Goal: Transaction & Acquisition: Subscribe to service/newsletter

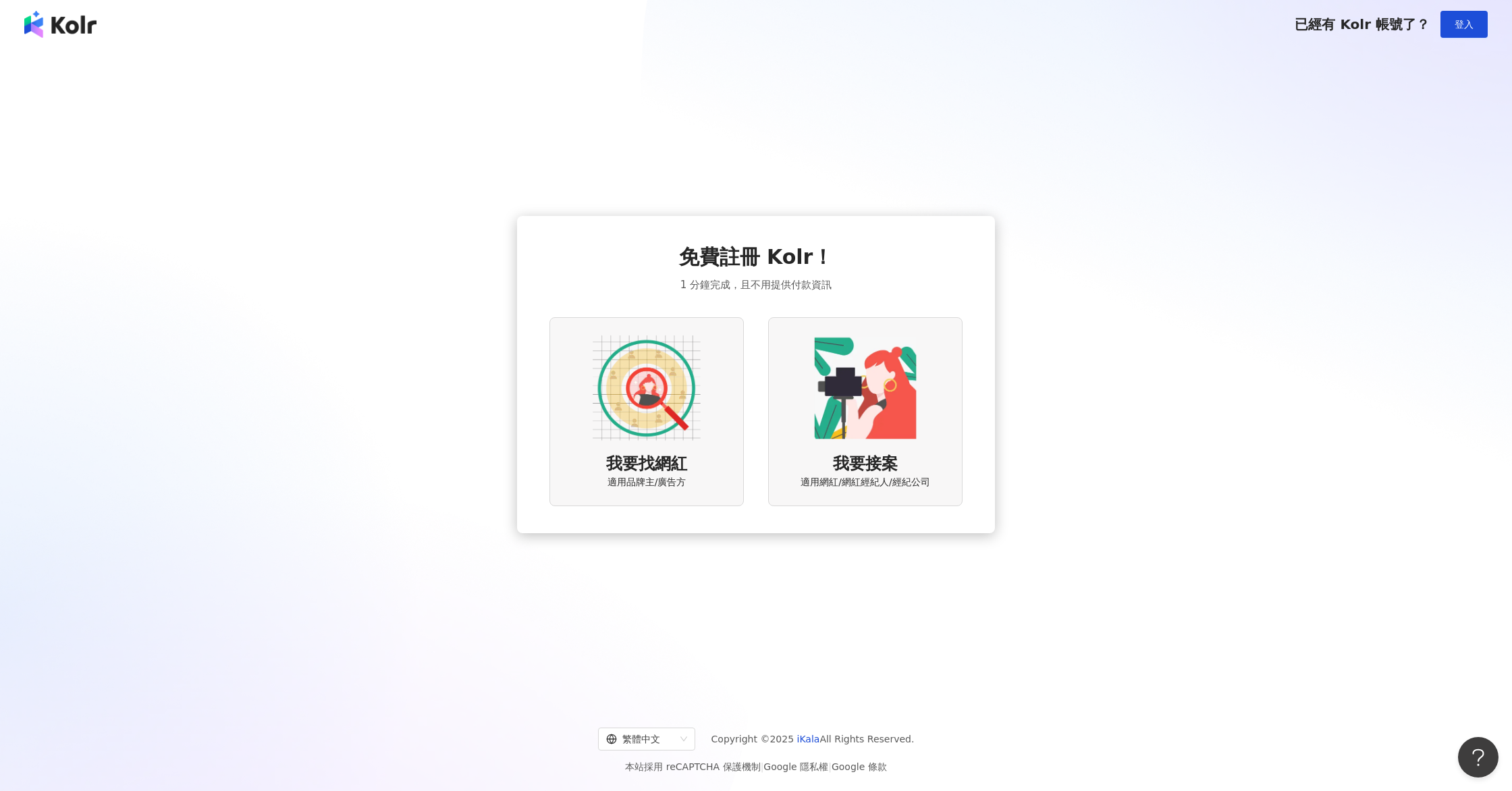
click at [675, 457] on span "我要找網紅" at bounding box center [646, 464] width 81 height 23
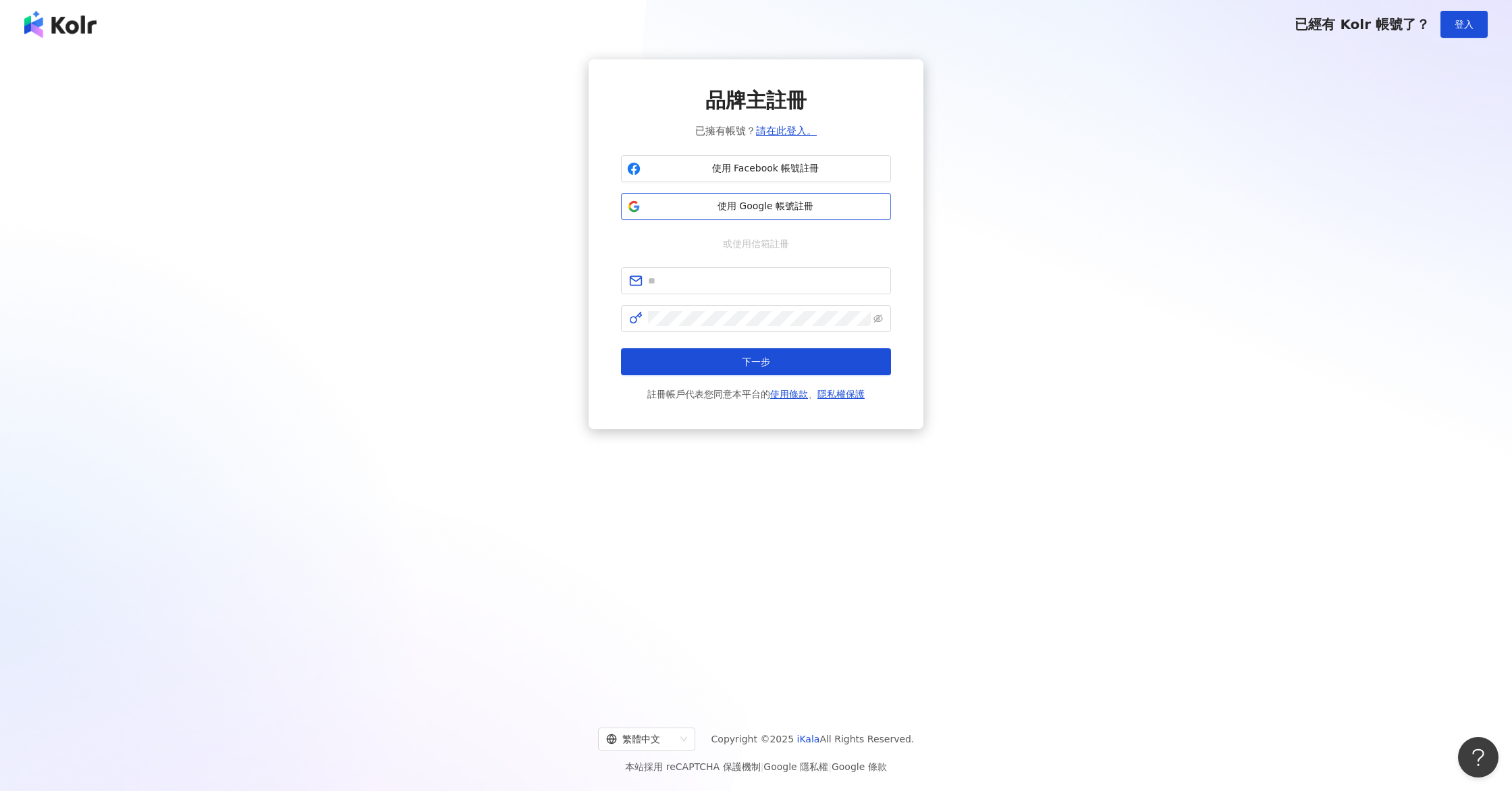
click at [768, 205] on span "使用 Google 帳號註冊" at bounding box center [765, 207] width 239 height 13
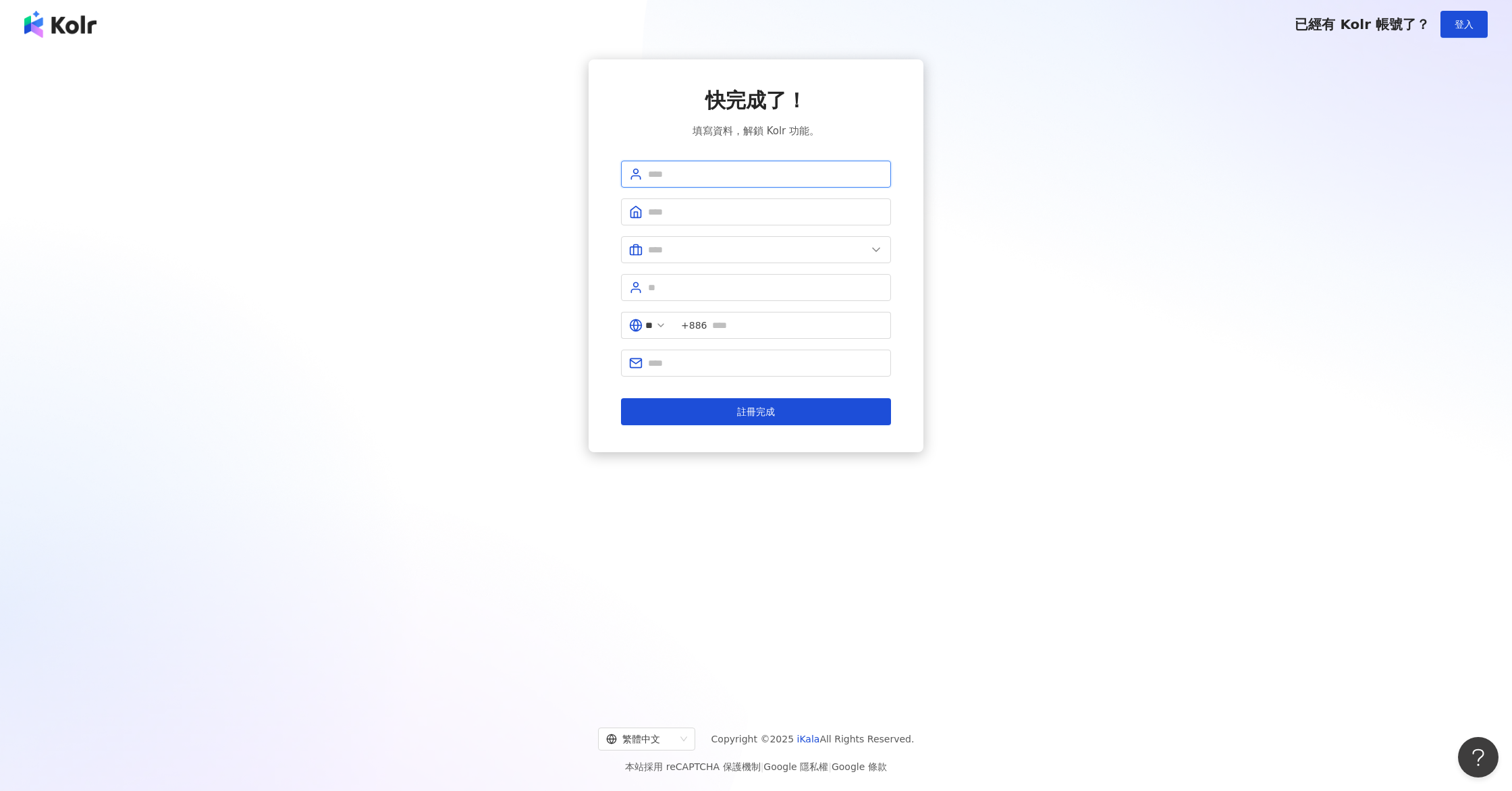
click at [746, 177] on input "text" at bounding box center [766, 174] width 235 height 15
click at [641, 192] on form "請填寫用戶名稱（2 至 50 字） ** +886 註冊完成" at bounding box center [756, 293] width 270 height 264
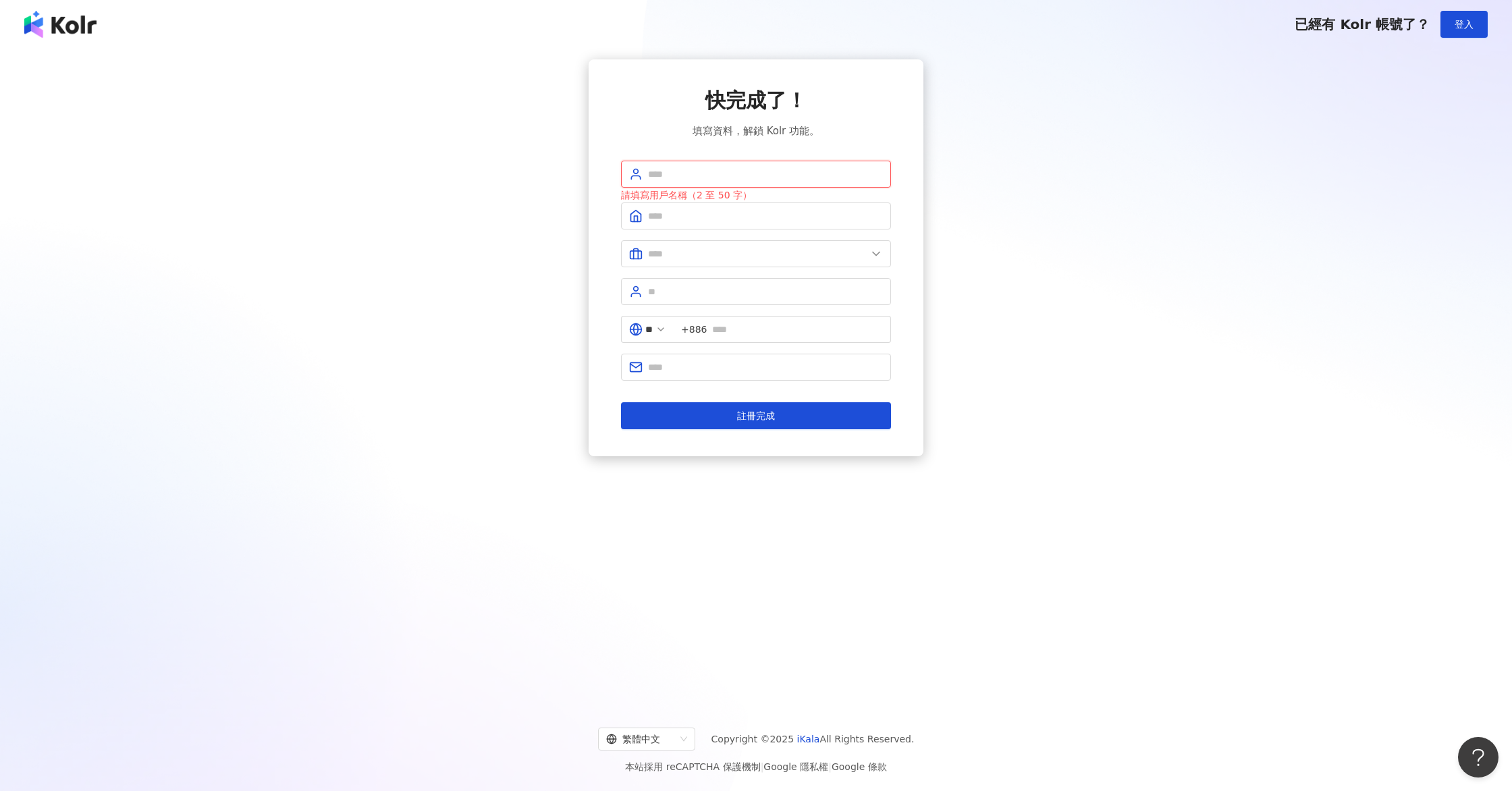
click at [671, 175] on input "text" at bounding box center [766, 174] width 235 height 15
type input "**********"
click at [703, 222] on input "text" at bounding box center [766, 216] width 235 height 15
click at [701, 177] on input "**********" at bounding box center [766, 174] width 235 height 15
click at [694, 208] on input "text" at bounding box center [766, 212] width 235 height 15
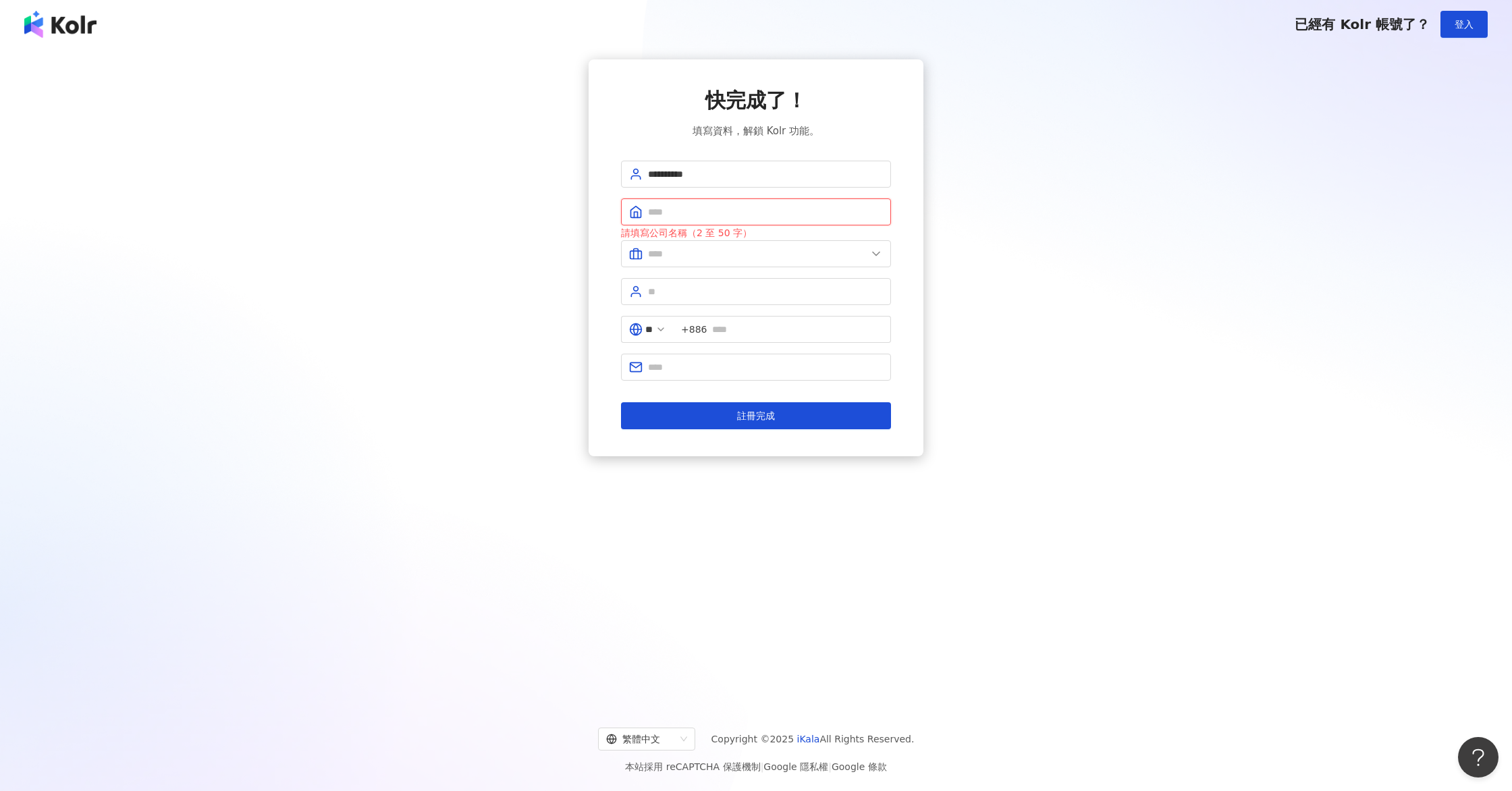
click at [694, 208] on input "text" at bounding box center [766, 212] width 235 height 15
type input "*"
type input "****"
click at [701, 239] on div "請填寫公司名稱（2 至 50 字）" at bounding box center [756, 233] width 270 height 15
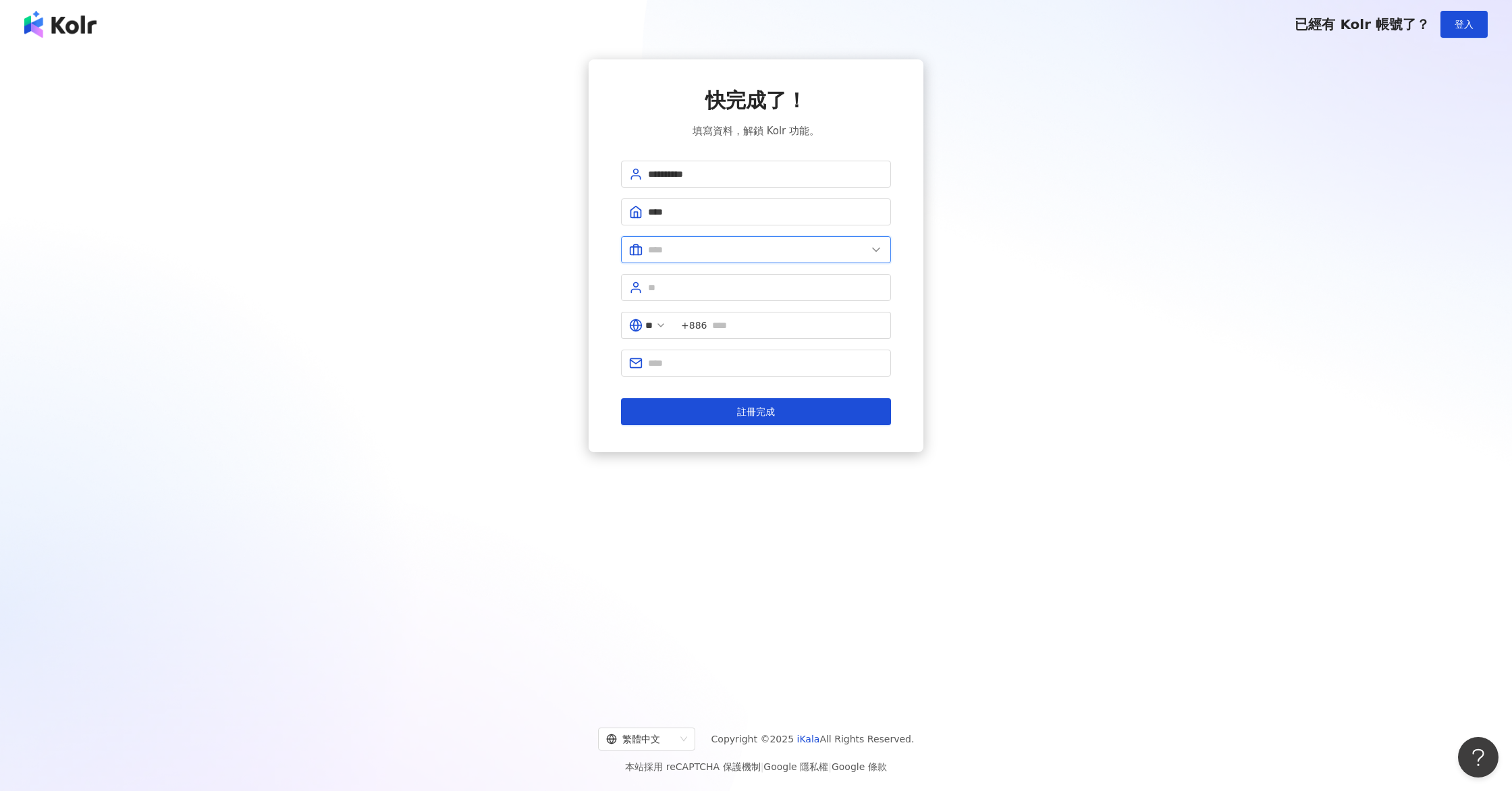
click at [698, 247] on input "text" at bounding box center [758, 250] width 218 height 15
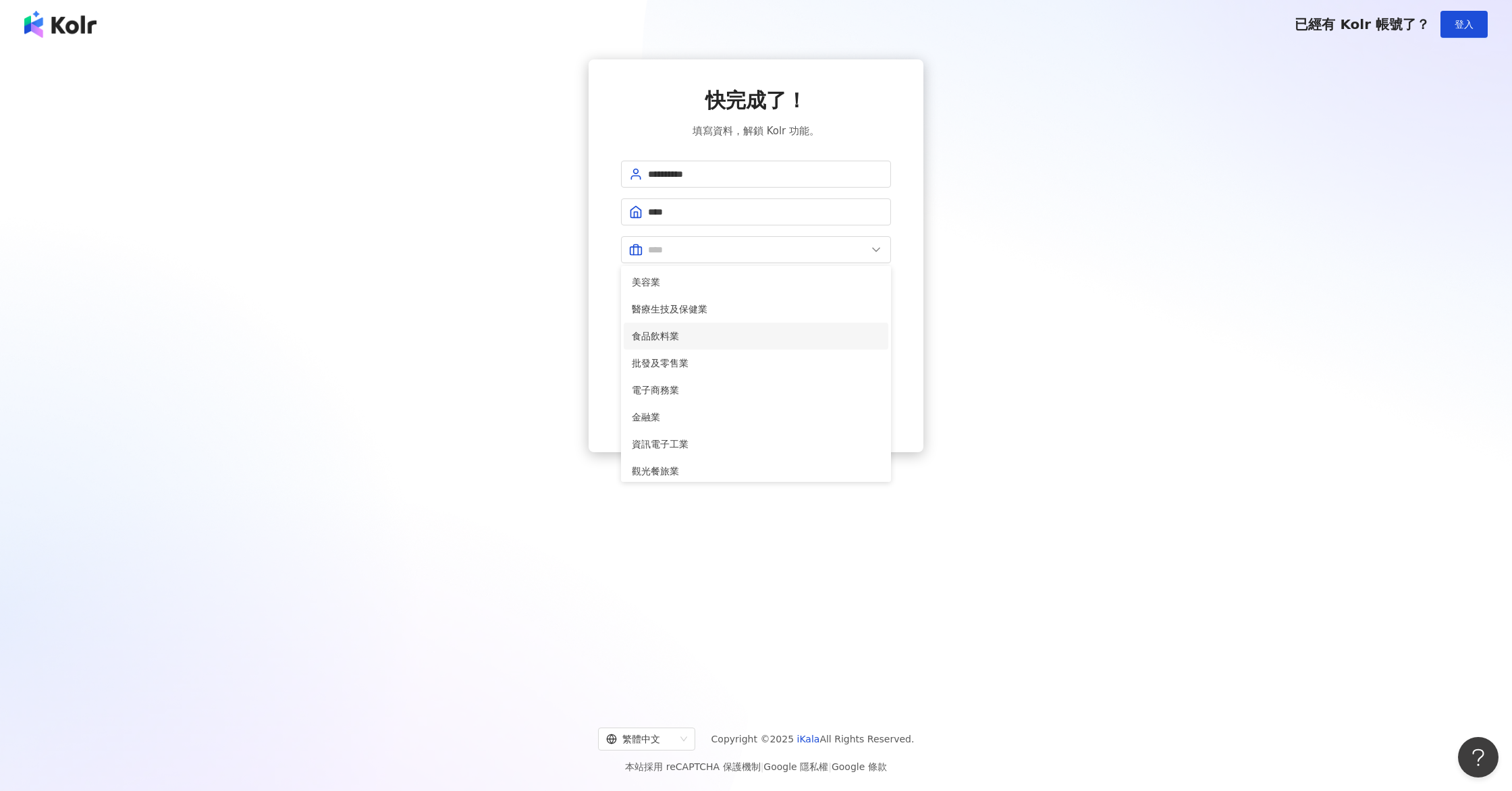
click at [764, 342] on span "食品飲料業" at bounding box center [756, 336] width 248 height 15
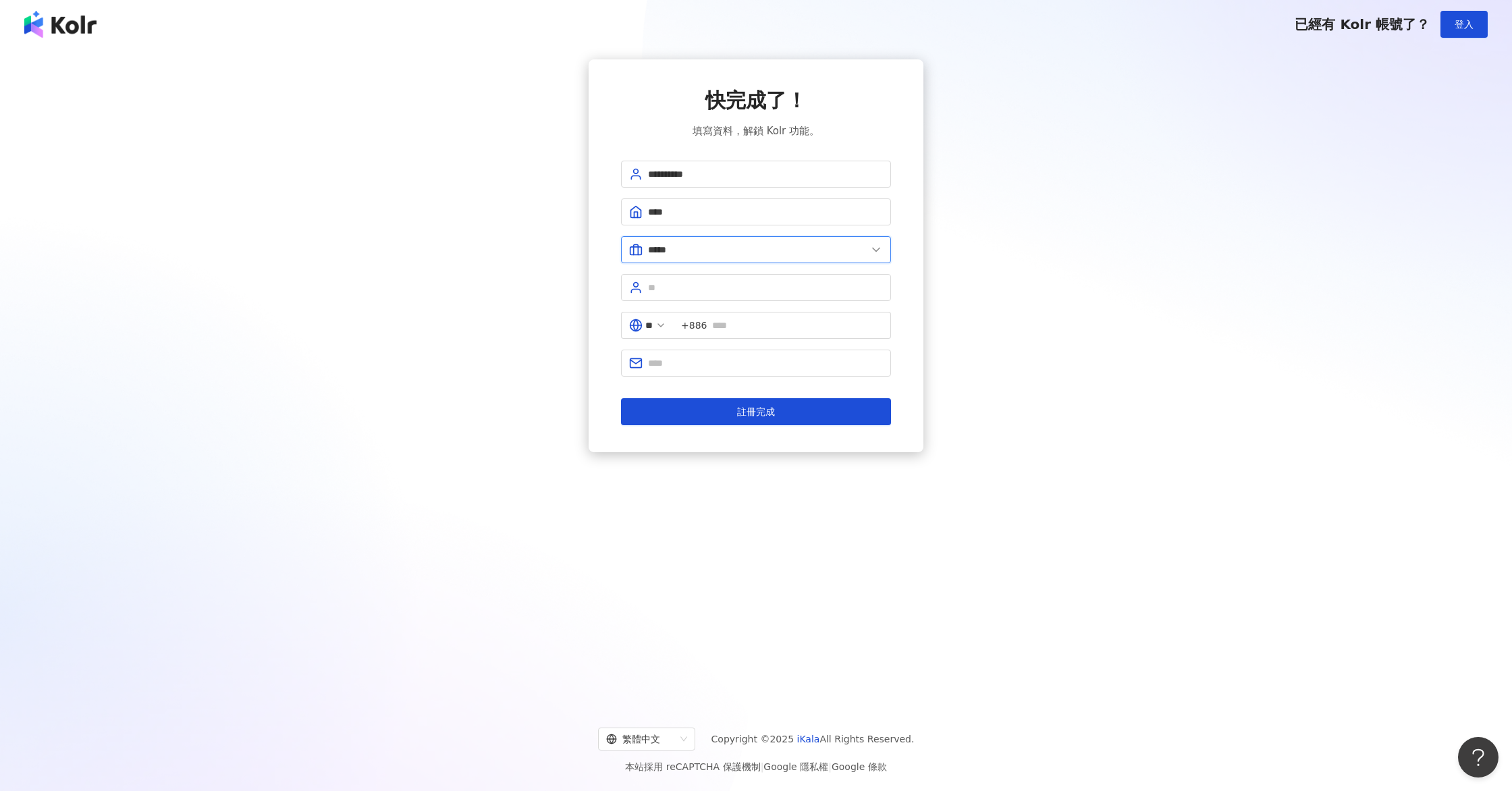
click at [776, 250] on input "*****" at bounding box center [758, 250] width 218 height 15
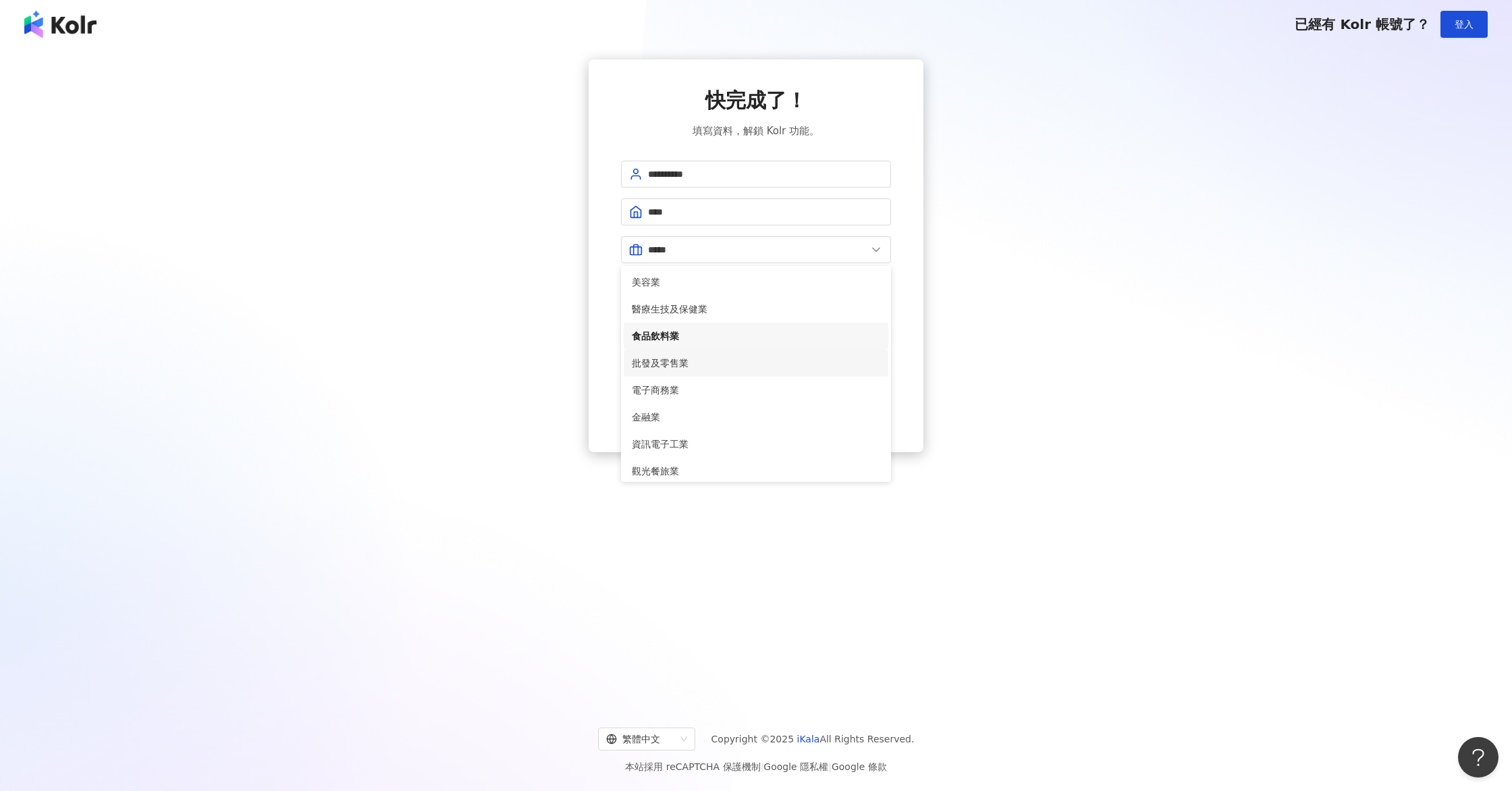
click at [738, 359] on span "批發及零售業" at bounding box center [756, 363] width 248 height 15
type input "******"
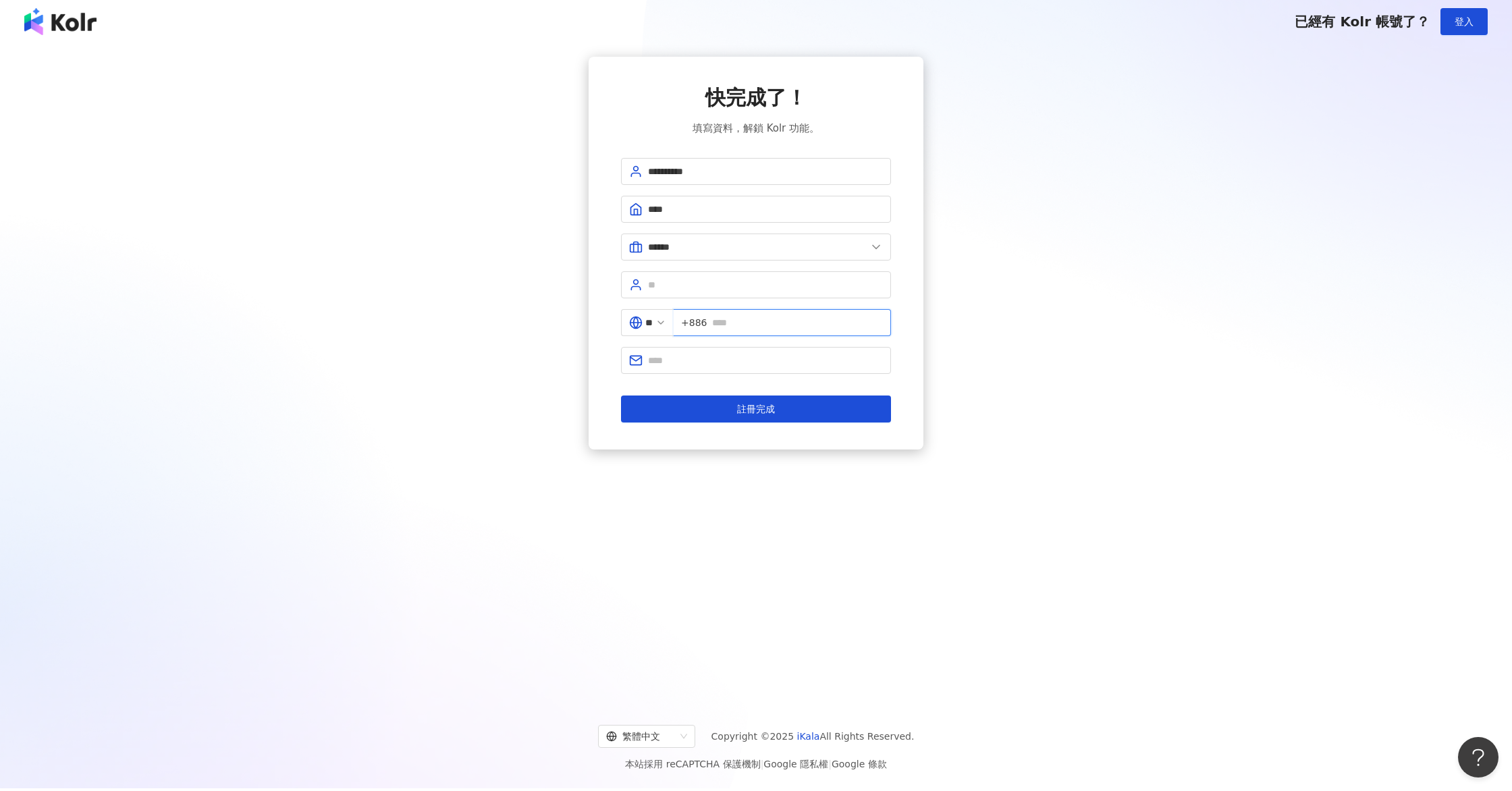
click at [754, 325] on input "text" at bounding box center [797, 323] width 171 height 15
click at [767, 362] on input "text" at bounding box center [766, 362] width 235 height 15
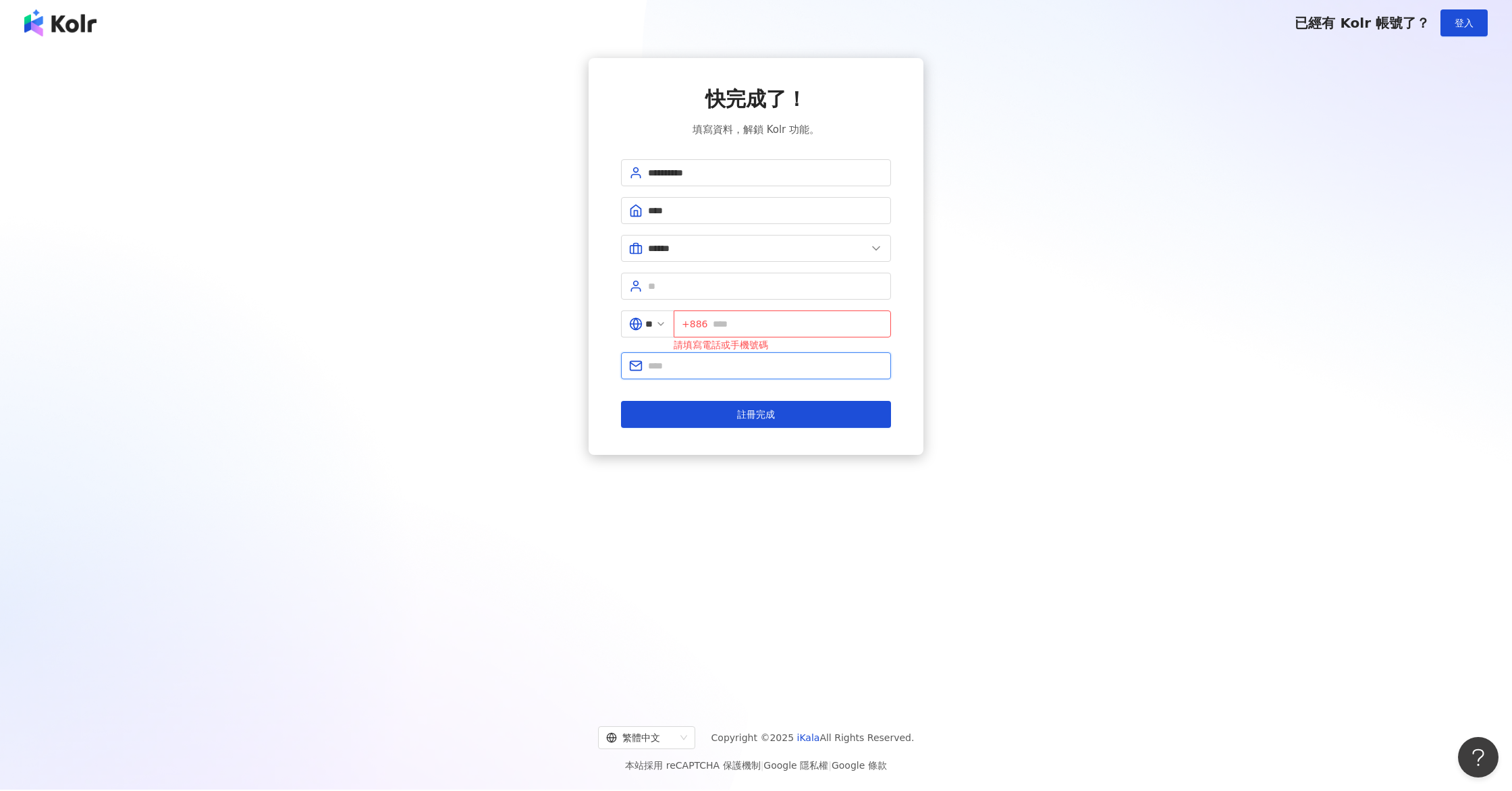
scroll to position [5, 0]
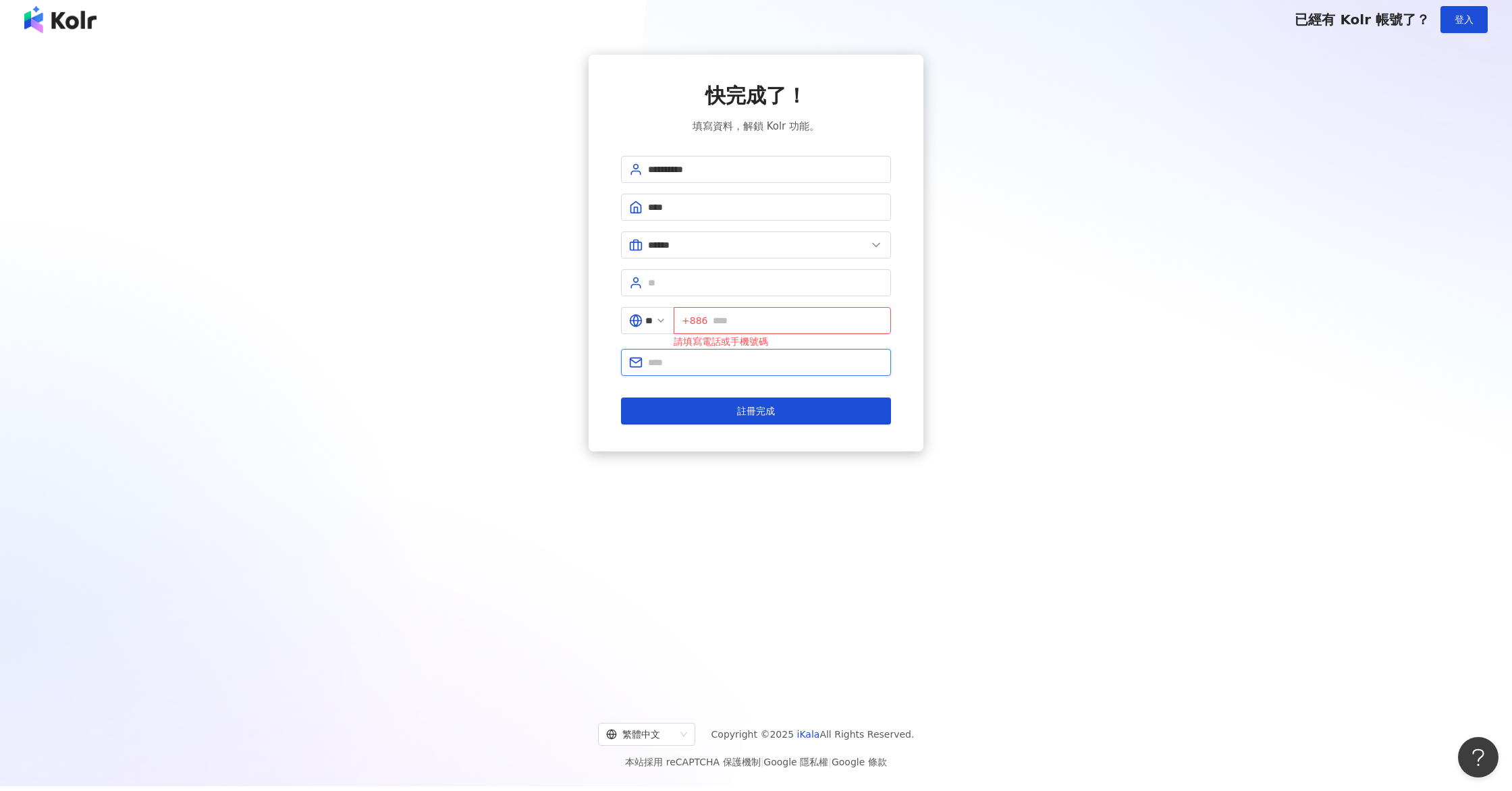
click at [766, 362] on input "text" at bounding box center [766, 363] width 235 height 15
click at [770, 322] on input "text" at bounding box center [798, 320] width 170 height 15
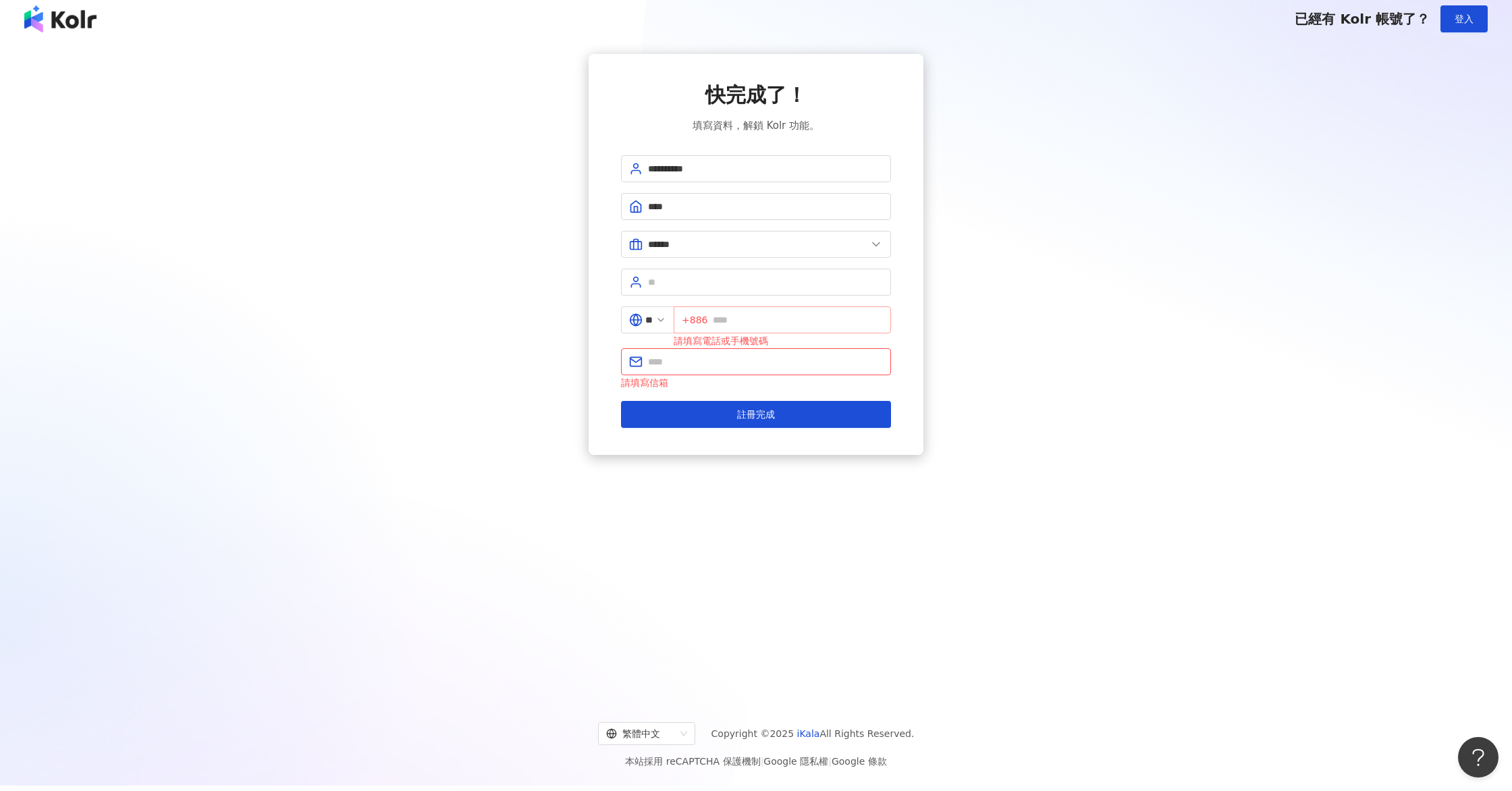
click at [704, 321] on span "+886" at bounding box center [694, 320] width 26 height 15
drag, startPoint x: 754, startPoint y: 349, endPoint x: 748, endPoint y: 346, distance: 6.7
click at [754, 349] on span at bounding box center [756, 362] width 270 height 27
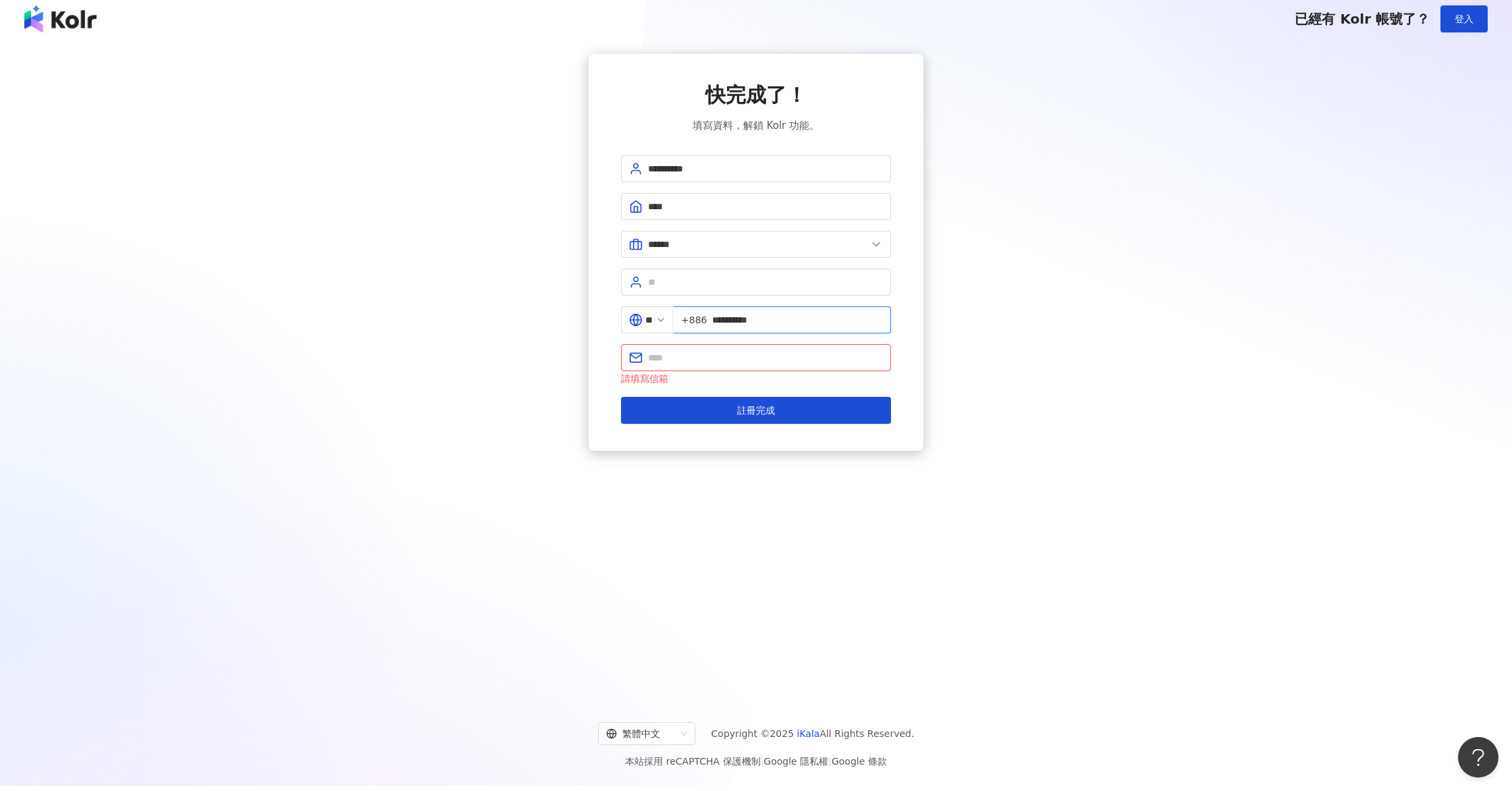
click at [726, 322] on input "**********" at bounding box center [797, 320] width 171 height 15
click at [733, 356] on input "text" at bounding box center [766, 358] width 235 height 15
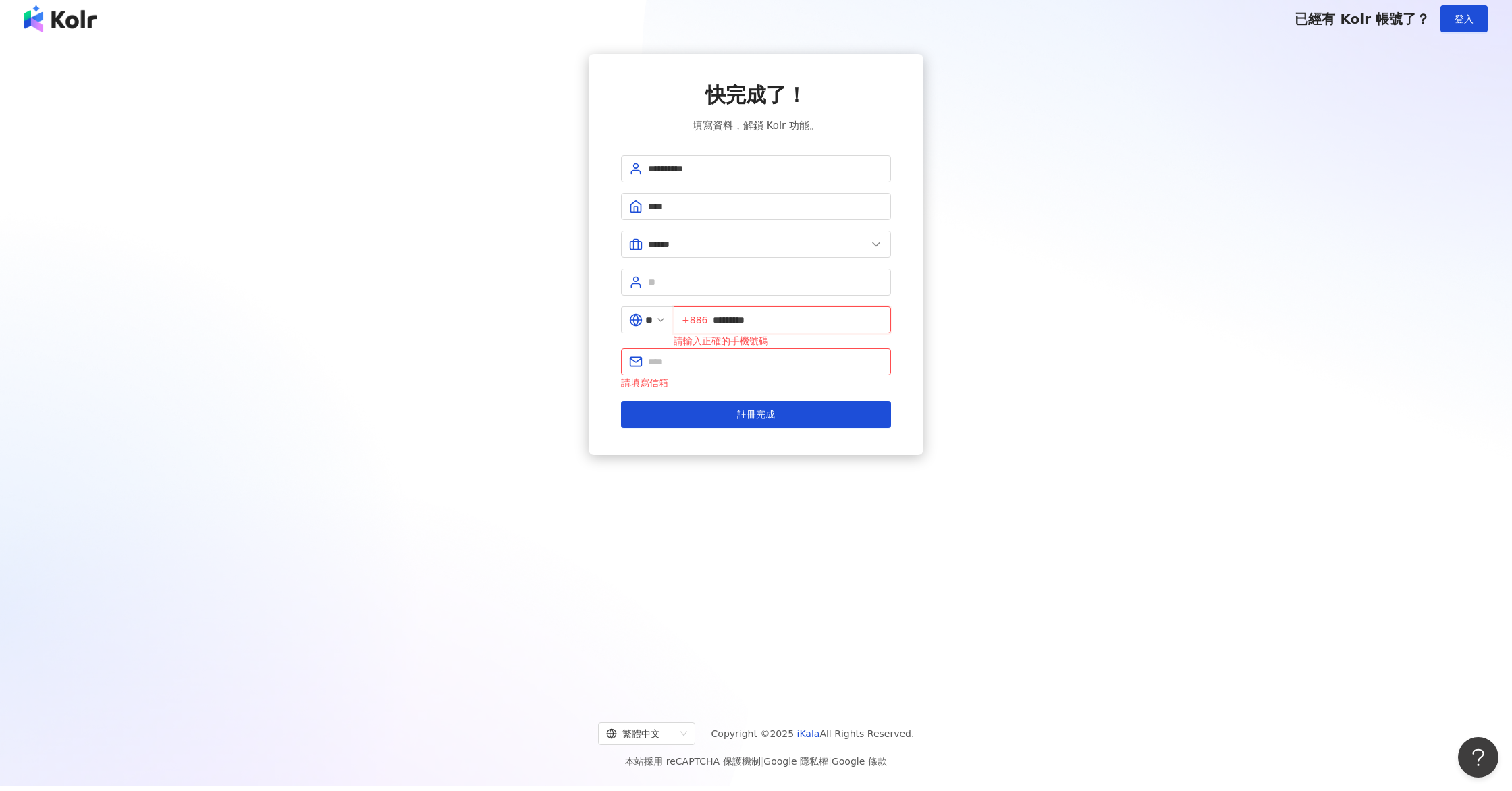
click at [722, 319] on input "*********" at bounding box center [798, 320] width 170 height 15
type input "**********"
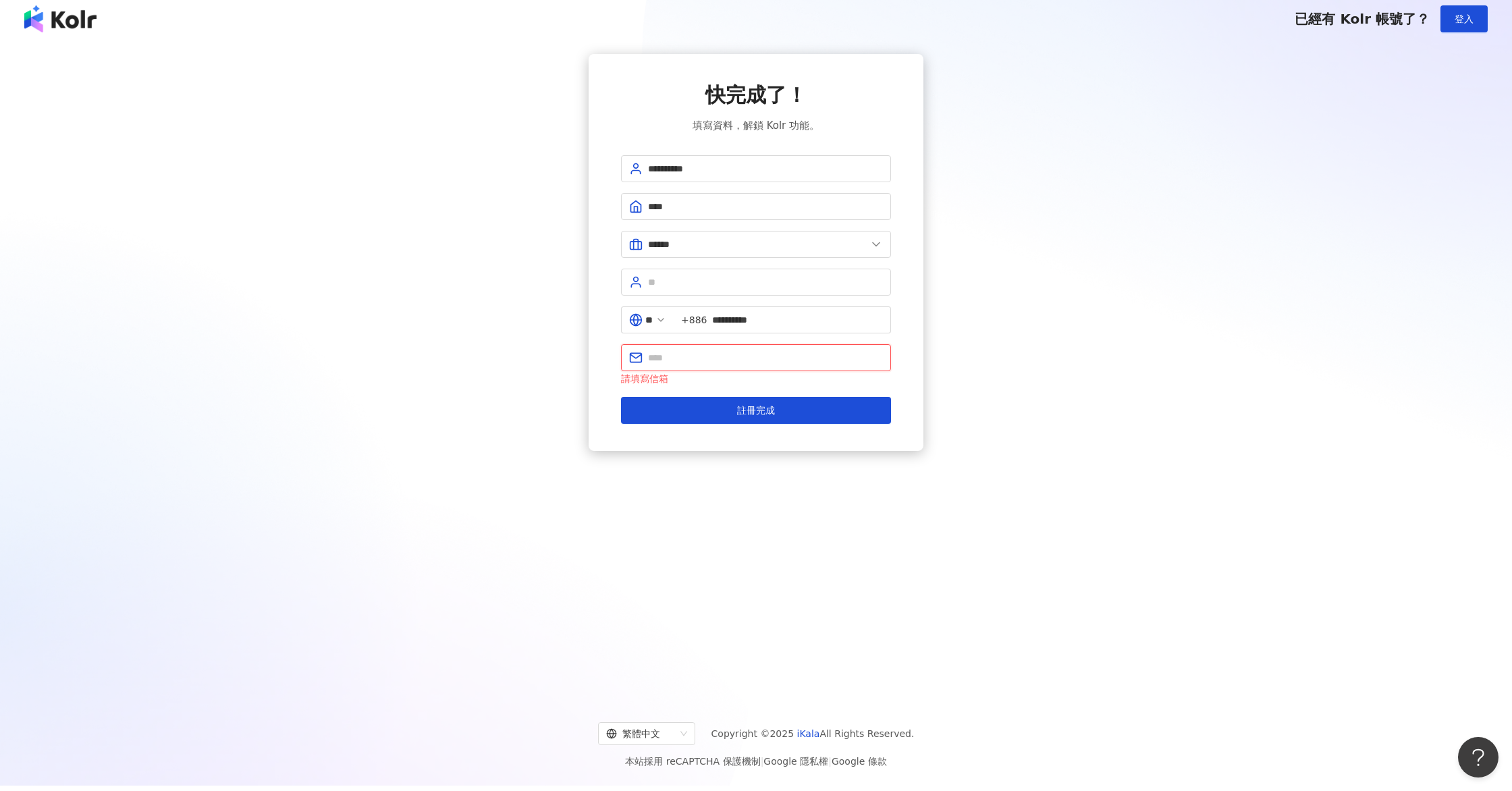
click at [731, 364] on input "text" at bounding box center [766, 358] width 235 height 15
type input "**********"
click at [787, 415] on button "註冊完成" at bounding box center [756, 406] width 270 height 27
click at [691, 284] on input "text" at bounding box center [766, 283] width 235 height 15
click at [690, 285] on input "text" at bounding box center [766, 283] width 235 height 15
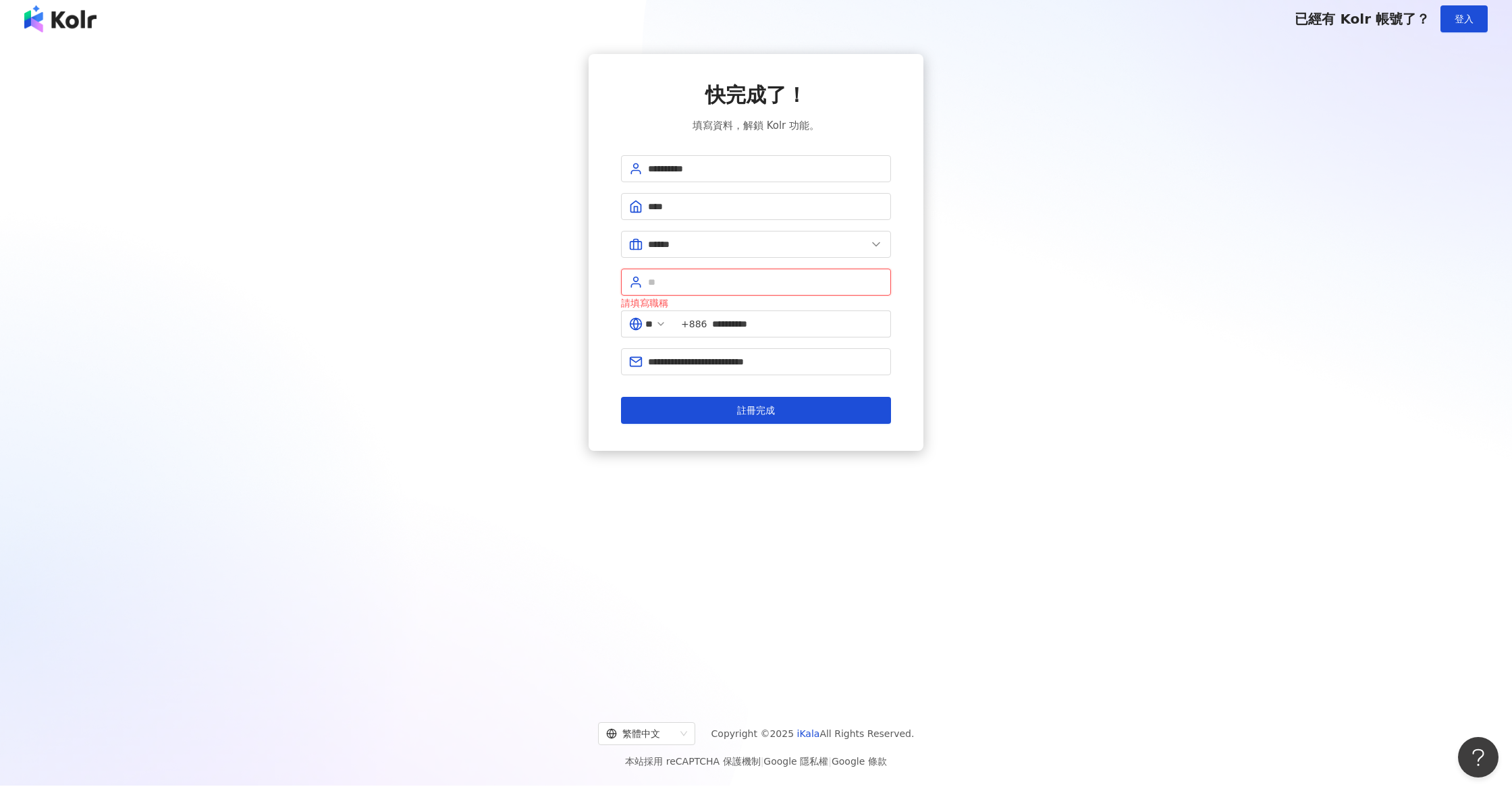
click at [690, 285] on input "text" at bounding box center [766, 283] width 235 height 15
type input "****"
drag, startPoint x: 918, startPoint y: 449, endPoint x: 907, endPoint y: 434, distance: 18.6
click at [918, 447] on div "**********" at bounding box center [756, 253] width 335 height 397
click at [877, 409] on button "註冊完成" at bounding box center [756, 406] width 270 height 27
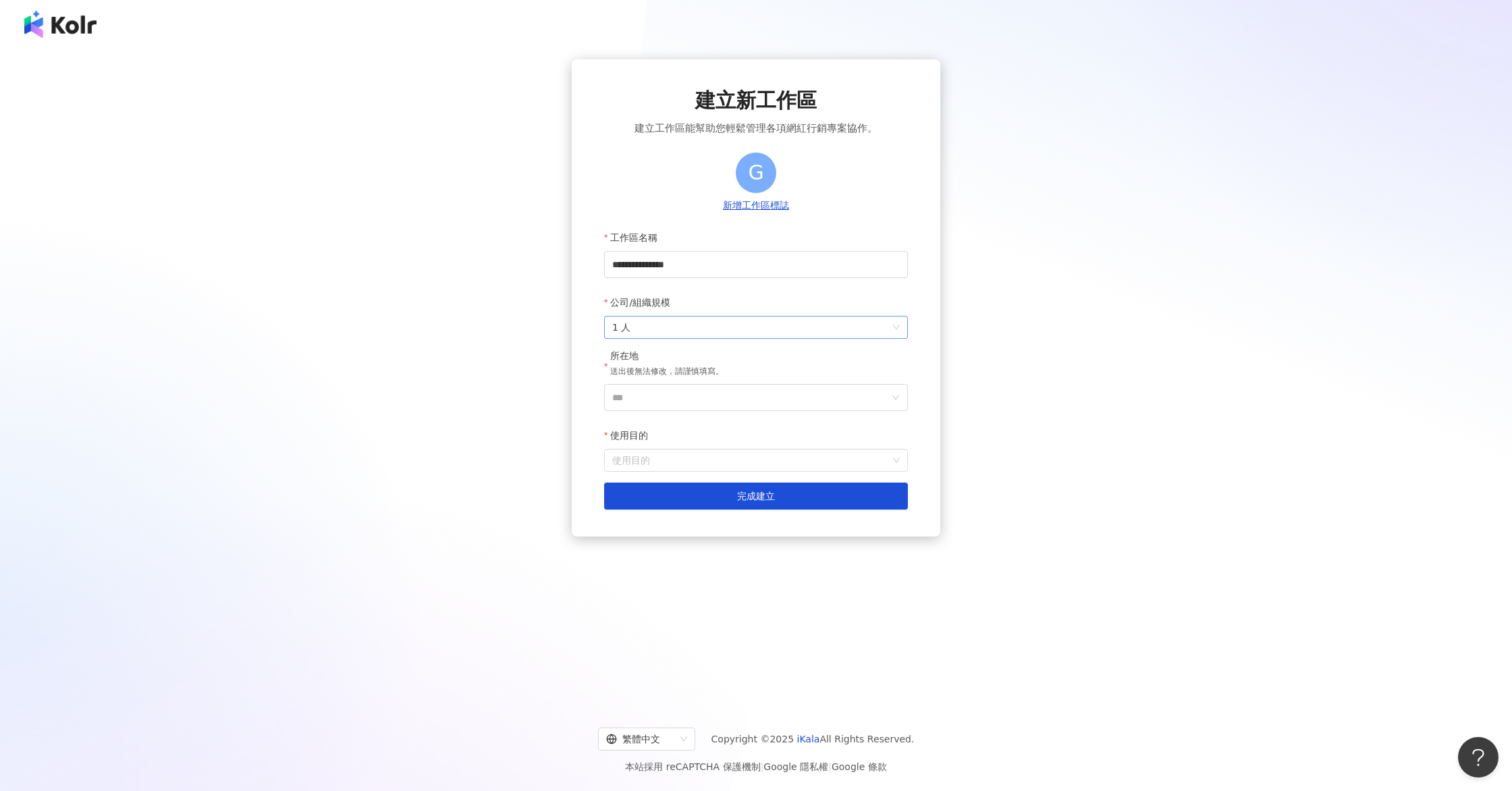
click at [698, 328] on span "1 人" at bounding box center [756, 328] width 288 height 22
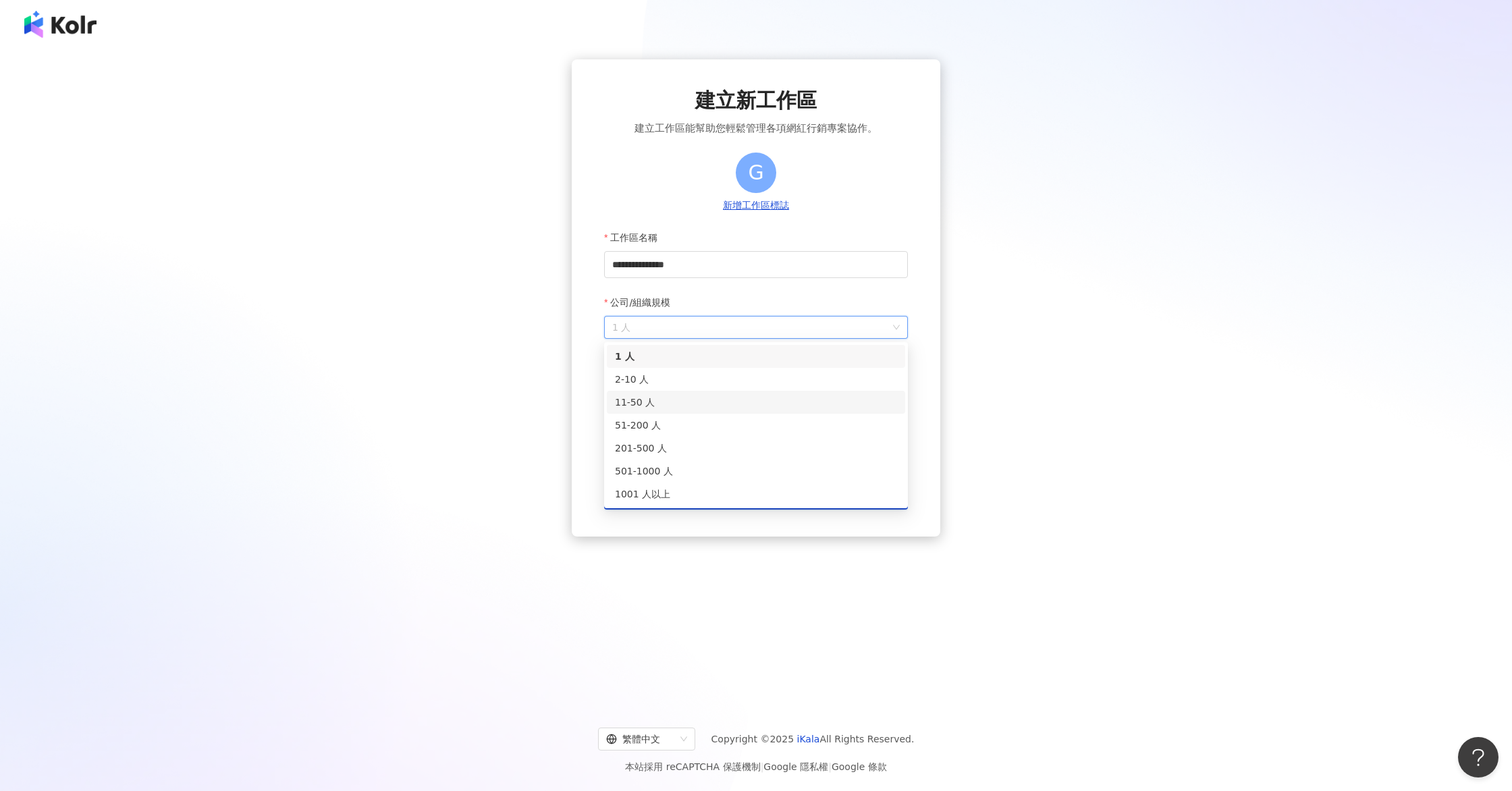
click at [713, 403] on div "11-50 人" at bounding box center [756, 403] width 283 height 15
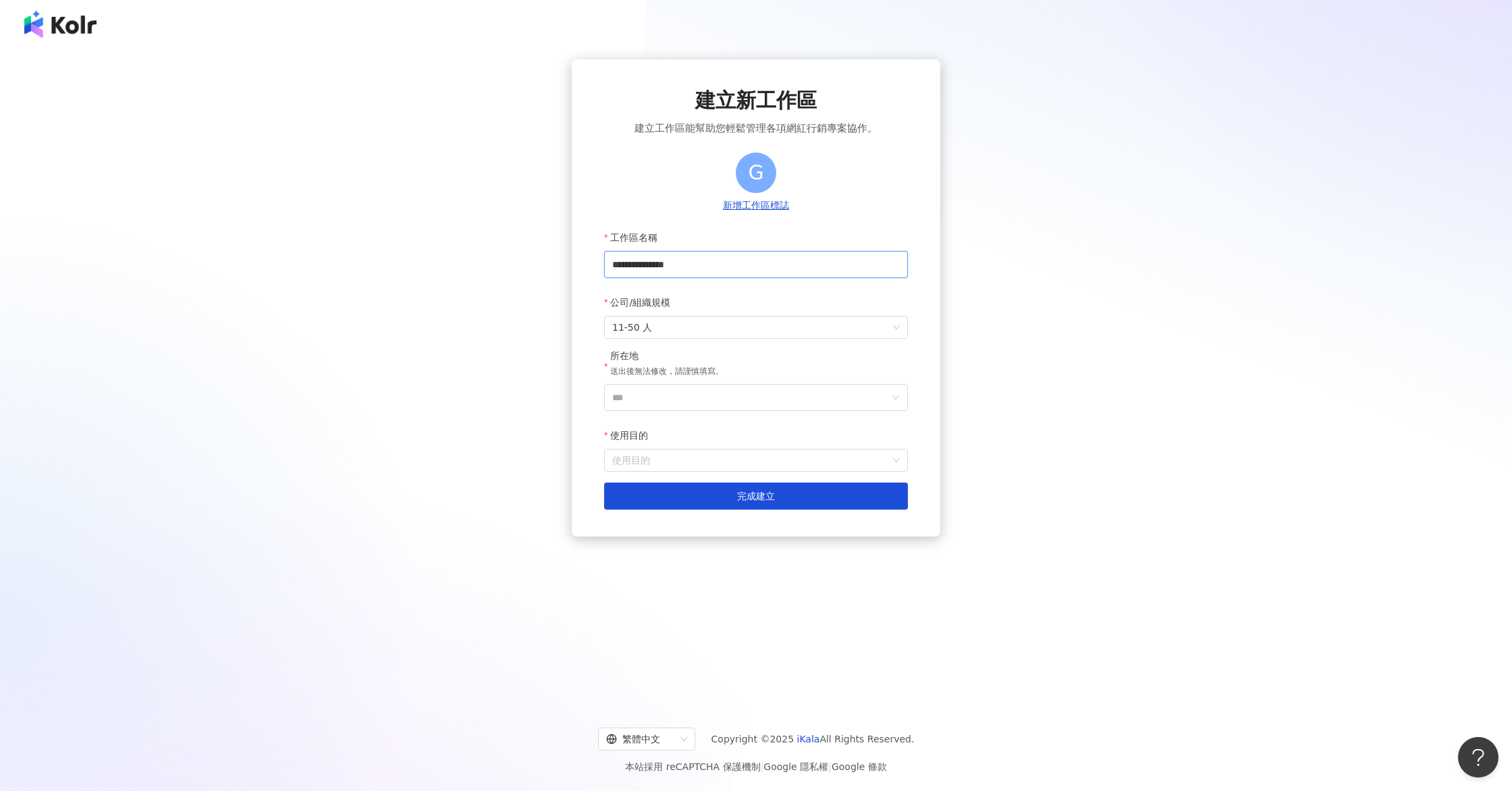
click at [714, 265] on input "**********" at bounding box center [756, 264] width 303 height 27
drag, startPoint x: 712, startPoint y: 267, endPoint x: 673, endPoint y: 268, distance: 39.0
click at [673, 268] on input "**********" at bounding box center [756, 264] width 303 height 27
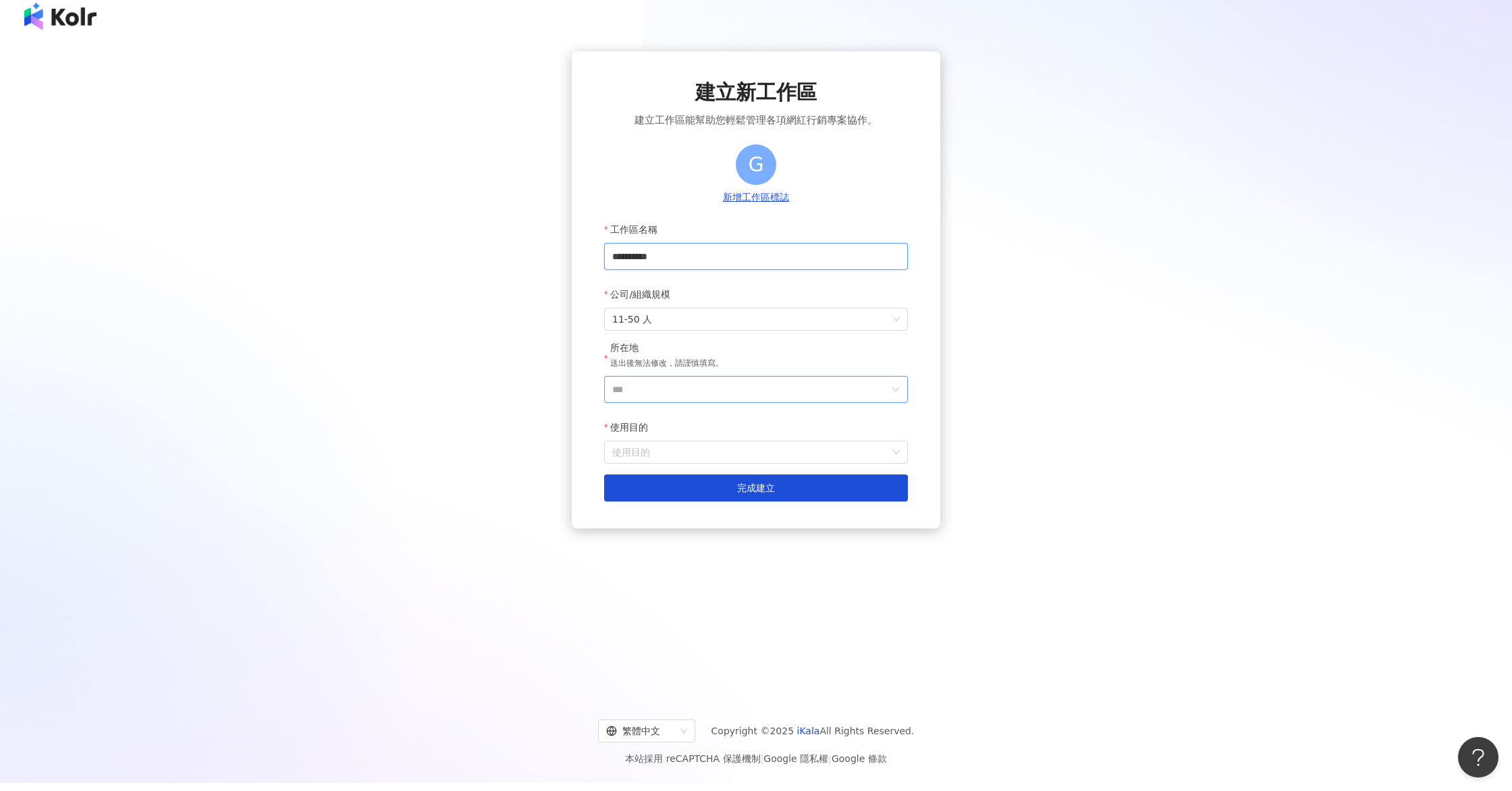
type input "**********"
click at [691, 390] on input "***" at bounding box center [751, 389] width 277 height 26
click at [821, 461] on div "台灣" at bounding box center [834, 458] width 130 height 24
click at [708, 460] on input "使用目的" at bounding box center [756, 453] width 288 height 22
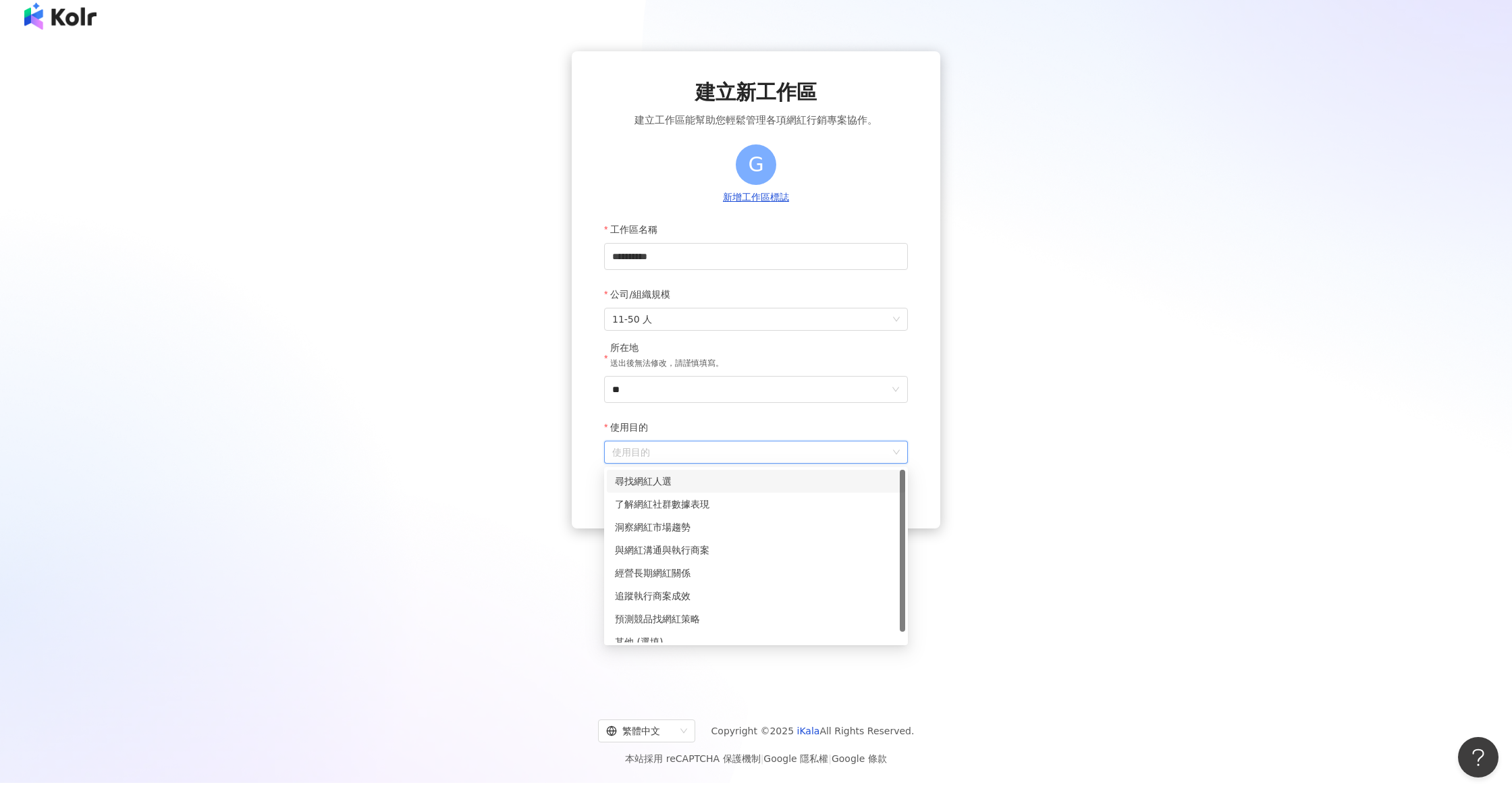
click at [712, 479] on div "尋找網紅人選" at bounding box center [756, 482] width 283 height 15
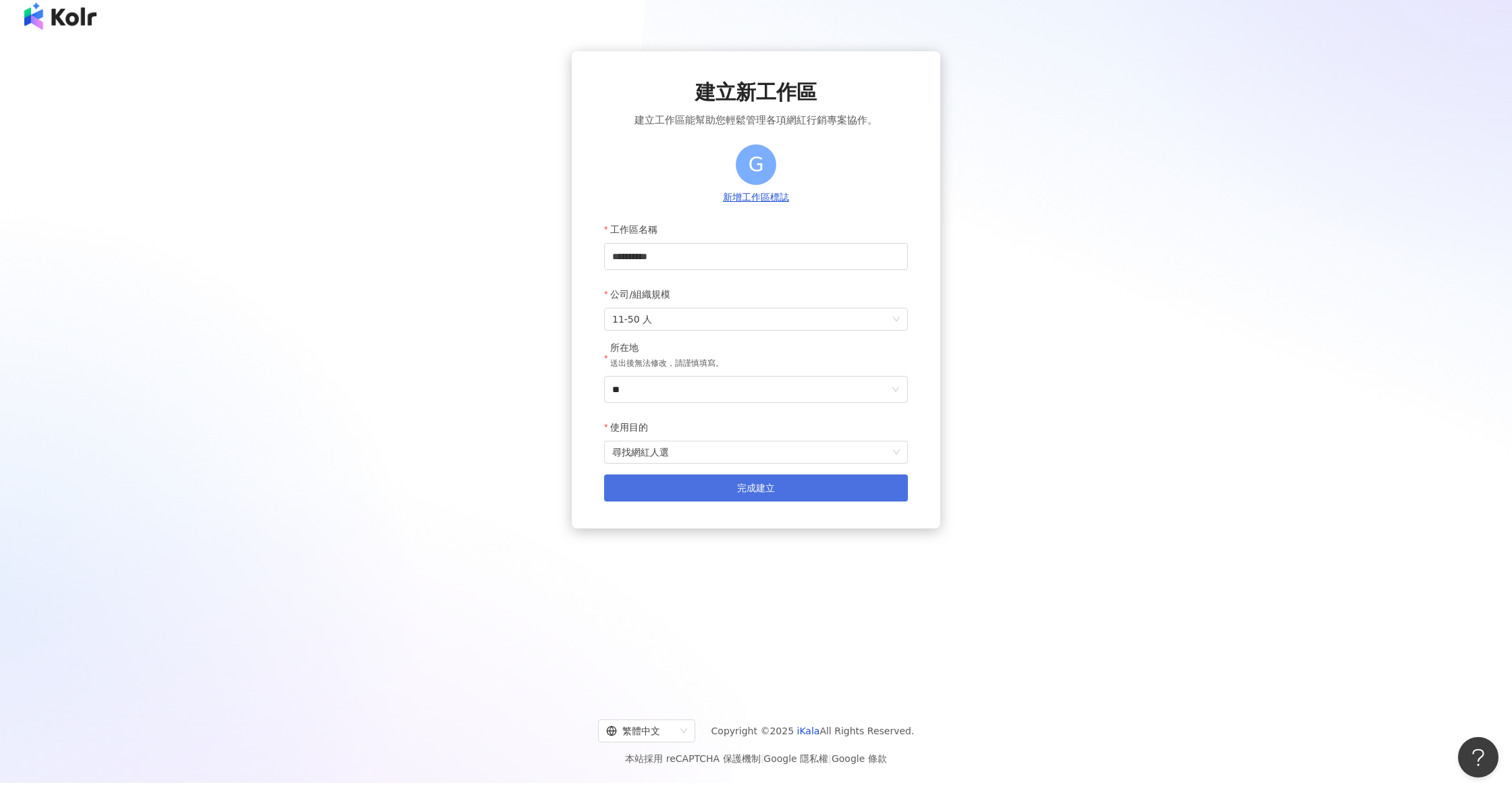
click at [713, 484] on button "完成建立" at bounding box center [756, 488] width 303 height 27
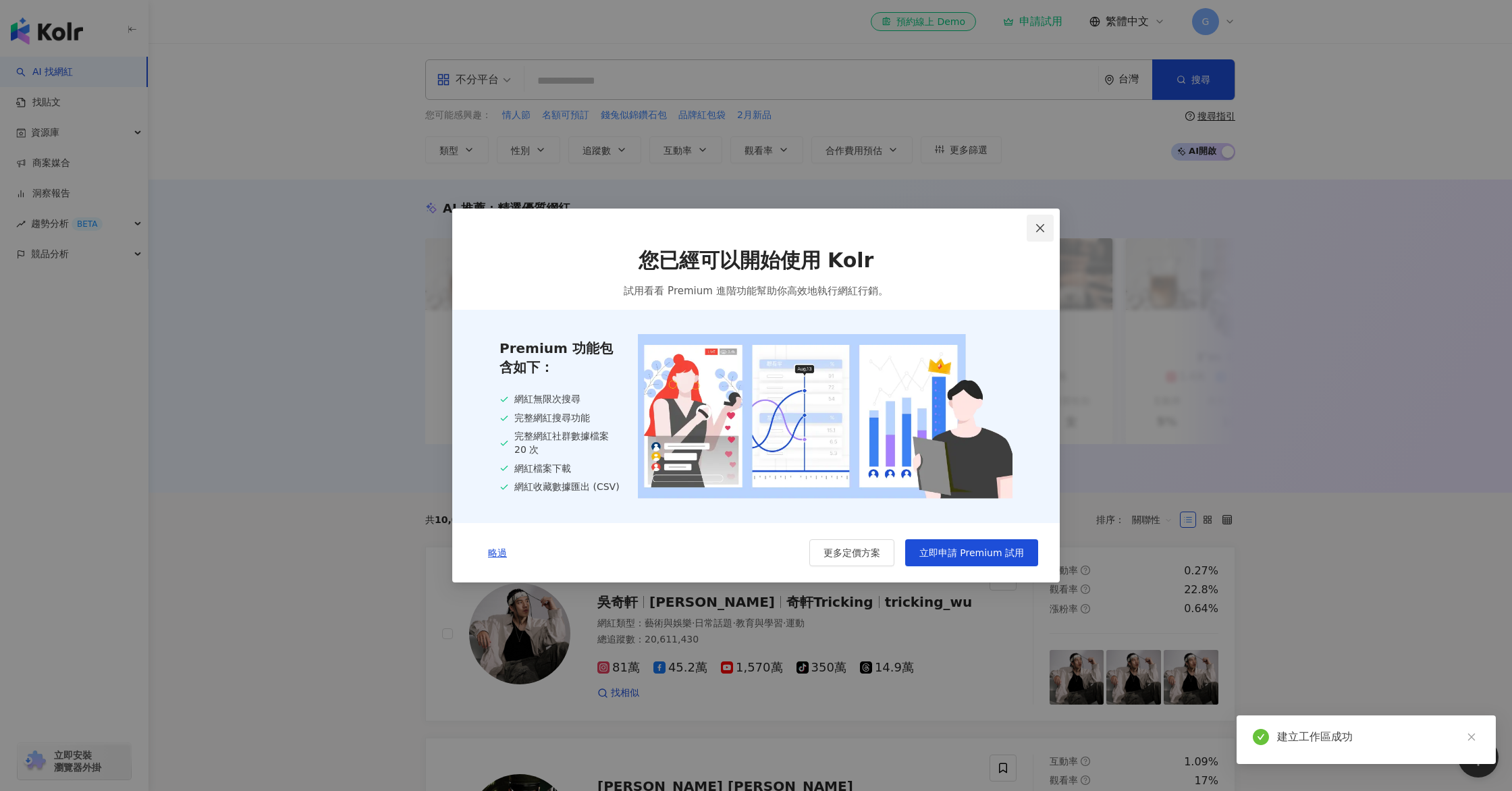
click at [1044, 233] on button "Close" at bounding box center [1040, 228] width 27 height 27
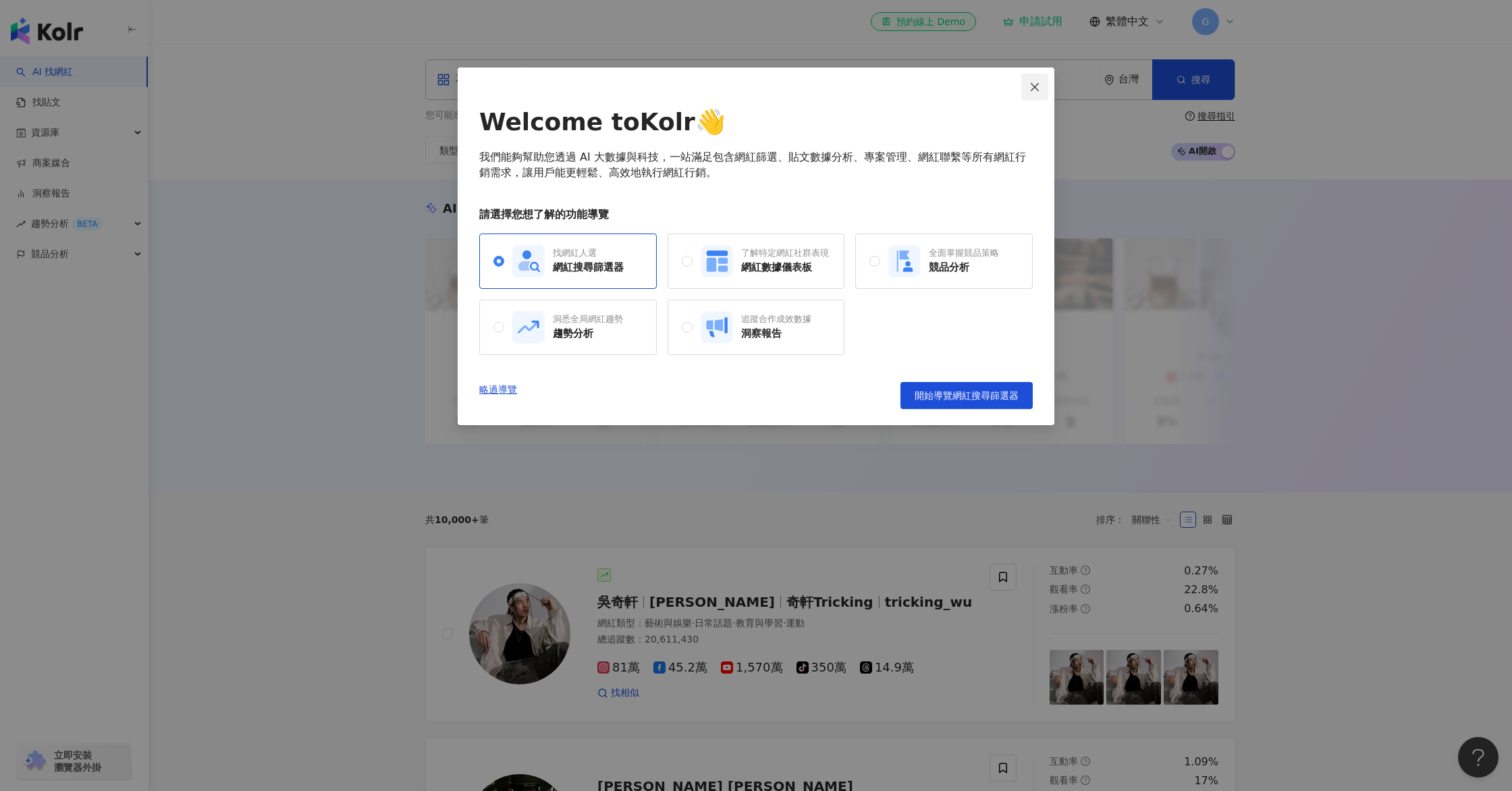
click at [1039, 87] on icon "close" at bounding box center [1034, 87] width 11 height 11
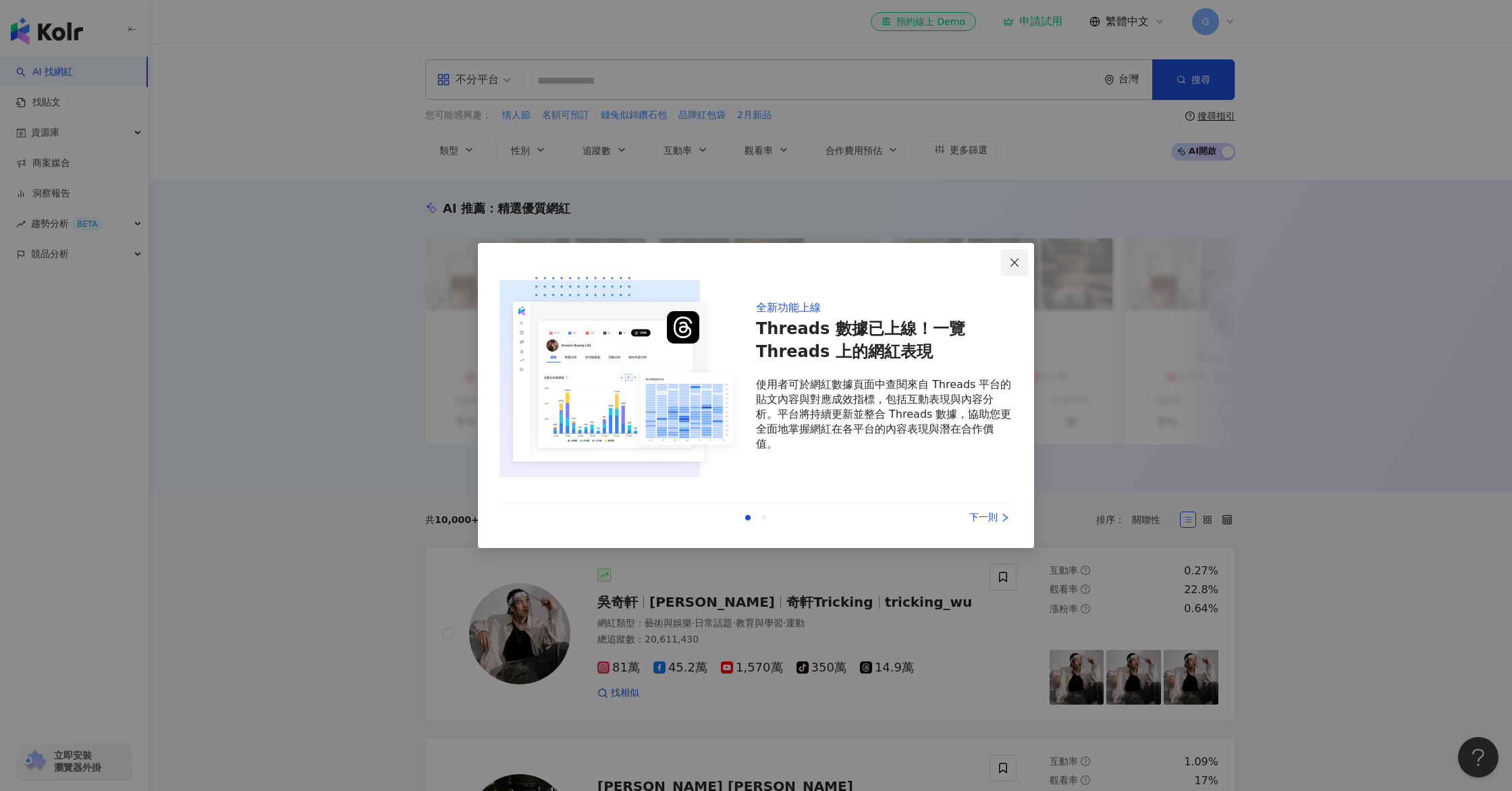
click at [1013, 262] on icon "close" at bounding box center [1014, 263] width 11 height 11
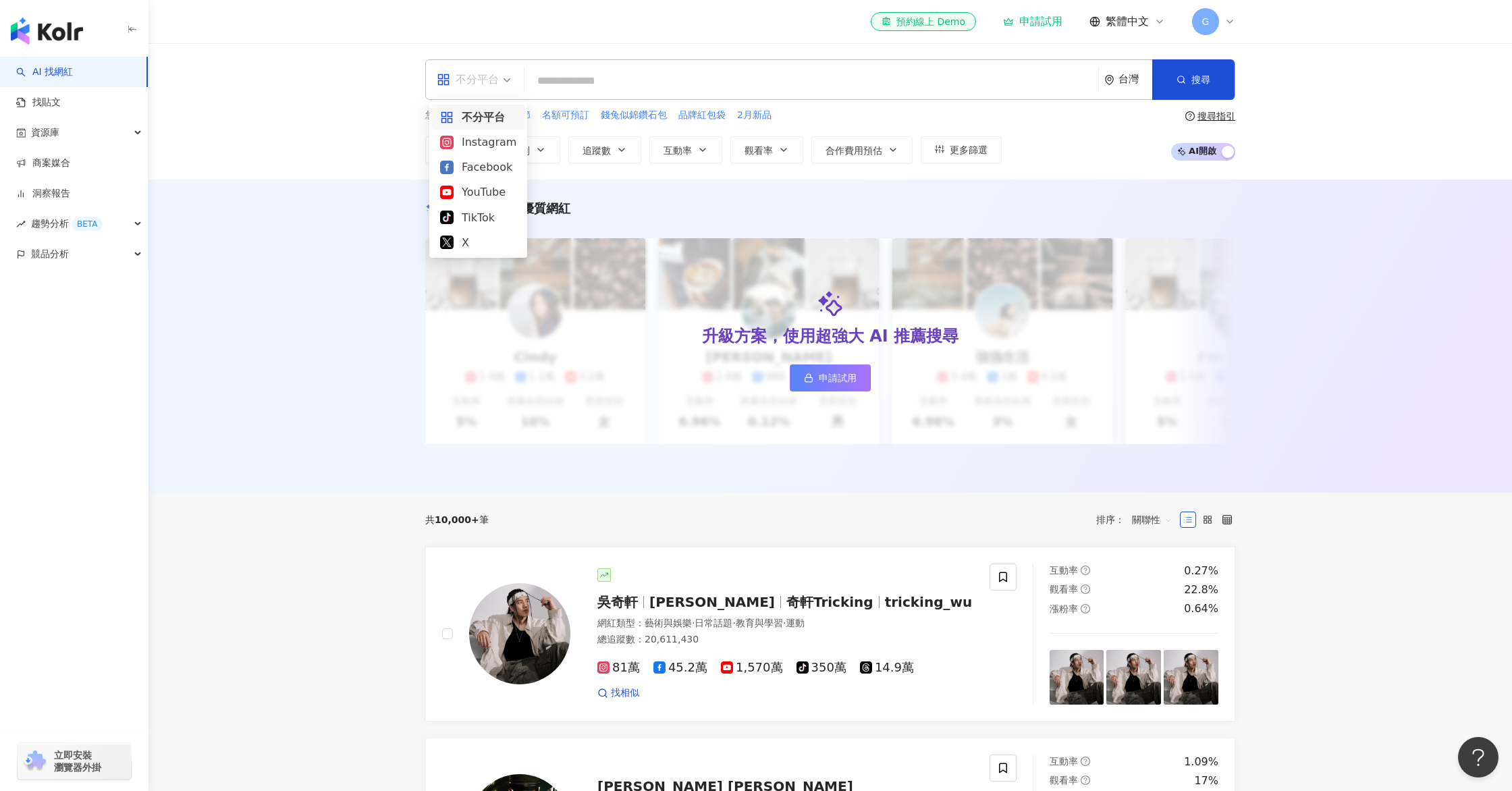
click at [491, 73] on div "不分平台" at bounding box center [468, 80] width 63 height 22
click at [483, 143] on div "Instagram" at bounding box center [478, 142] width 77 height 17
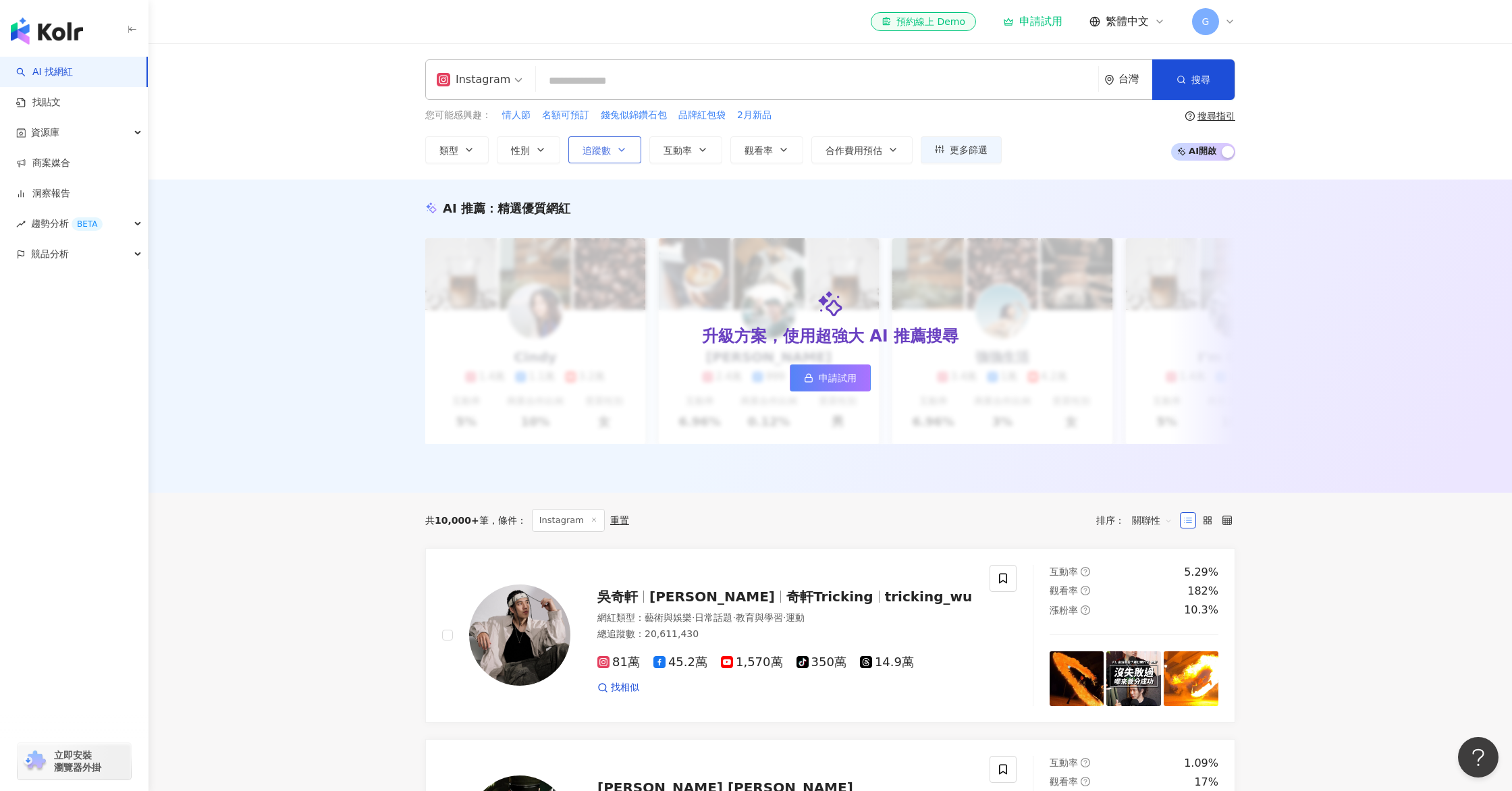
click at [623, 148] on icon "button" at bounding box center [622, 149] width 5 height 3
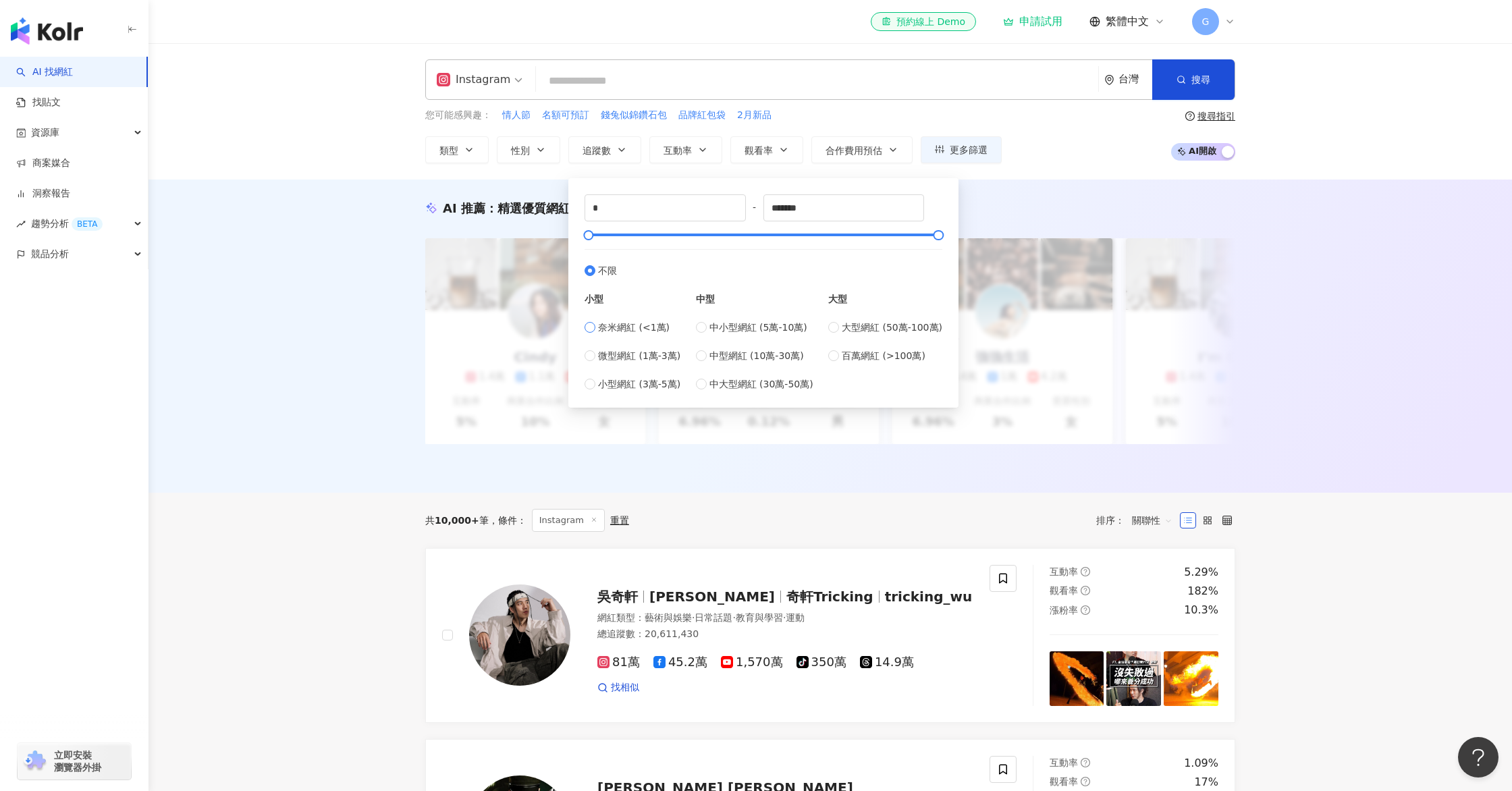
click at [647, 328] on span "奈米網紅 (<1萬)" at bounding box center [634, 328] width 72 height 15
type input "****"
drag, startPoint x: 646, startPoint y: 361, endPoint x: 645, endPoint y: 371, distance: 10.0
click at [647, 361] on span "微型網紅 (1萬-3萬)" at bounding box center [639, 356] width 83 height 15
type input "*****"
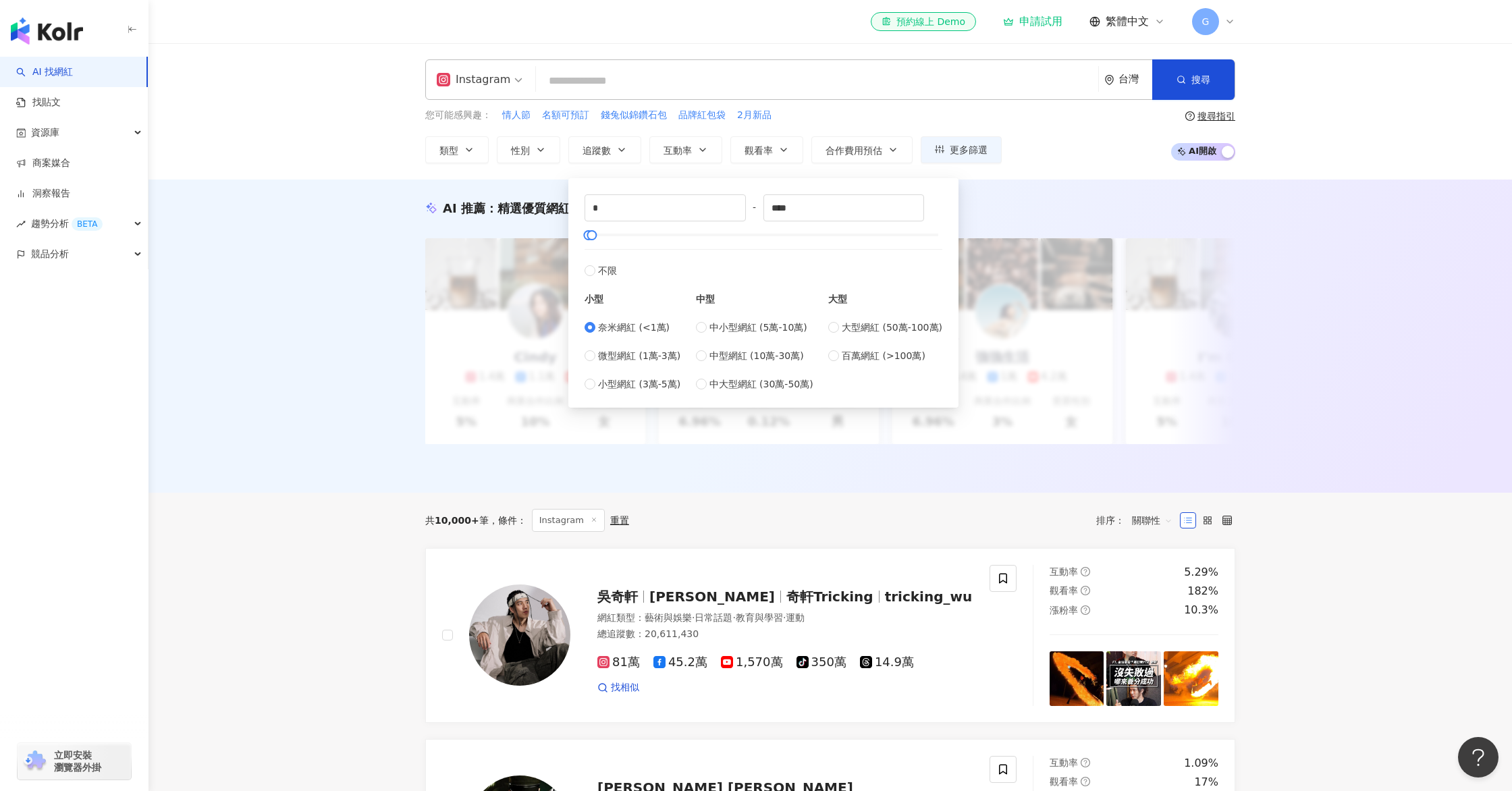
type input "*****"
click at [643, 385] on span "小型網紅 (3萬-5萬)" at bounding box center [639, 384] width 83 height 15
type input "*****"
type input "*"
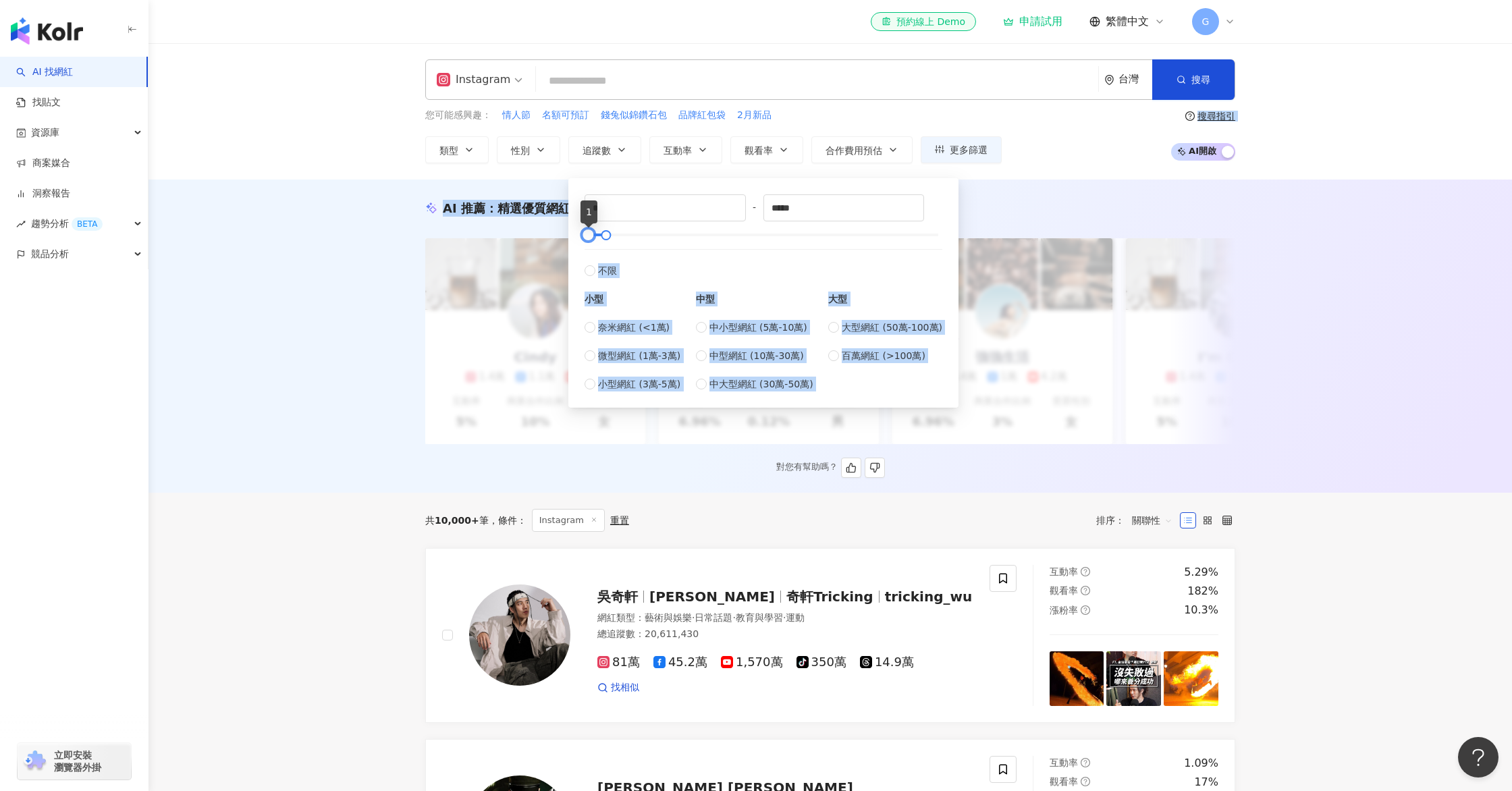
drag, startPoint x: 596, startPoint y: 236, endPoint x: 554, endPoint y: 238, distance: 42.0
click at [657, 258] on label "不限" at bounding box center [763, 263] width 358 height 29
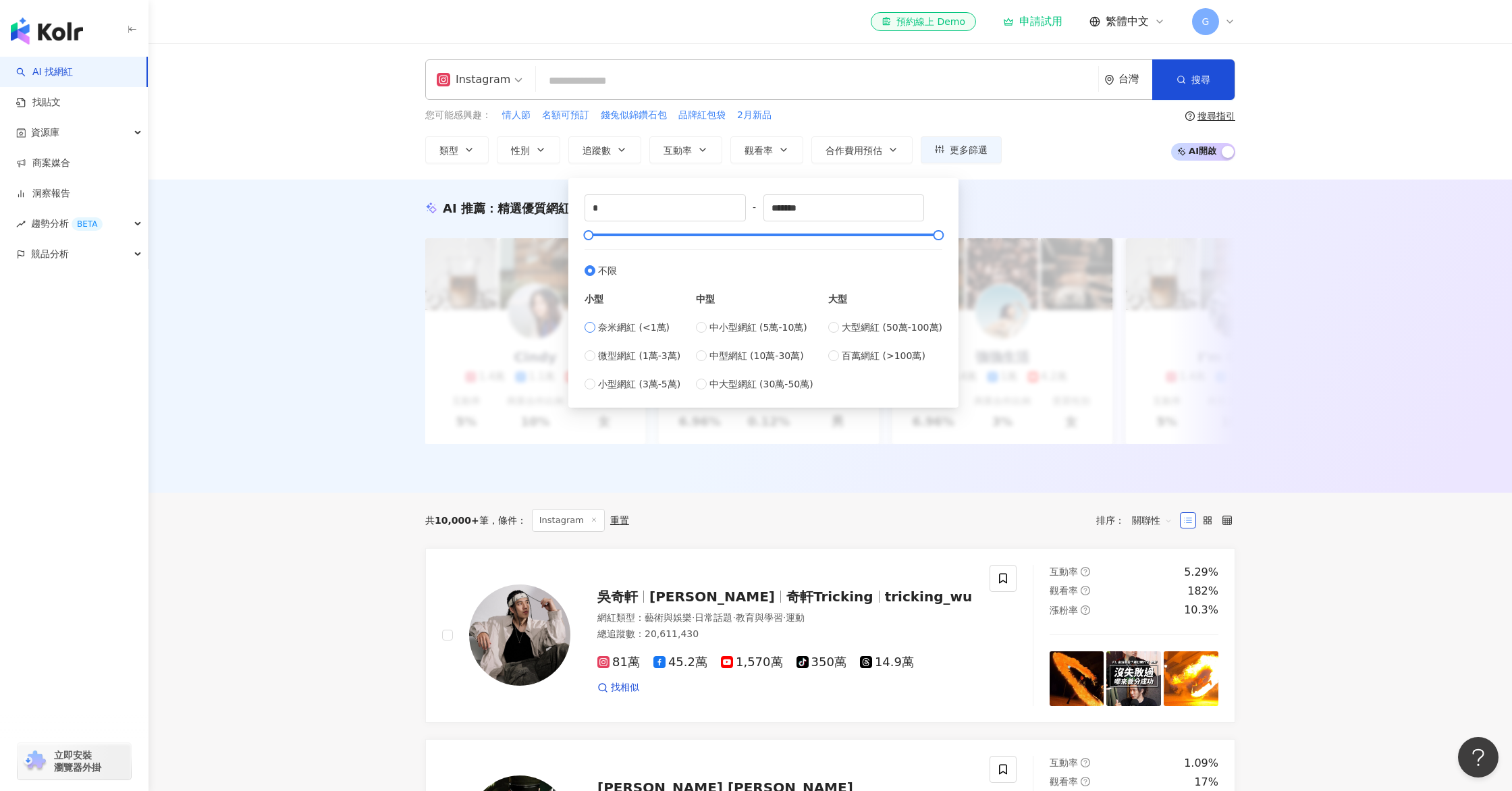
click at [596, 325] on label "奈米網紅 (<1萬)" at bounding box center [632, 328] width 96 height 15
type input "****"
click at [1032, 213] on div "AI 推薦 ： 精選優質網紅" at bounding box center [830, 208] width 810 height 17
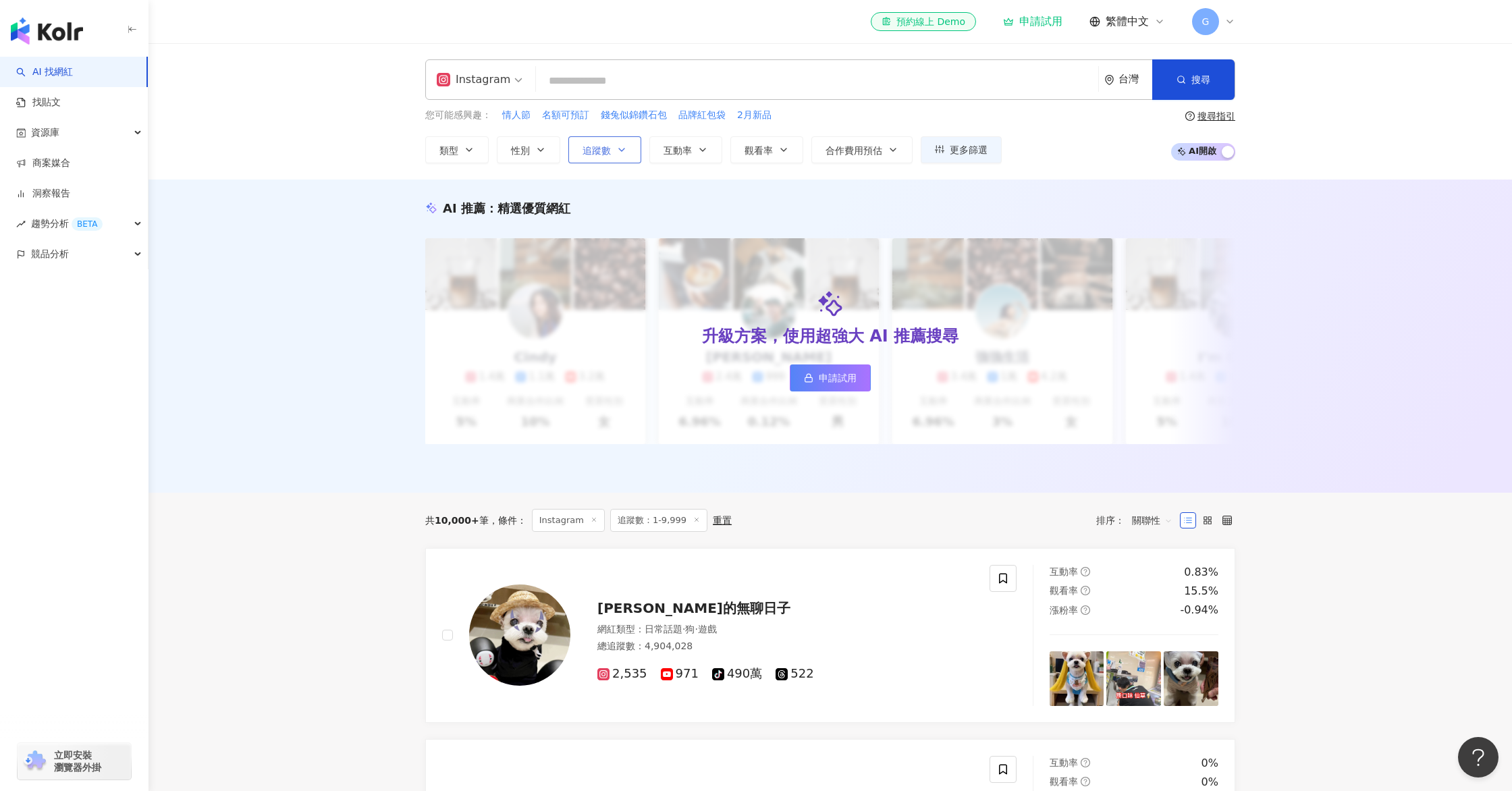
click at [626, 143] on button "追蹤數" at bounding box center [604, 150] width 73 height 27
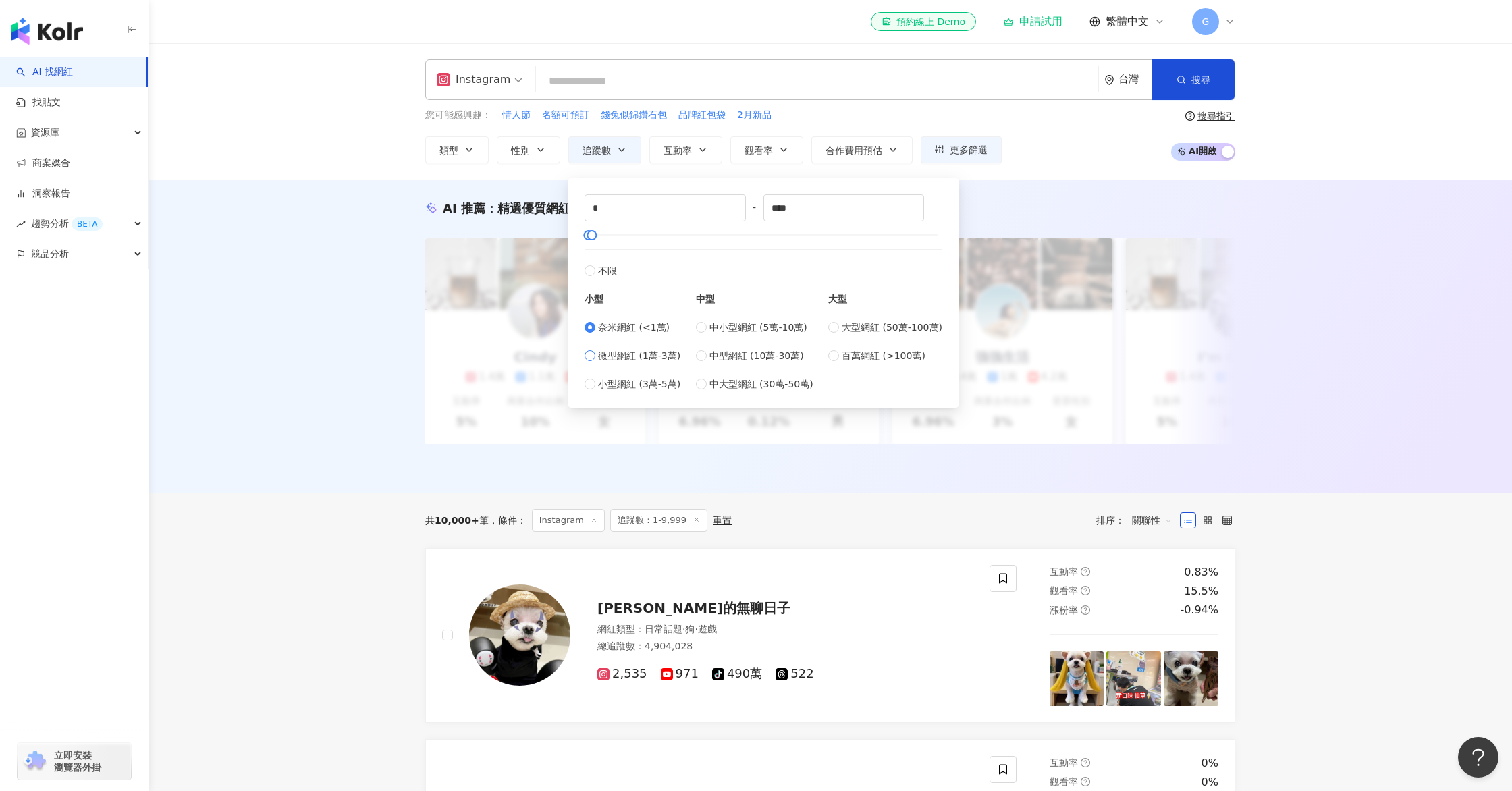
click at [624, 356] on span "微型網紅 (1萬-3萬)" at bounding box center [639, 356] width 83 height 15
type input "*****"
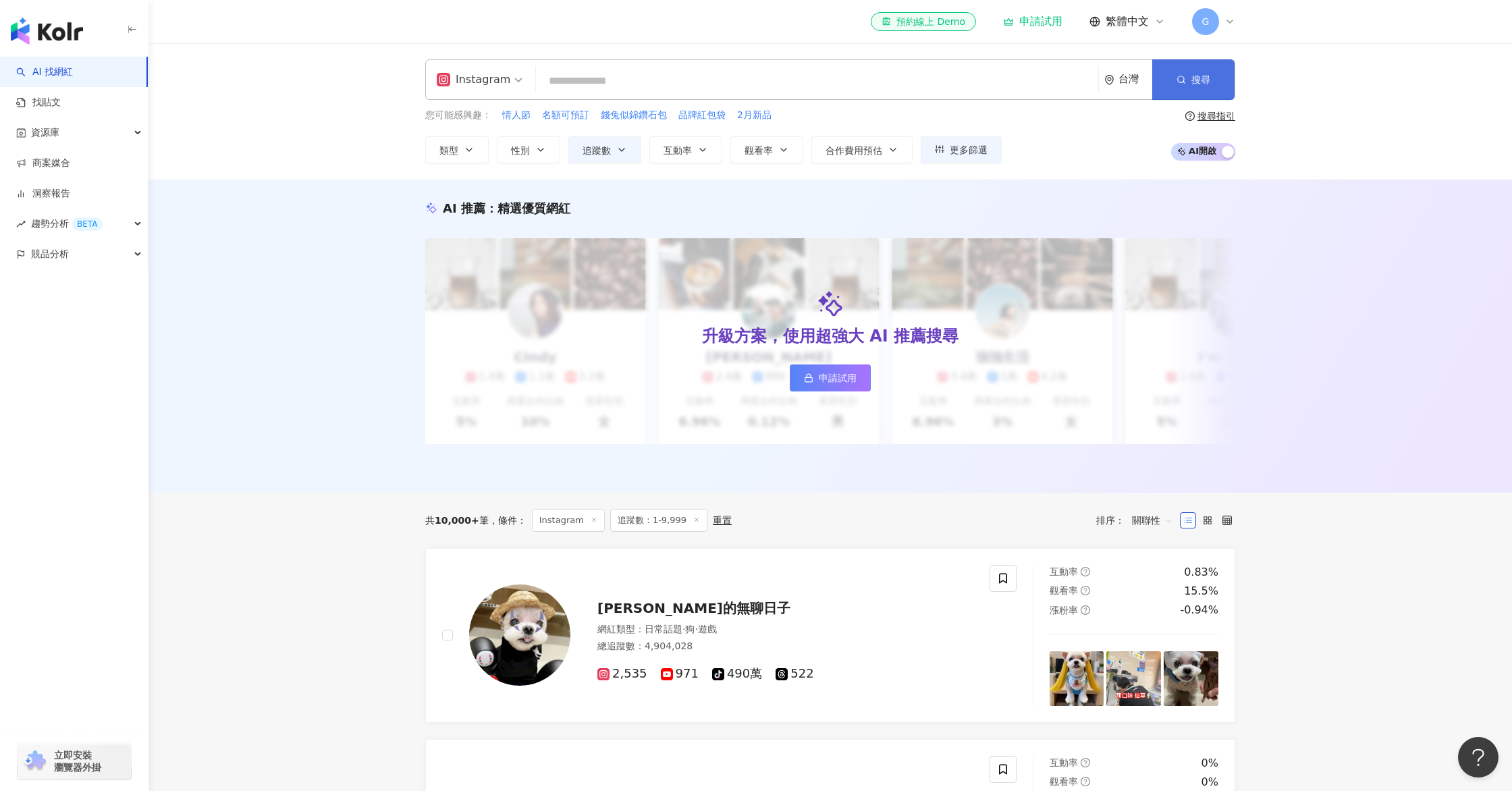
click at [1190, 84] on button "搜尋" at bounding box center [1194, 79] width 83 height 41
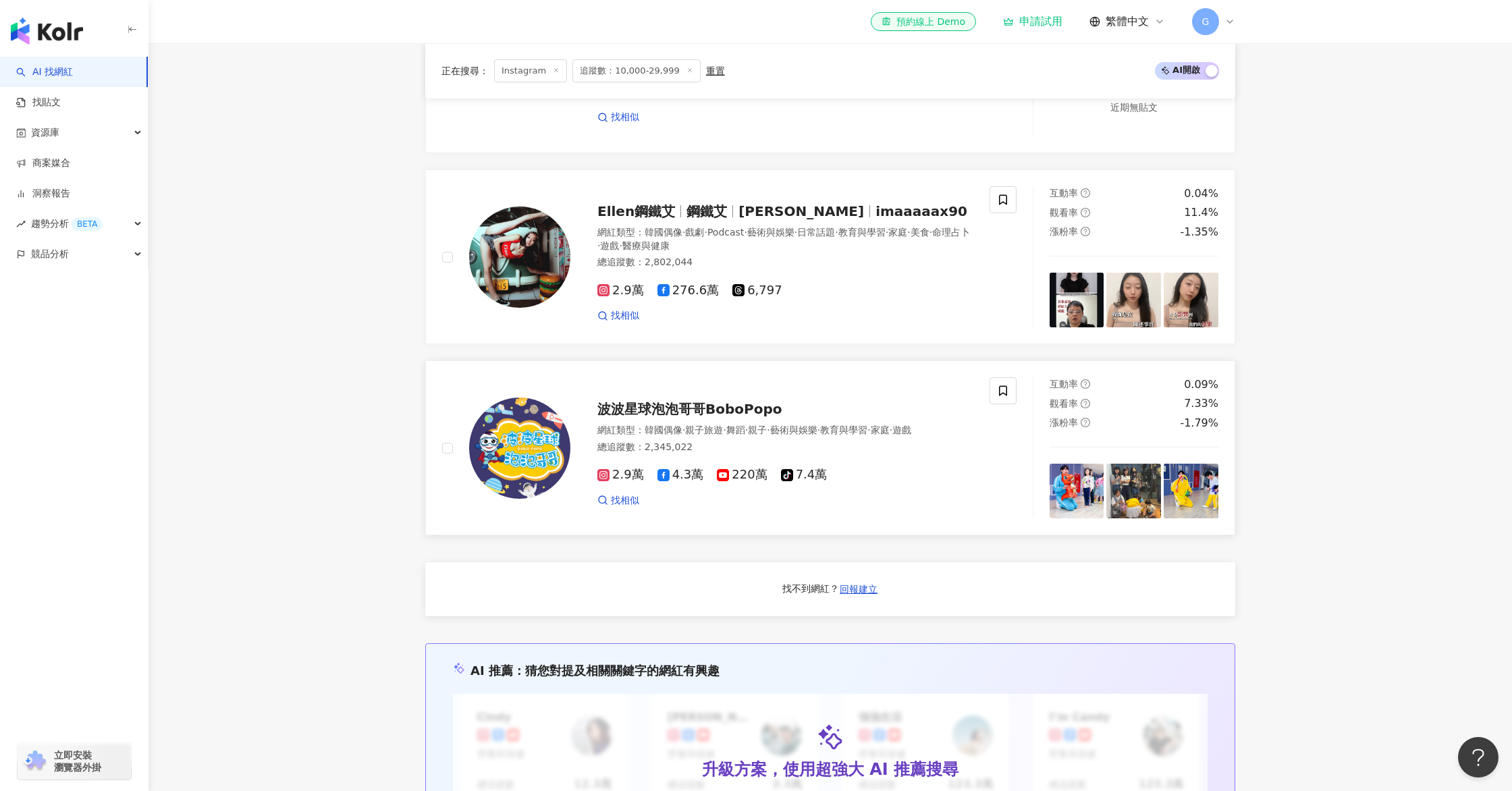
scroll to position [977, 0]
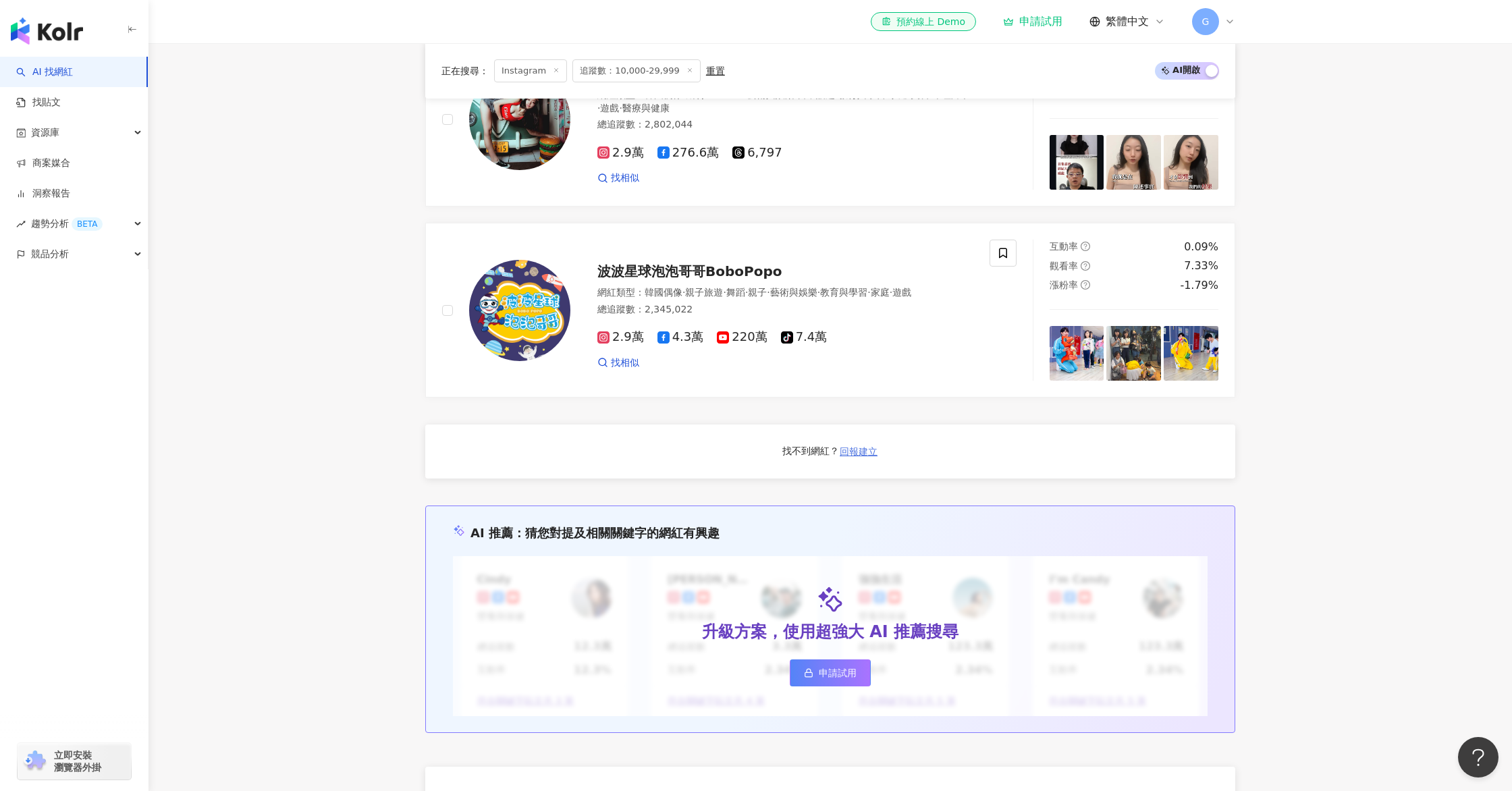
click at [872, 451] on span "回報建立" at bounding box center [859, 451] width 38 height 11
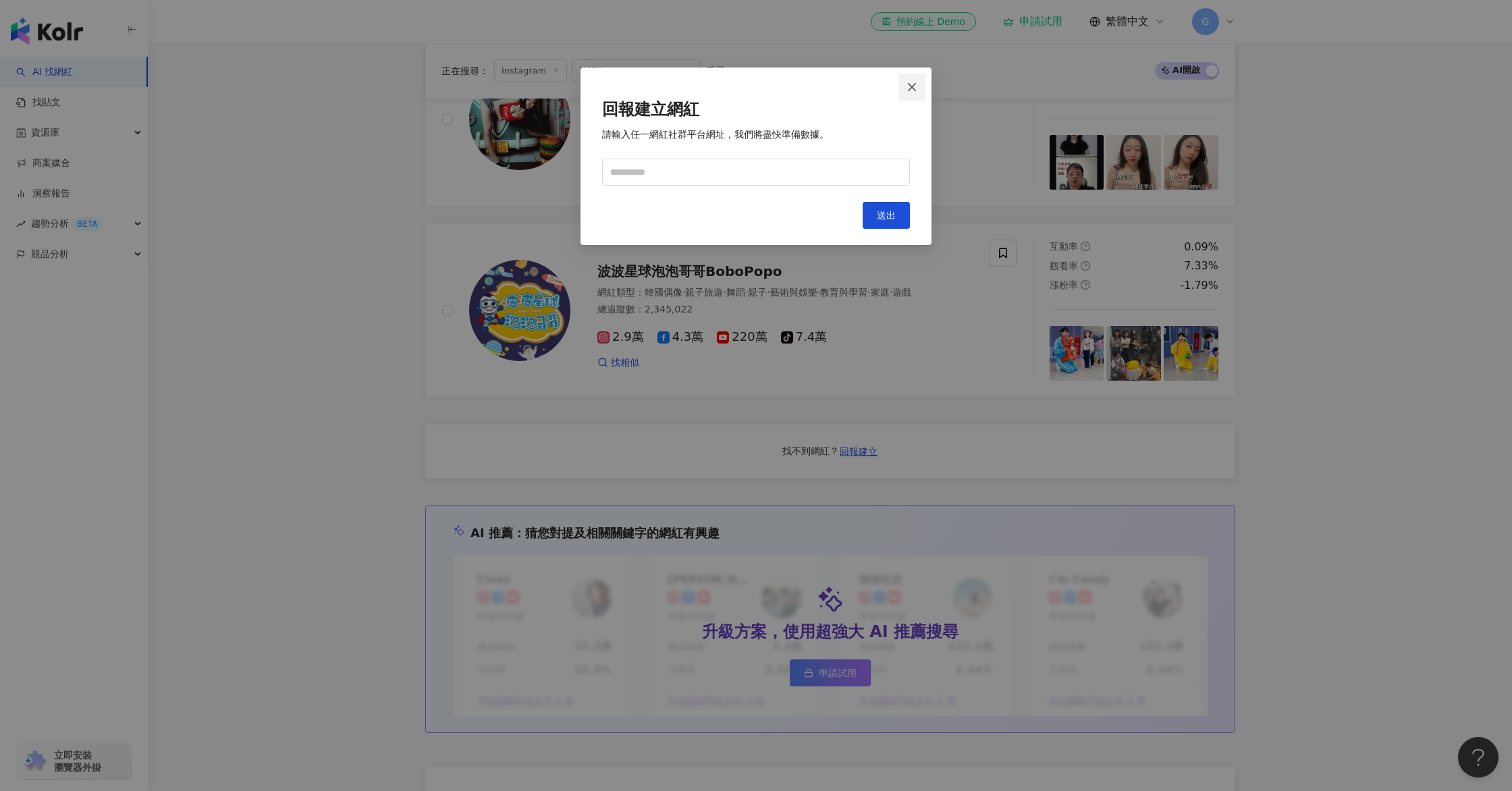
click at [908, 85] on icon "close" at bounding box center [912, 87] width 11 height 11
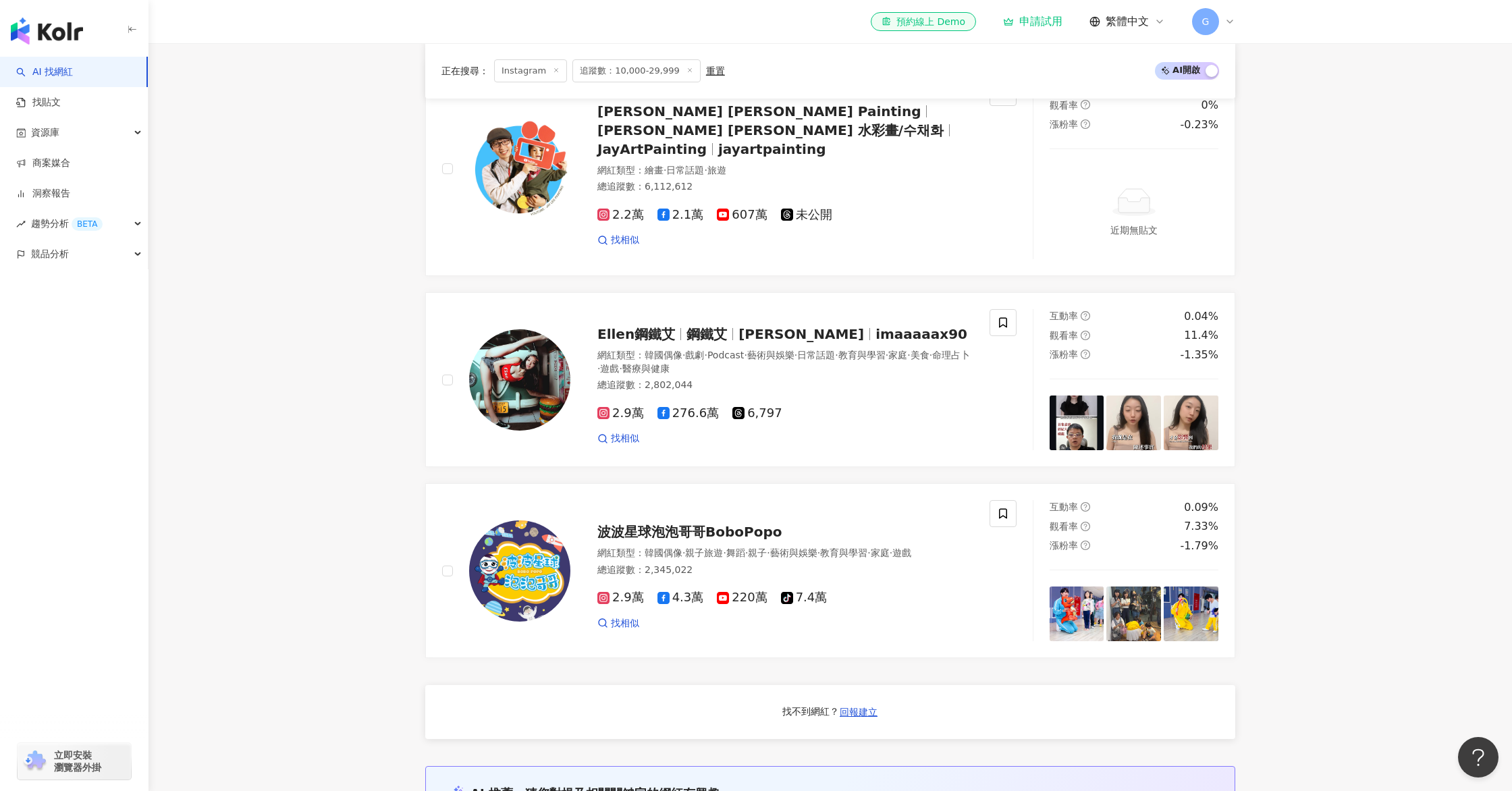
scroll to position [0, 0]
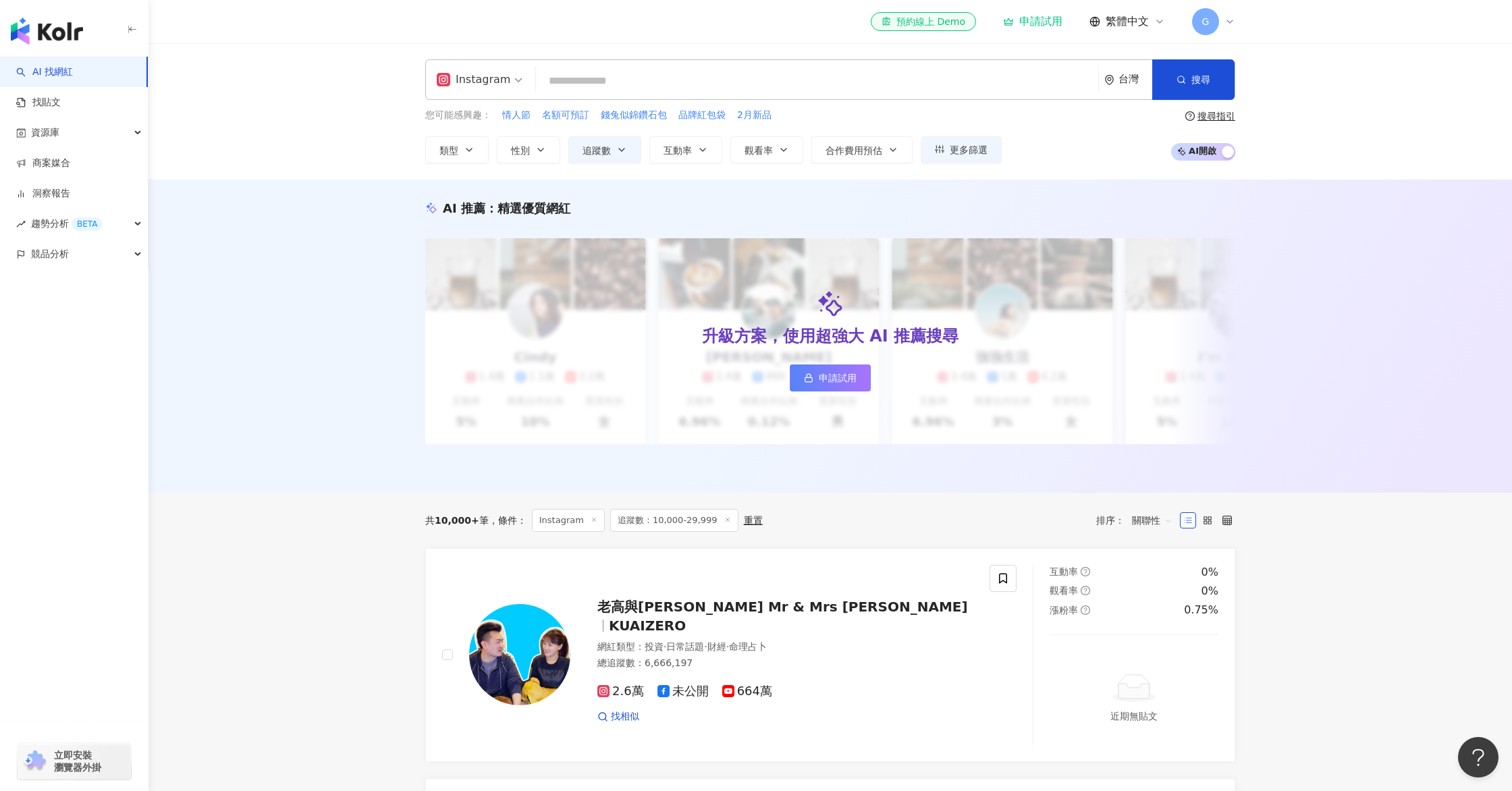
click at [570, 81] on input "search" at bounding box center [818, 81] width 552 height 26
click at [624, 145] on icon "button" at bounding box center [621, 149] width 11 height 11
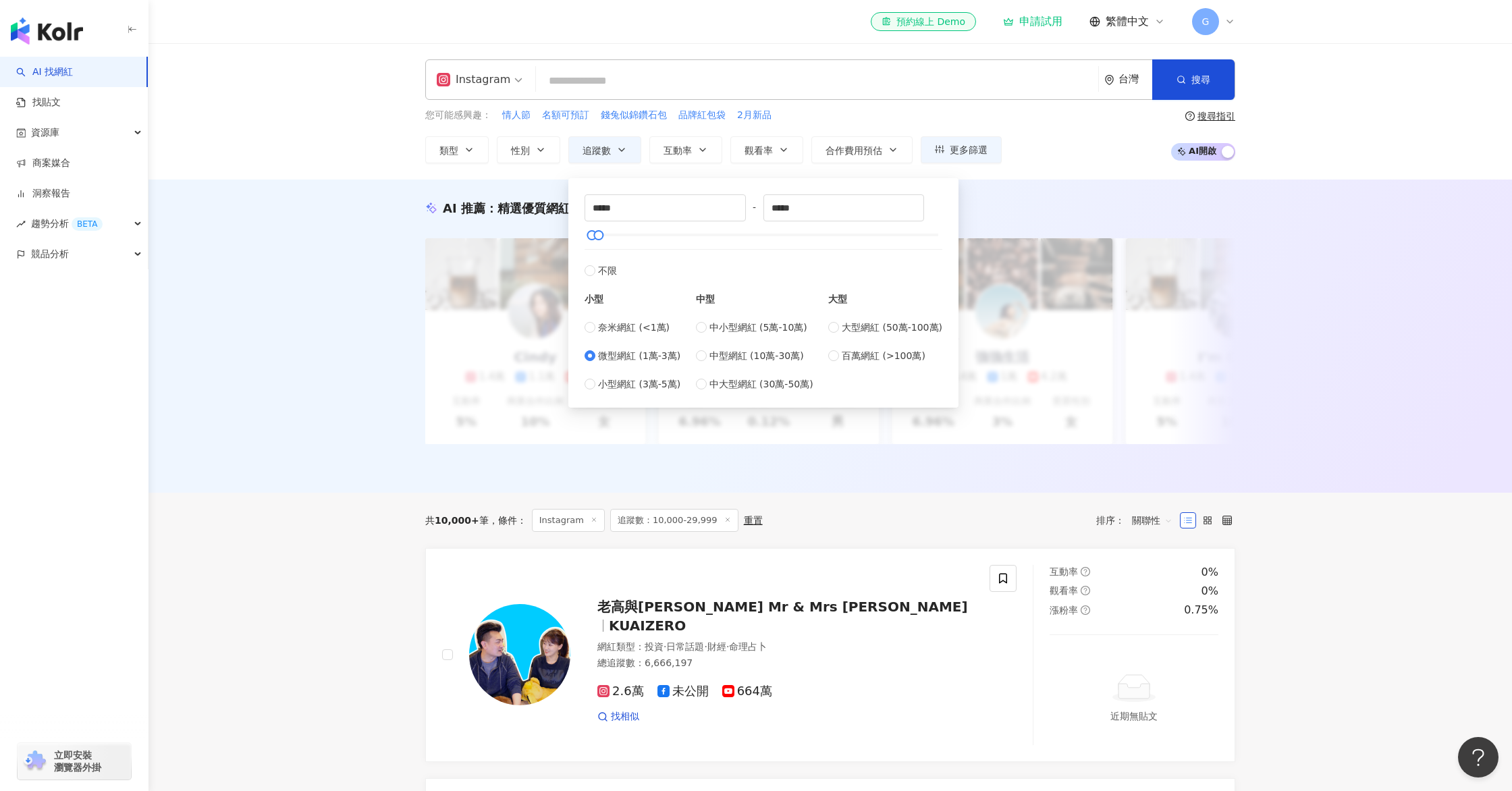
click at [628, 79] on input "search" at bounding box center [818, 81] width 552 height 26
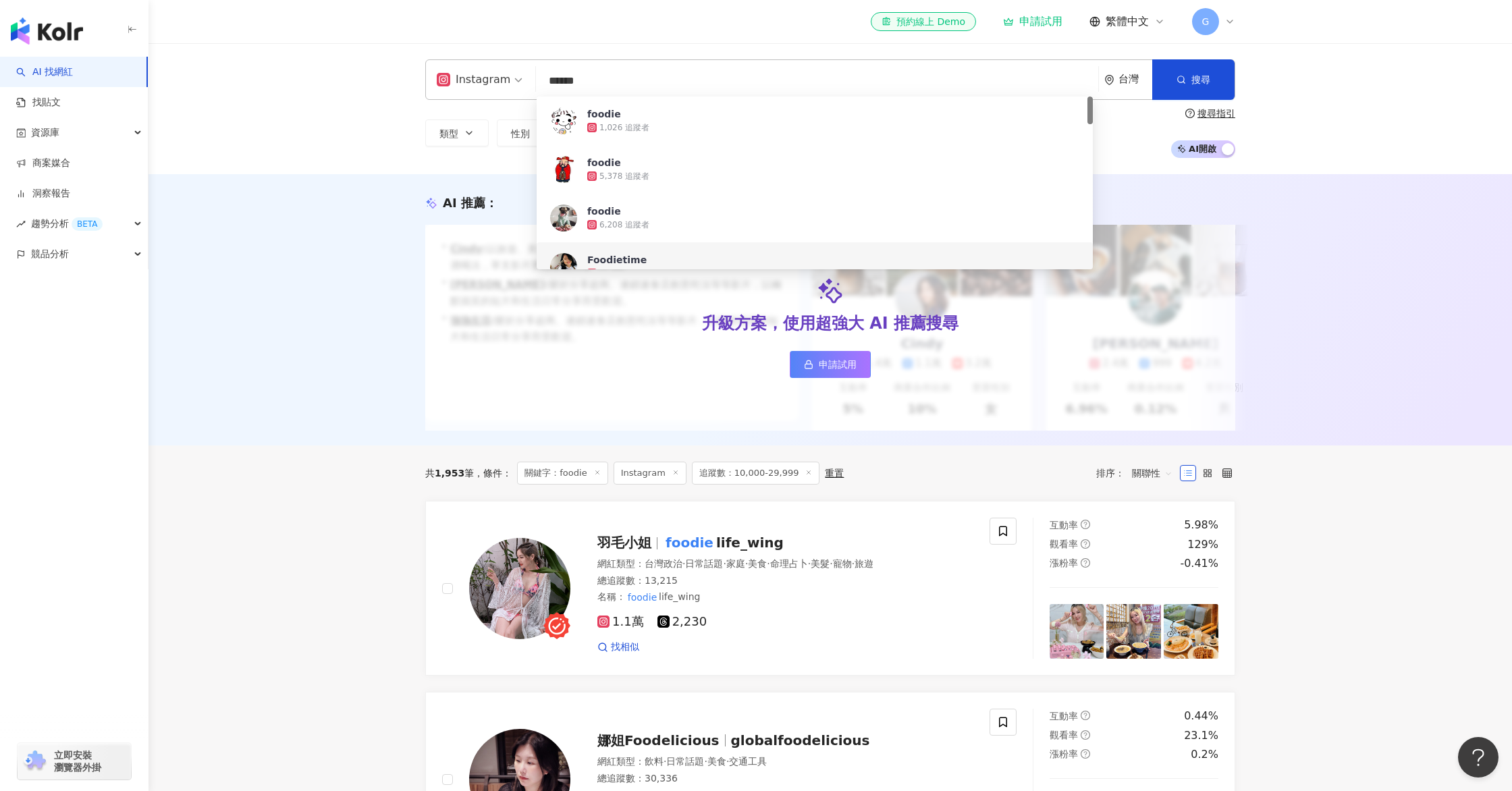
type input "******"
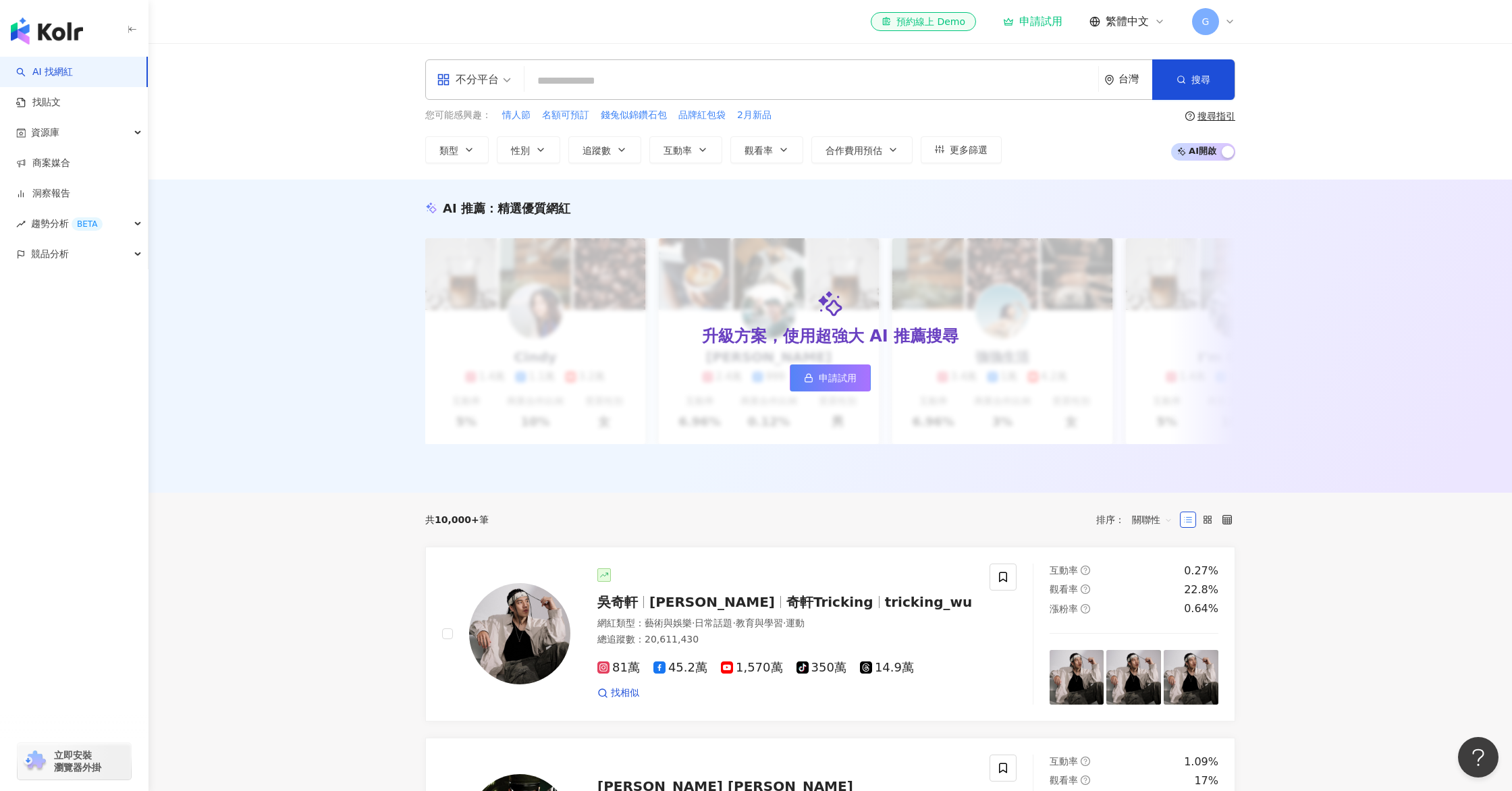
click at [94, 27] on div "button" at bounding box center [74, 28] width 148 height 57
click at [36, 33] on img "button" at bounding box center [47, 31] width 73 height 27
click at [23, 23] on img "button" at bounding box center [47, 31] width 73 height 27
click at [73, 133] on div "資源庫" at bounding box center [73, 133] width 148 height 30
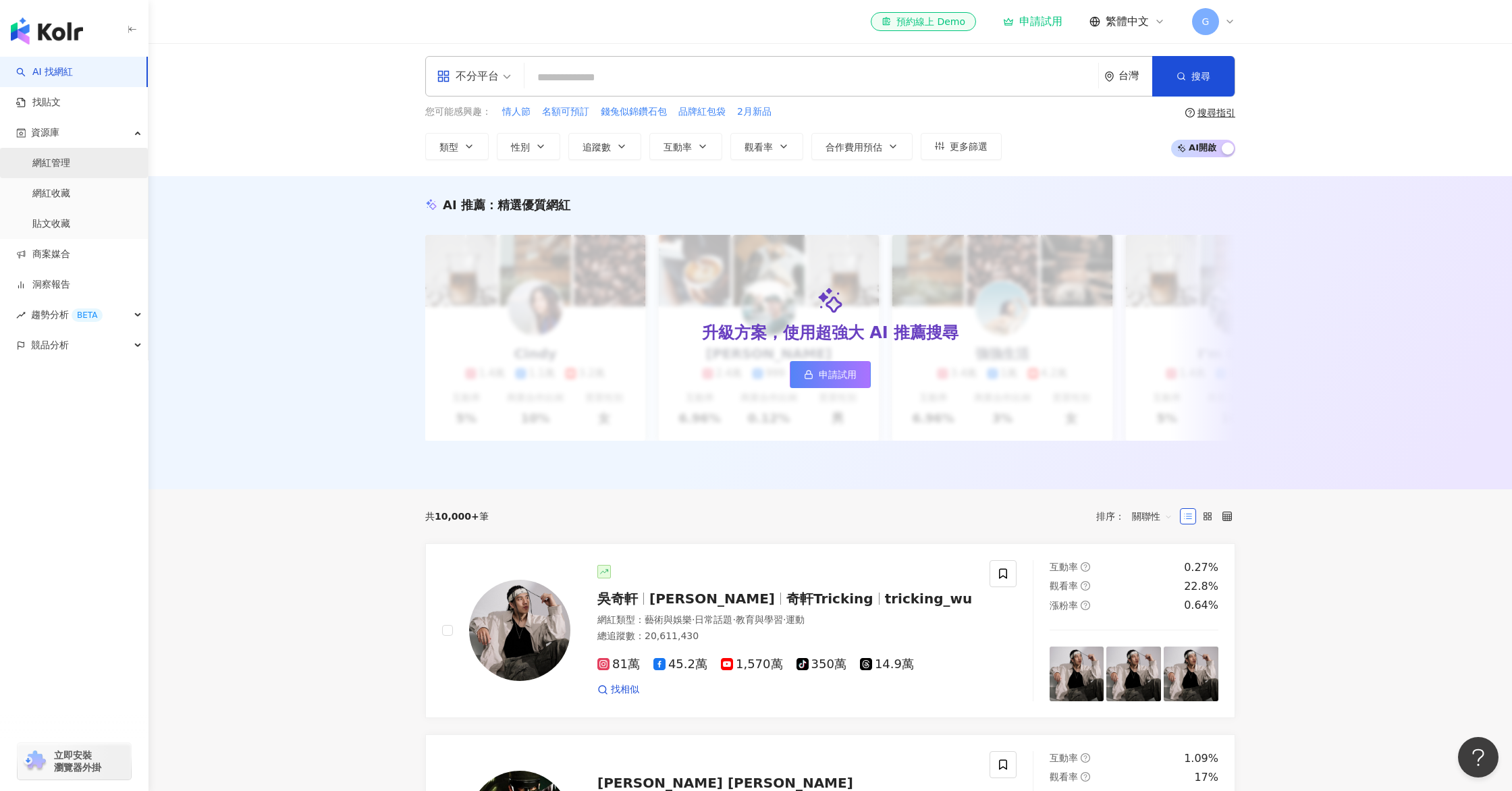
click at [69, 169] on link "網紅管理" at bounding box center [51, 163] width 38 height 13
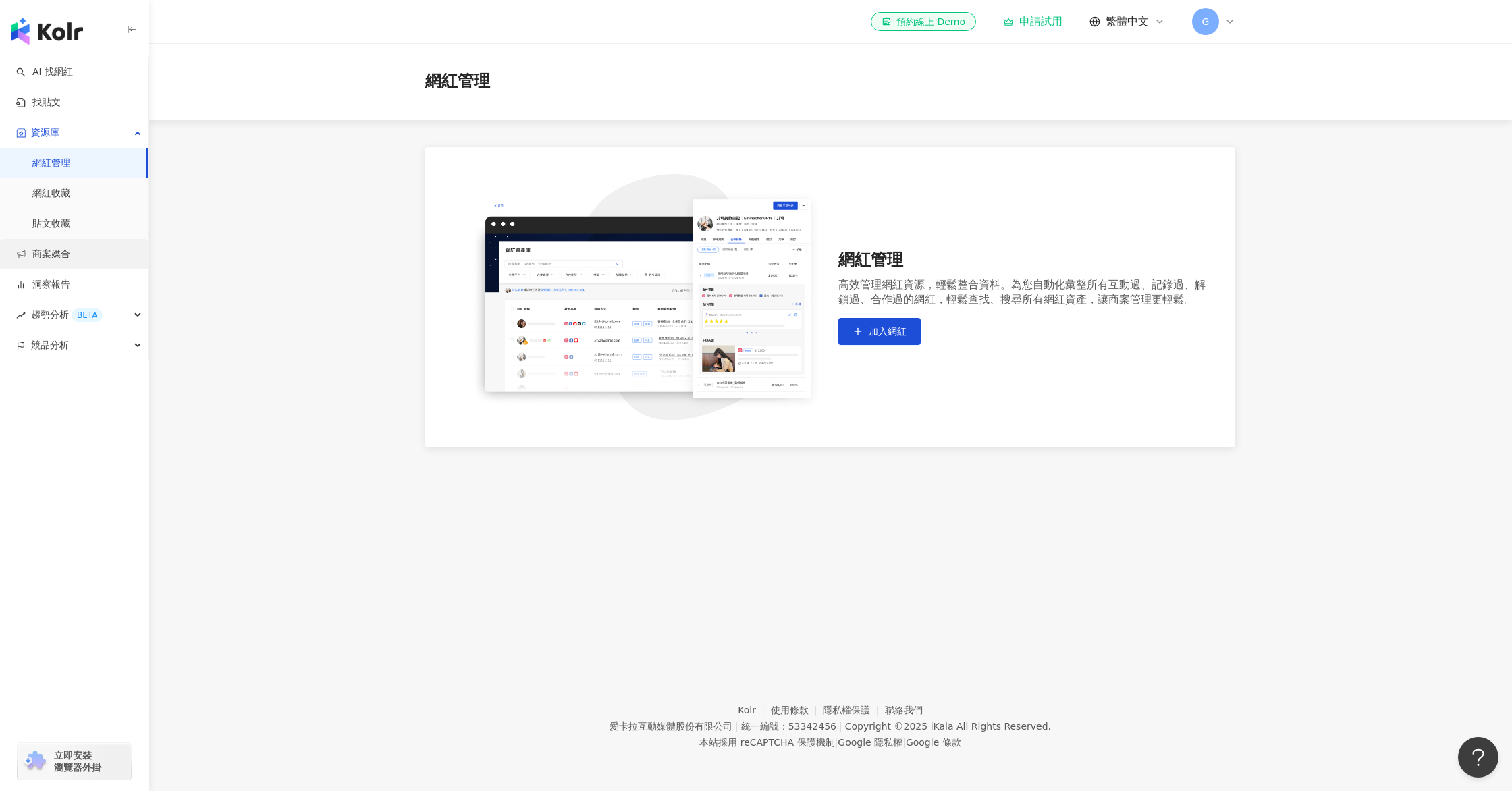
click at [70, 259] on link "商案媒合" at bounding box center [43, 254] width 54 height 13
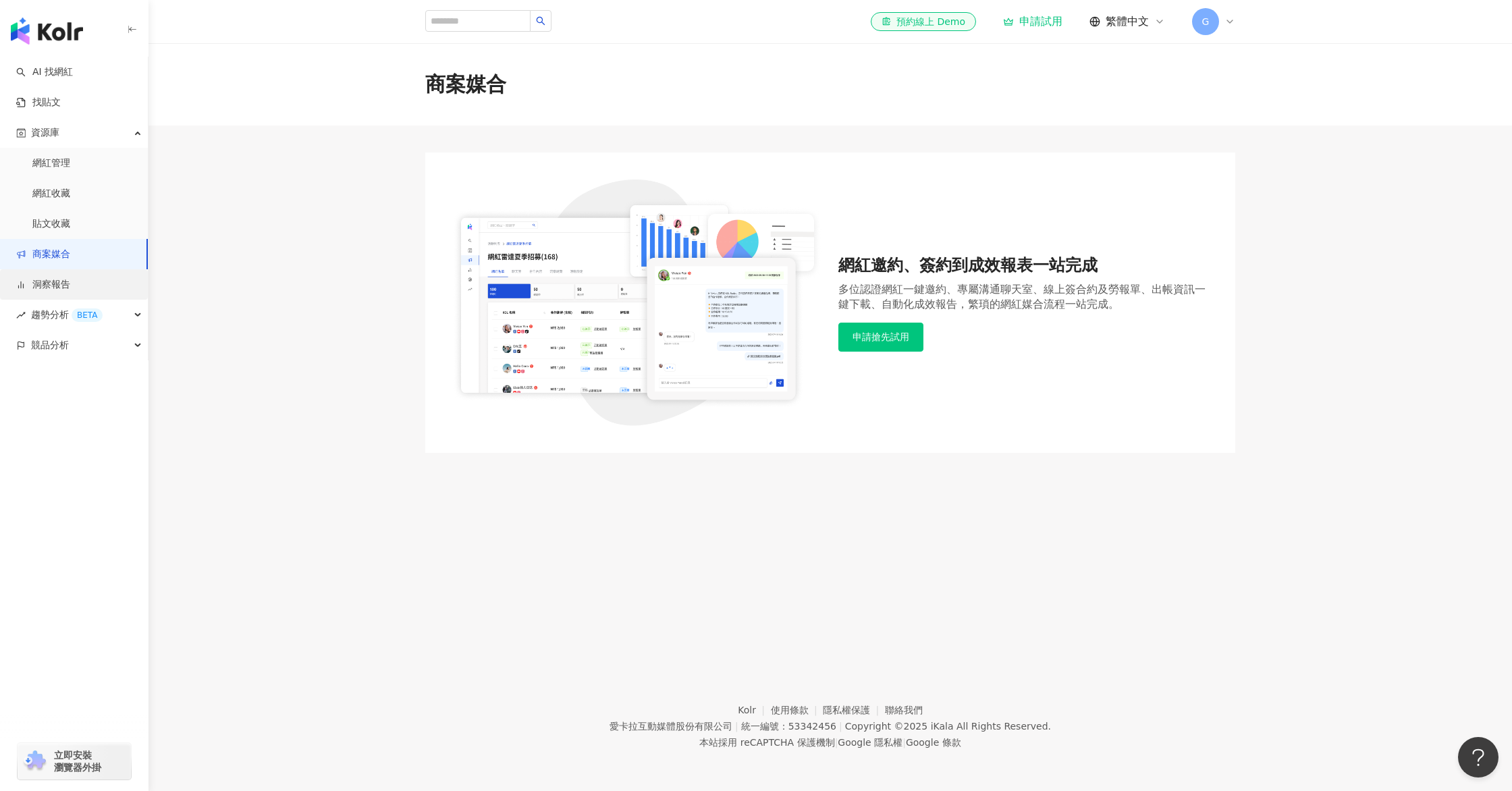
click at [70, 278] on link "洞察報告" at bounding box center [43, 285] width 54 height 13
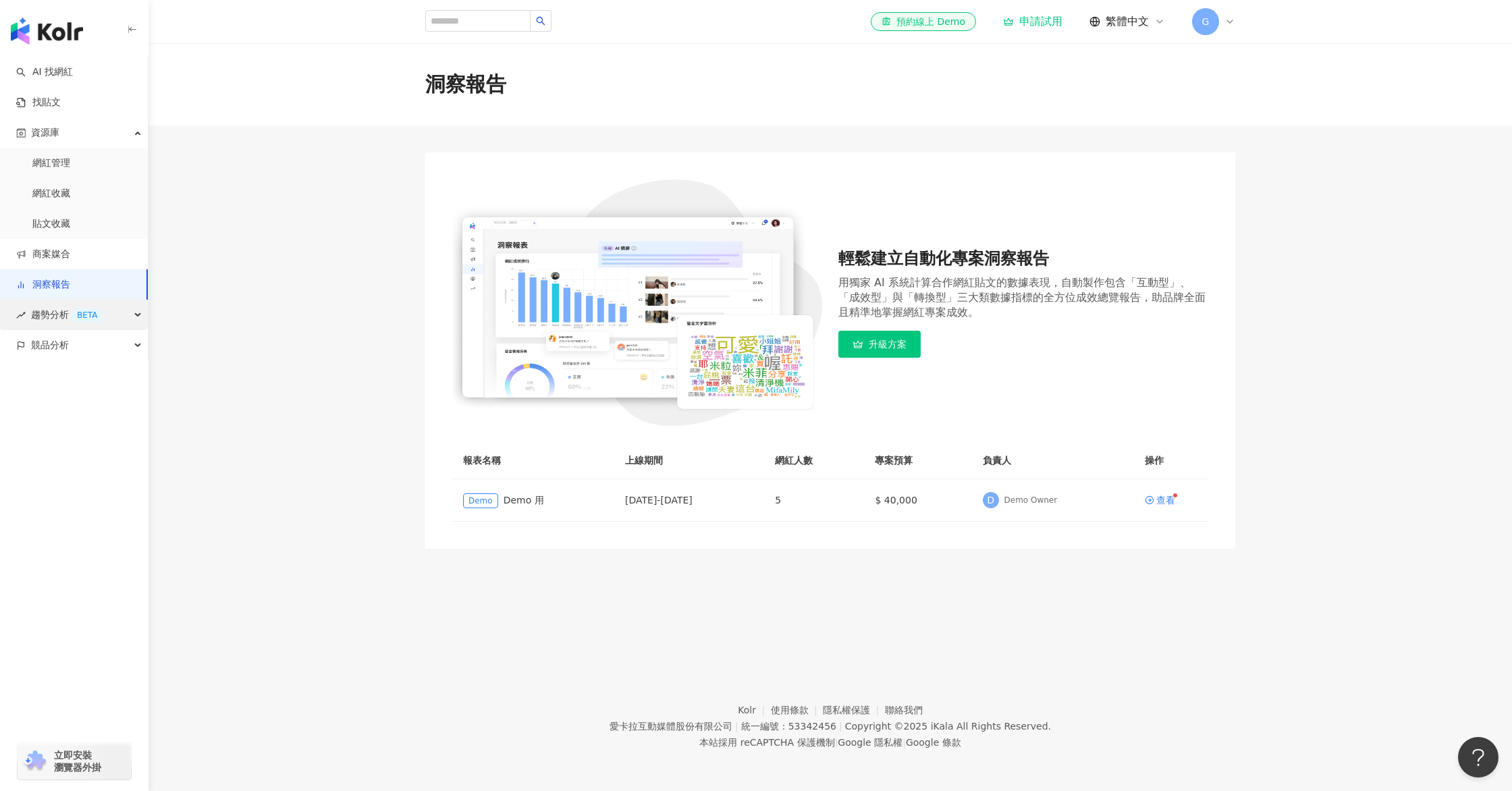
click at [52, 322] on span "趨勢分析 BETA" at bounding box center [67, 315] width 72 height 30
click at [72, 353] on link "Hashtag 排行" at bounding box center [63, 346] width 62 height 13
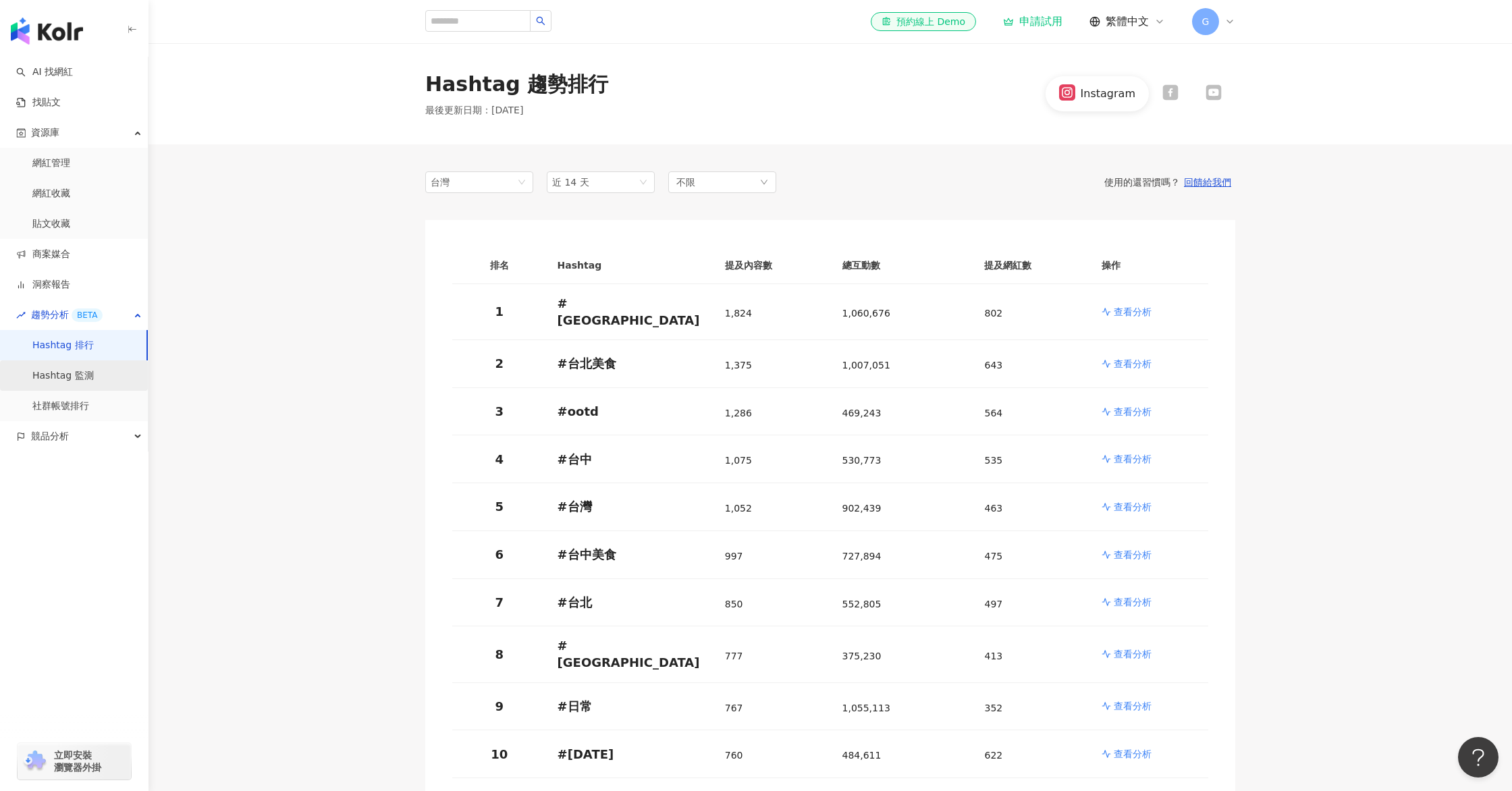
click at [75, 369] on link "Hashtag 監測" at bounding box center [63, 376] width 62 height 13
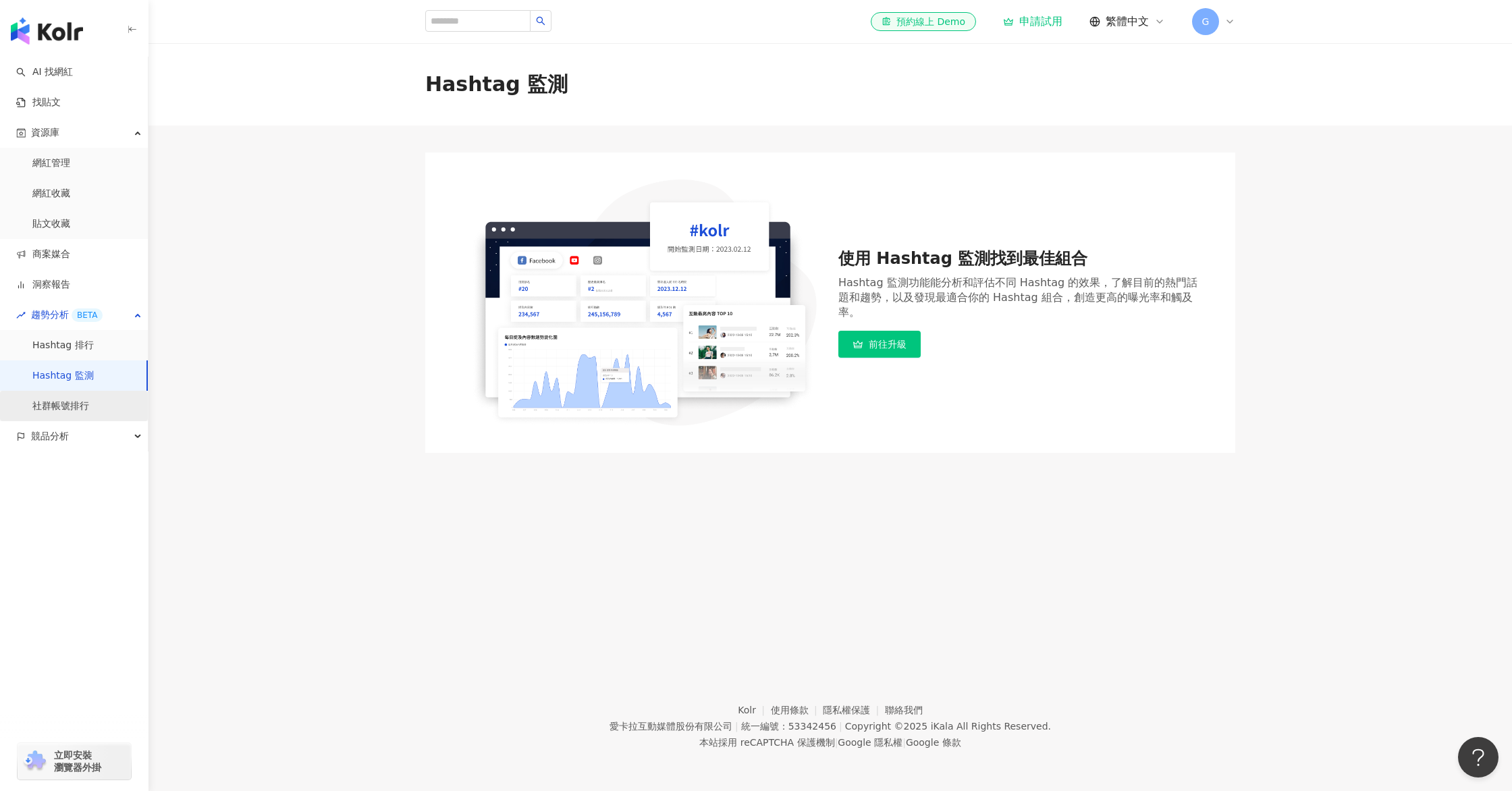
click at [83, 399] on link "社群帳號排行" at bounding box center [61, 406] width 57 height 13
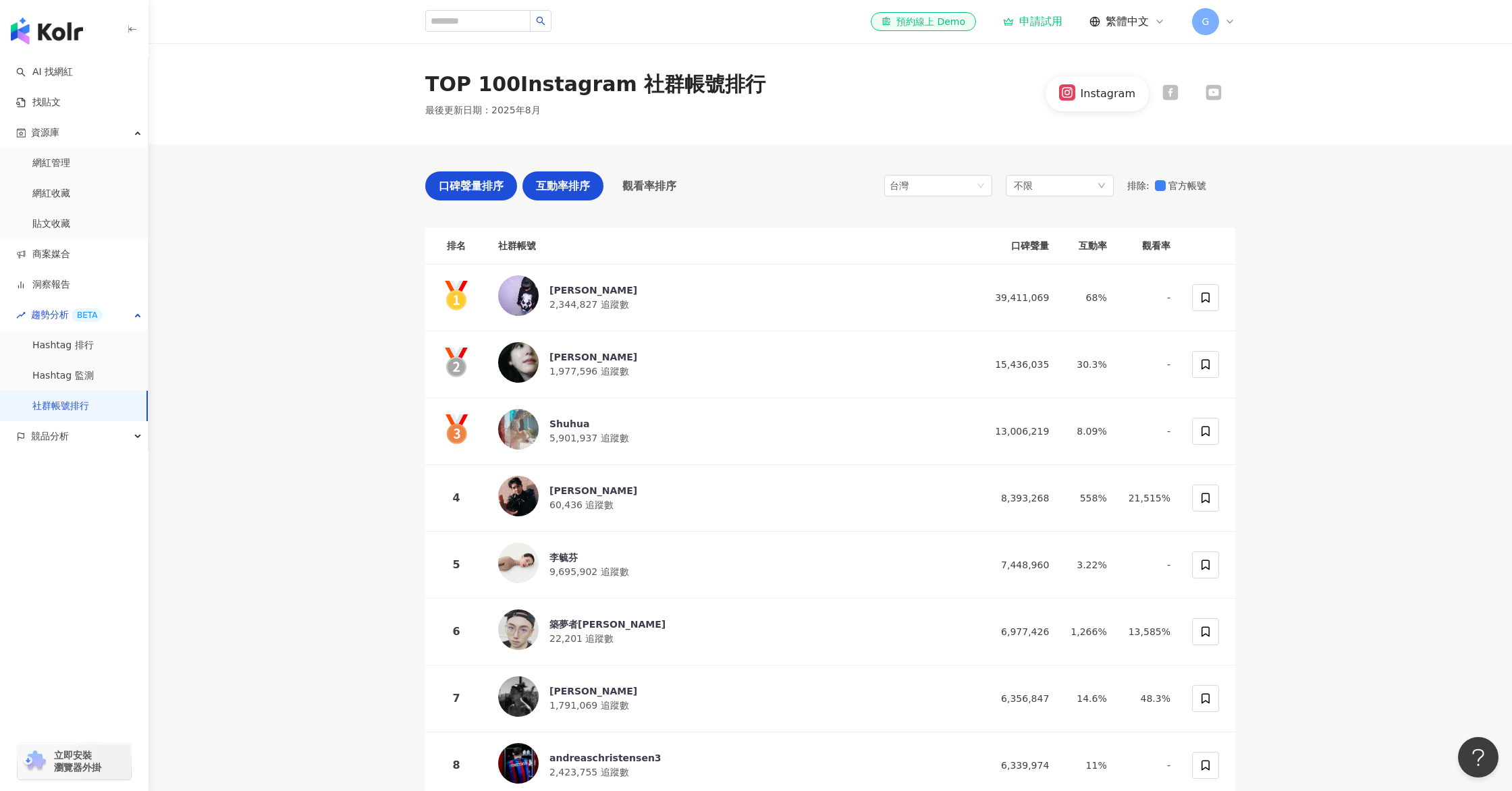
click at [591, 190] on div "互動率排序" at bounding box center [563, 186] width 81 height 29
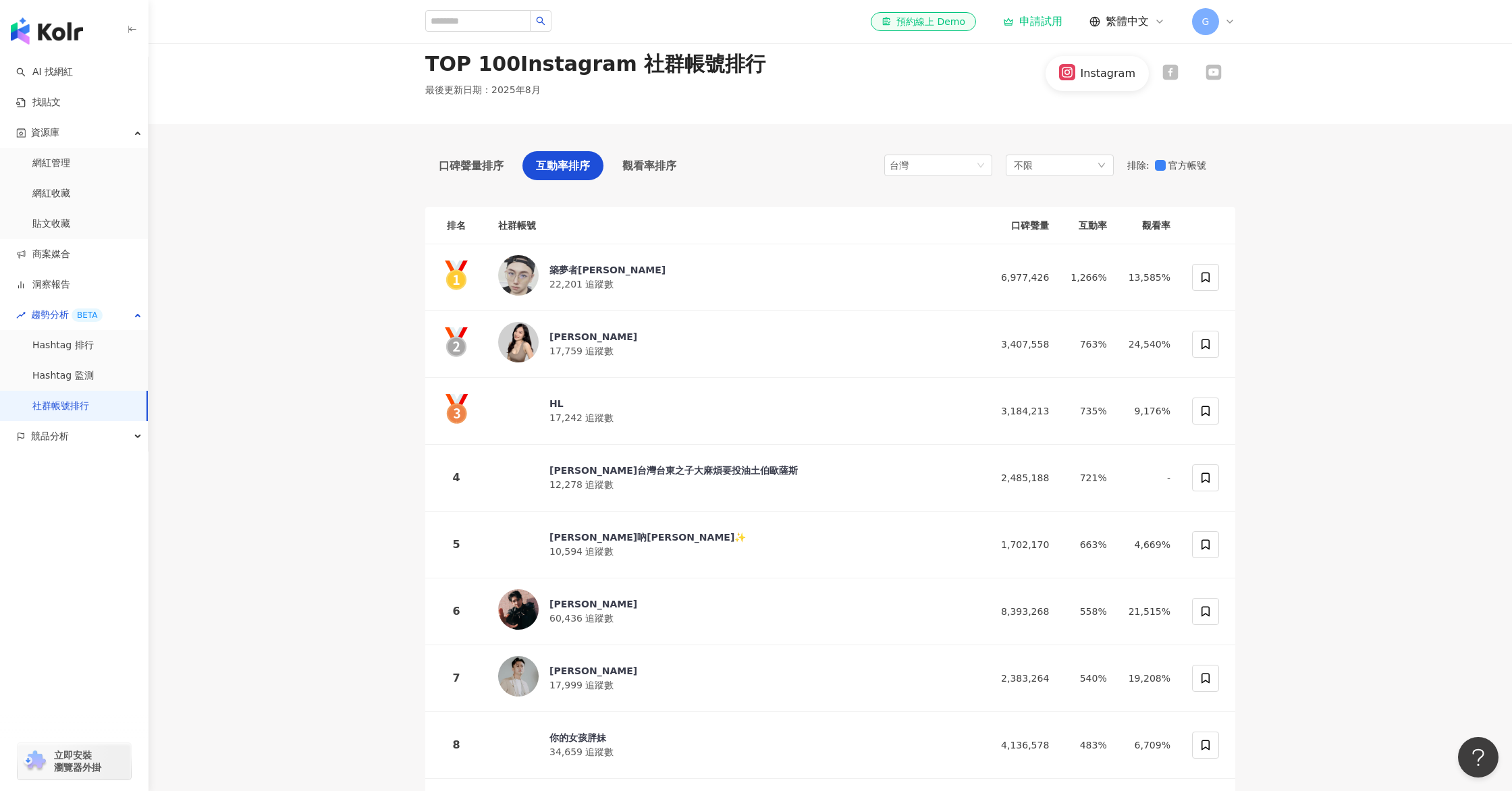
scroll to position [27, 0]
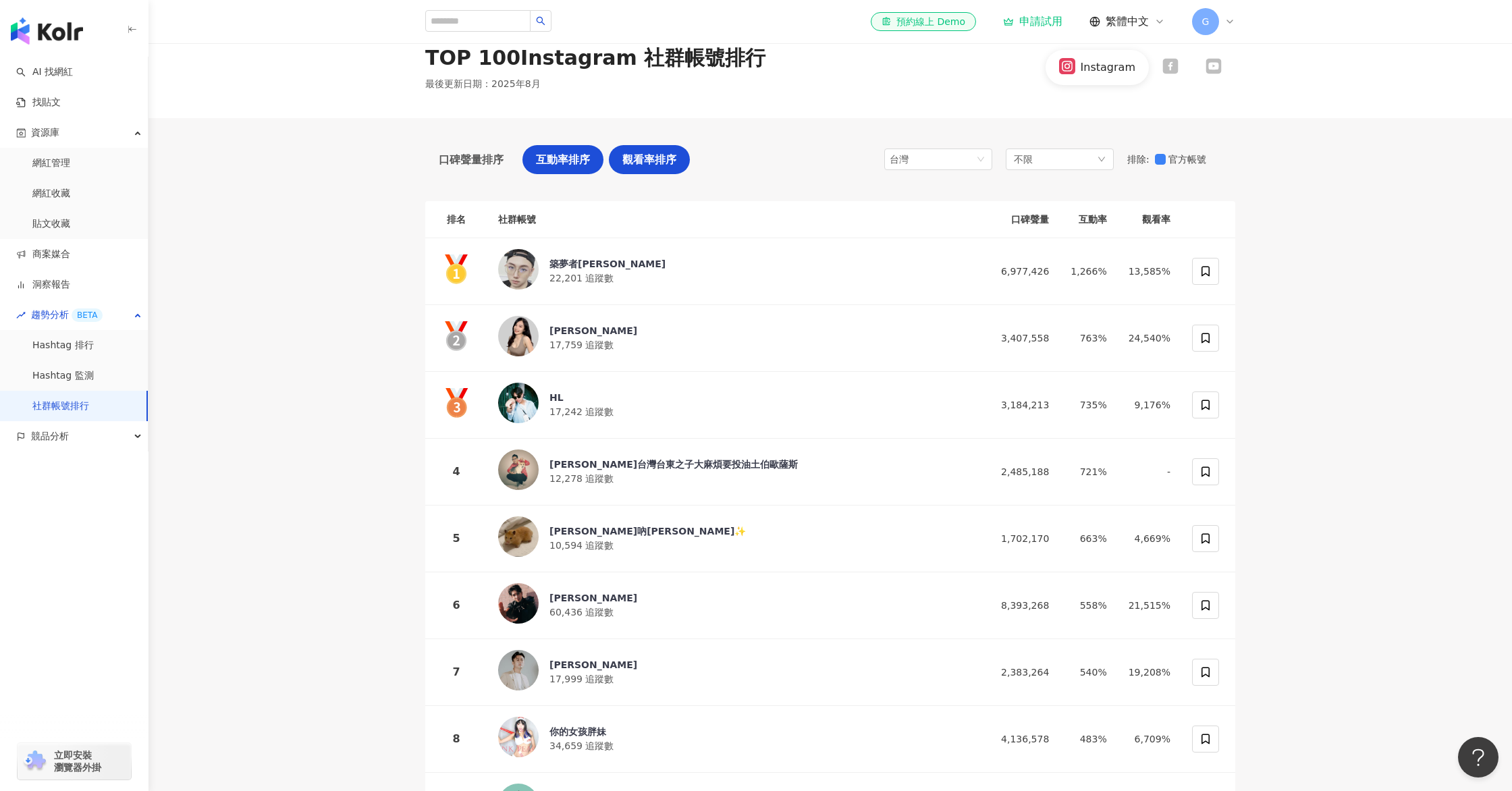
click at [644, 156] on span "觀看率排序" at bounding box center [649, 159] width 54 height 17
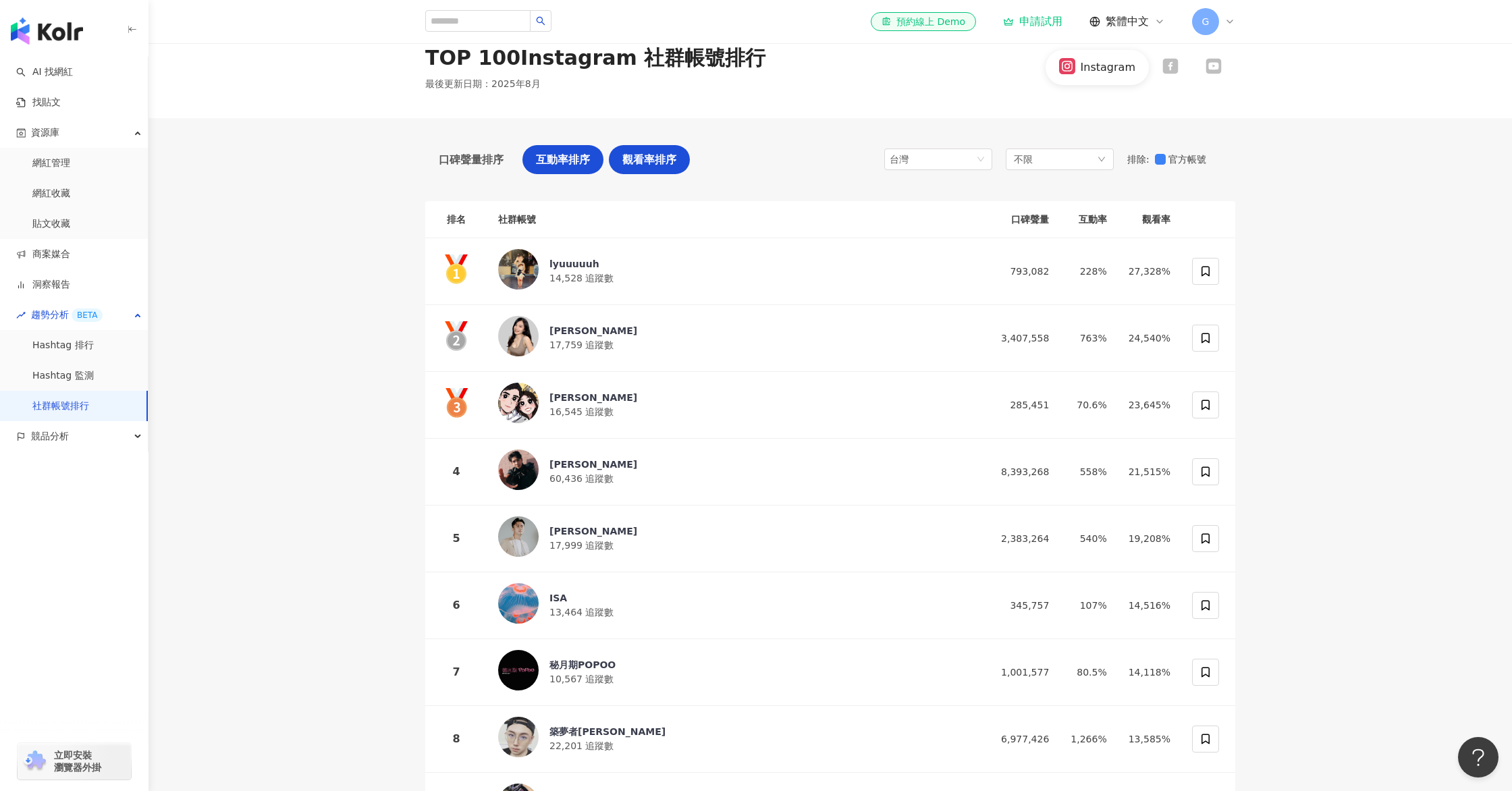
click at [554, 155] on span "互動率排序" at bounding box center [563, 159] width 54 height 17
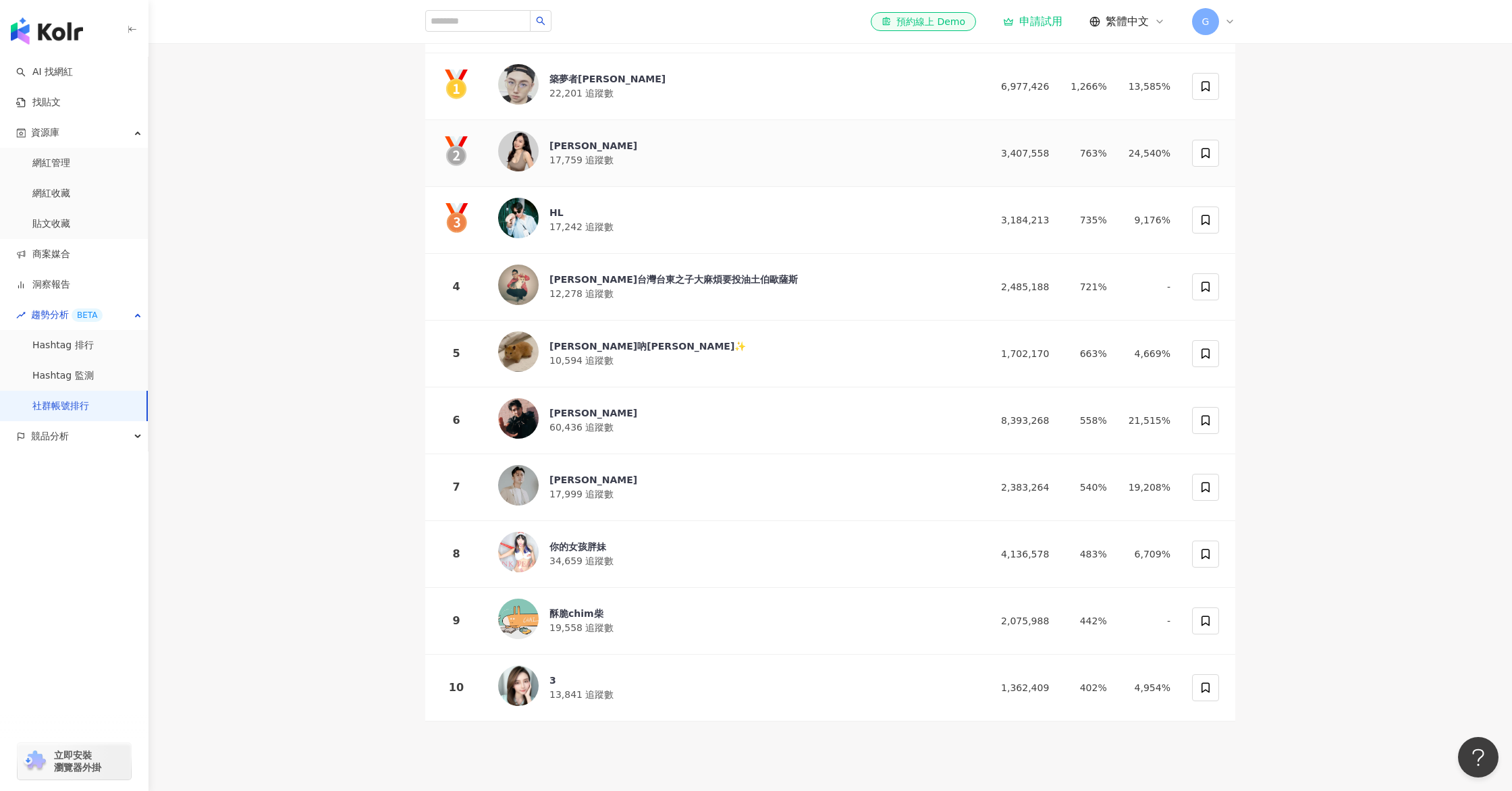
scroll to position [314, 0]
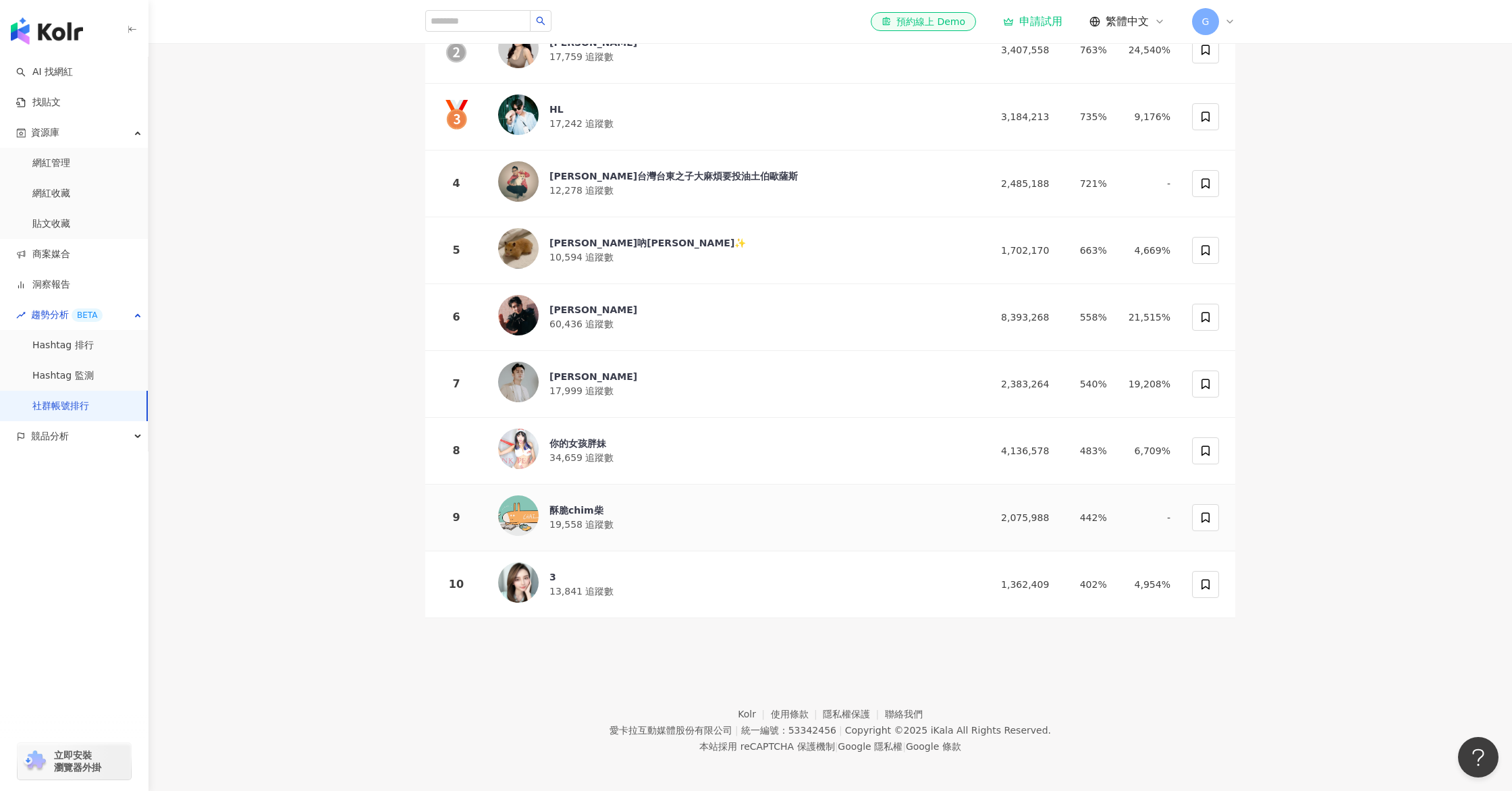
click at [528, 503] on img at bounding box center [518, 515] width 41 height 41
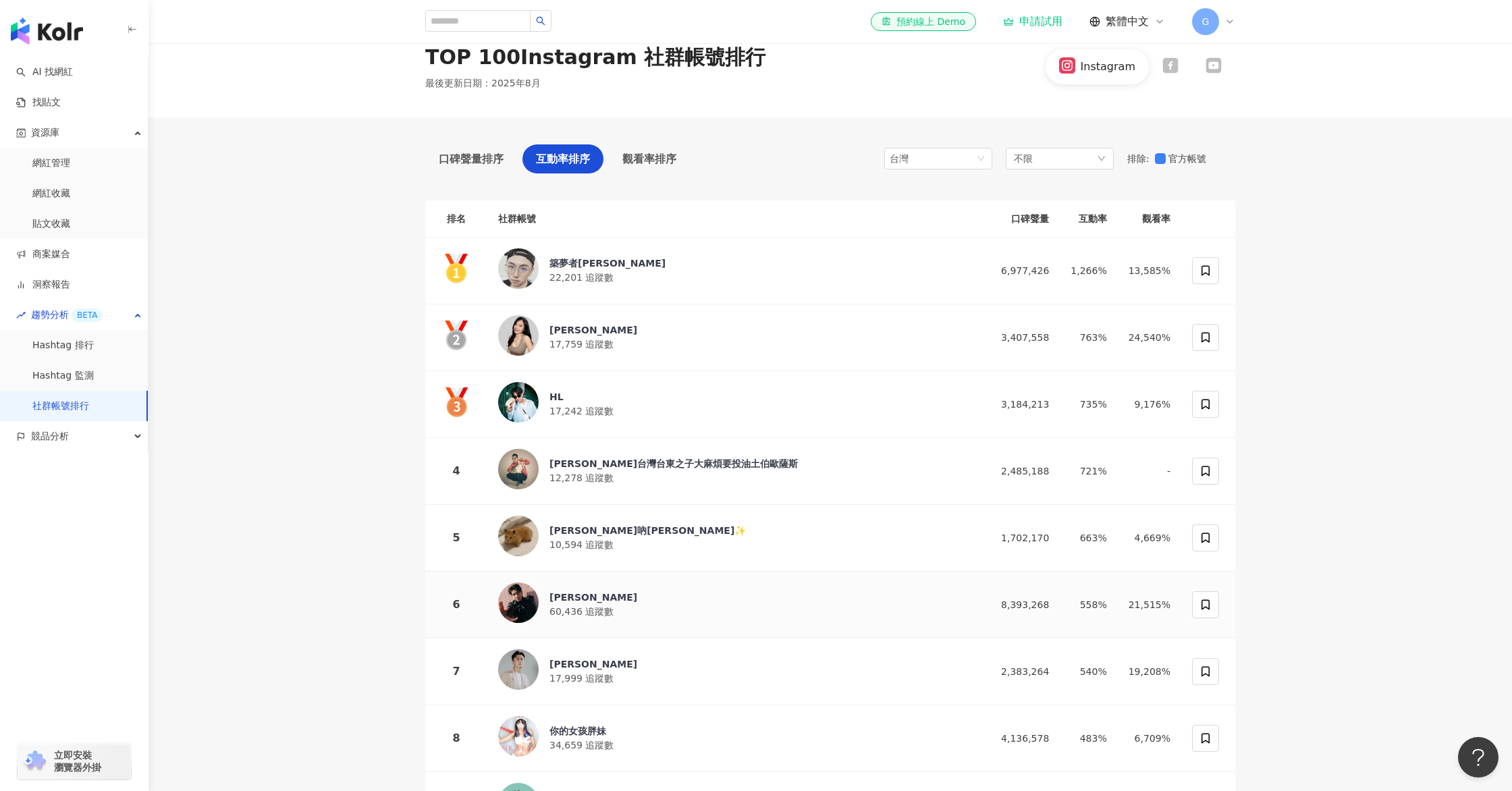
scroll to position [0, 0]
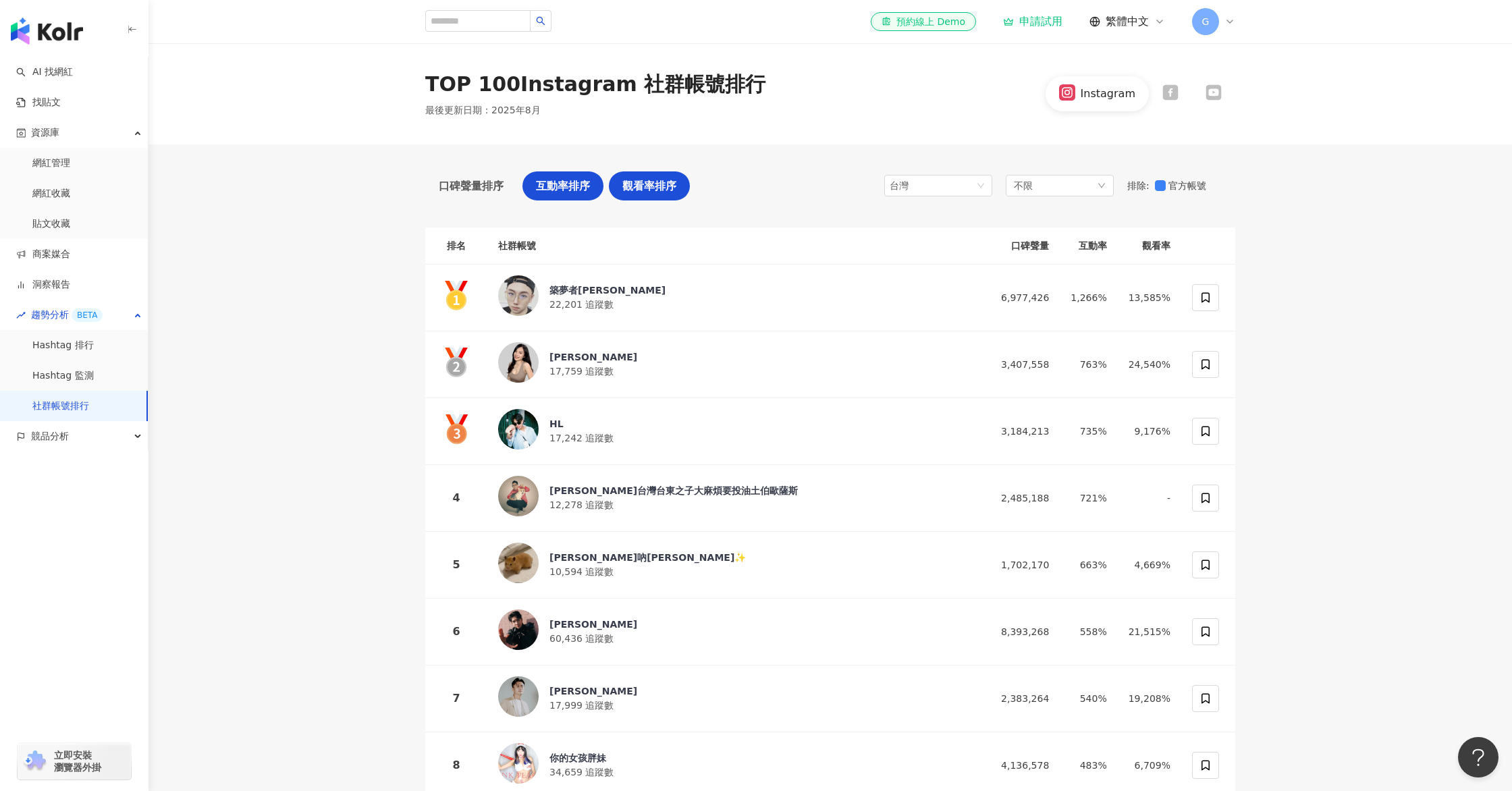
click at [667, 180] on span "觀看率排序" at bounding box center [649, 186] width 54 height 17
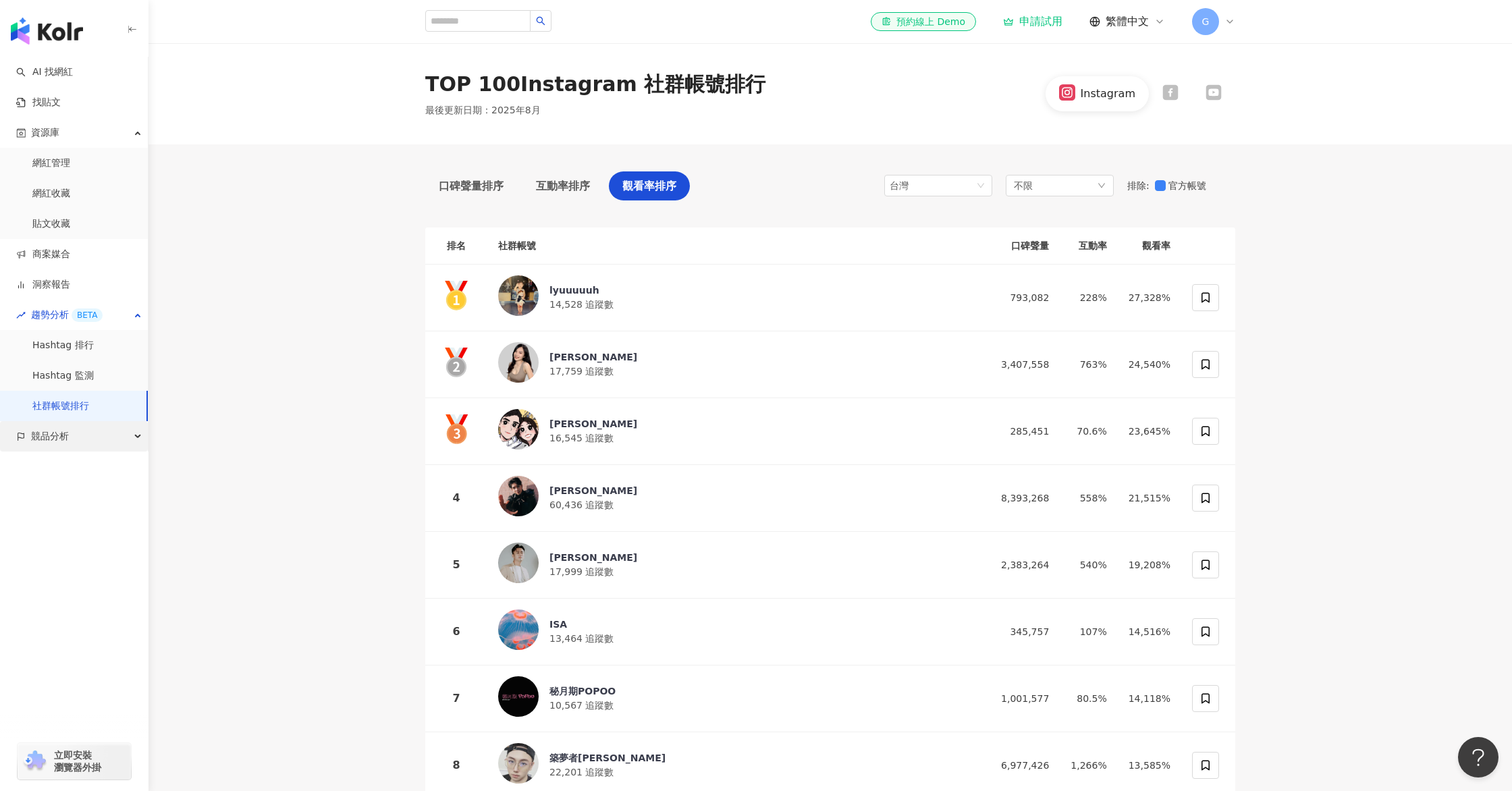
click at [77, 438] on div "競品分析" at bounding box center [73, 436] width 148 height 30
click at [1379, 204] on main "TOP 100 Instagram 社群帳號排行 最後更新日期 ： 2025年8月 Instagram 口碑聲量排序 互動率排序 觀看率排序 台灣 不限 排除…" at bounding box center [830, 502] width 1364 height 917
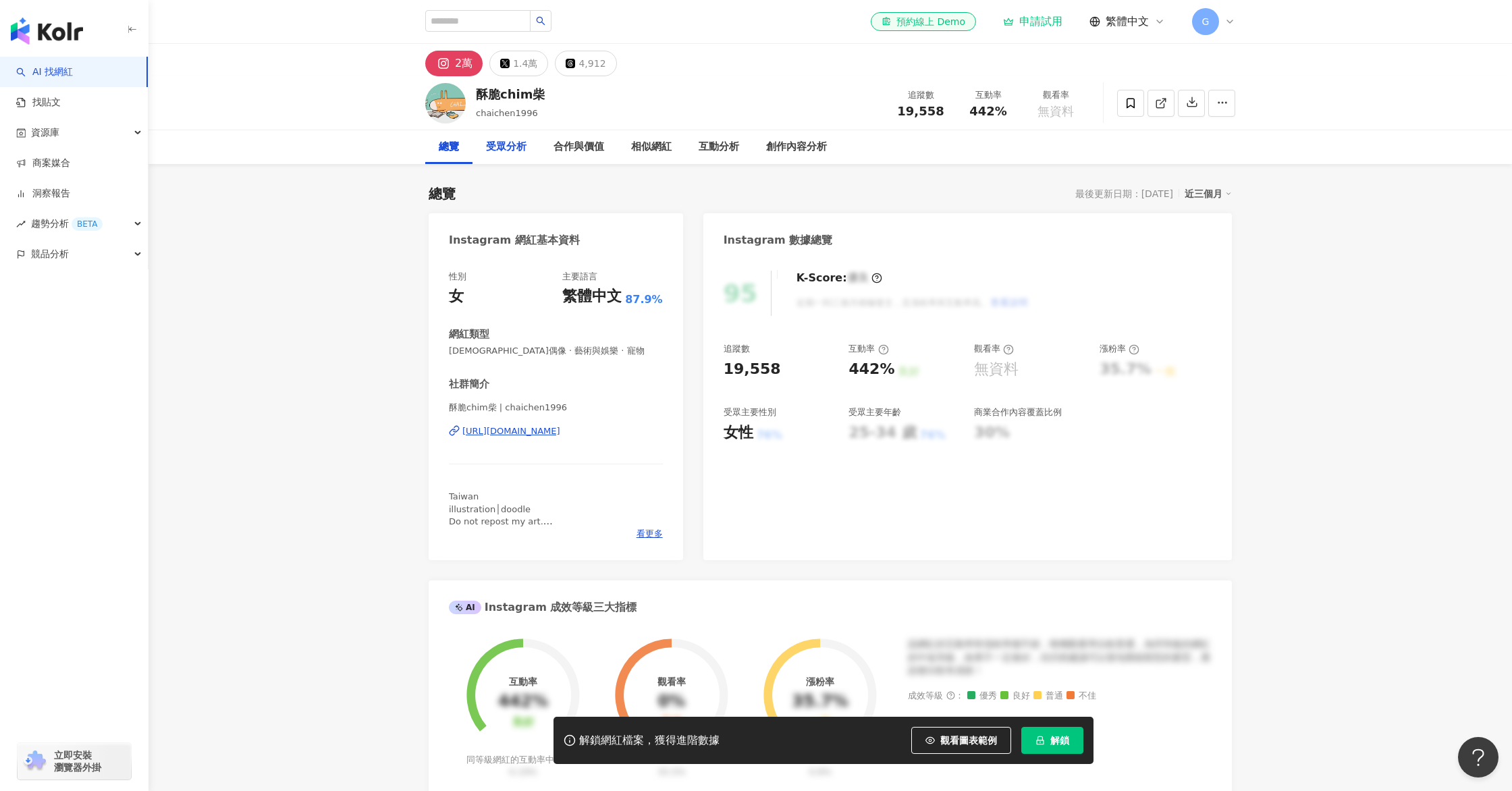
click at [492, 148] on div "受眾分析" at bounding box center [506, 147] width 41 height 16
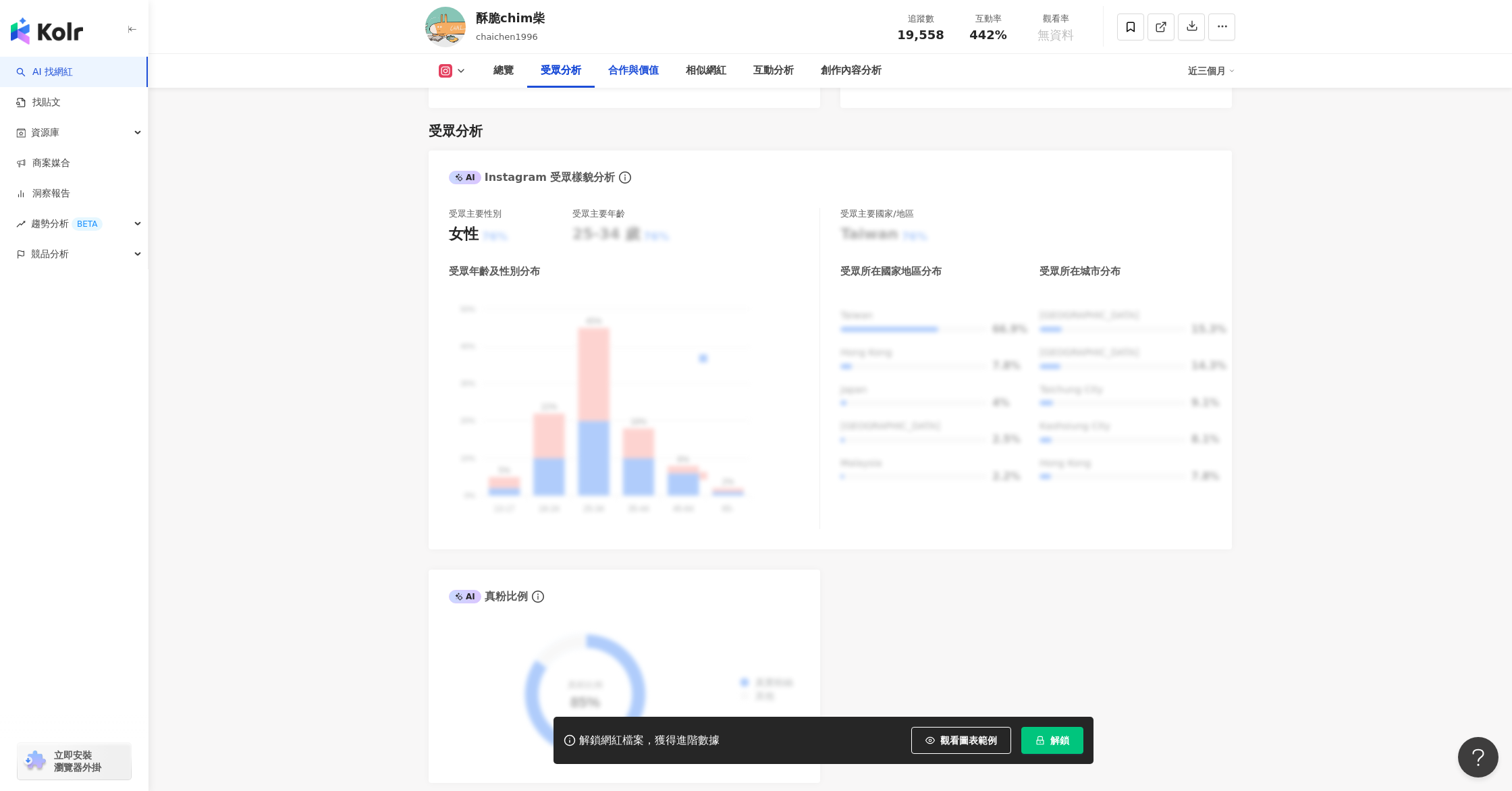
click at [635, 69] on div "合作與價值" at bounding box center [633, 70] width 51 height 16
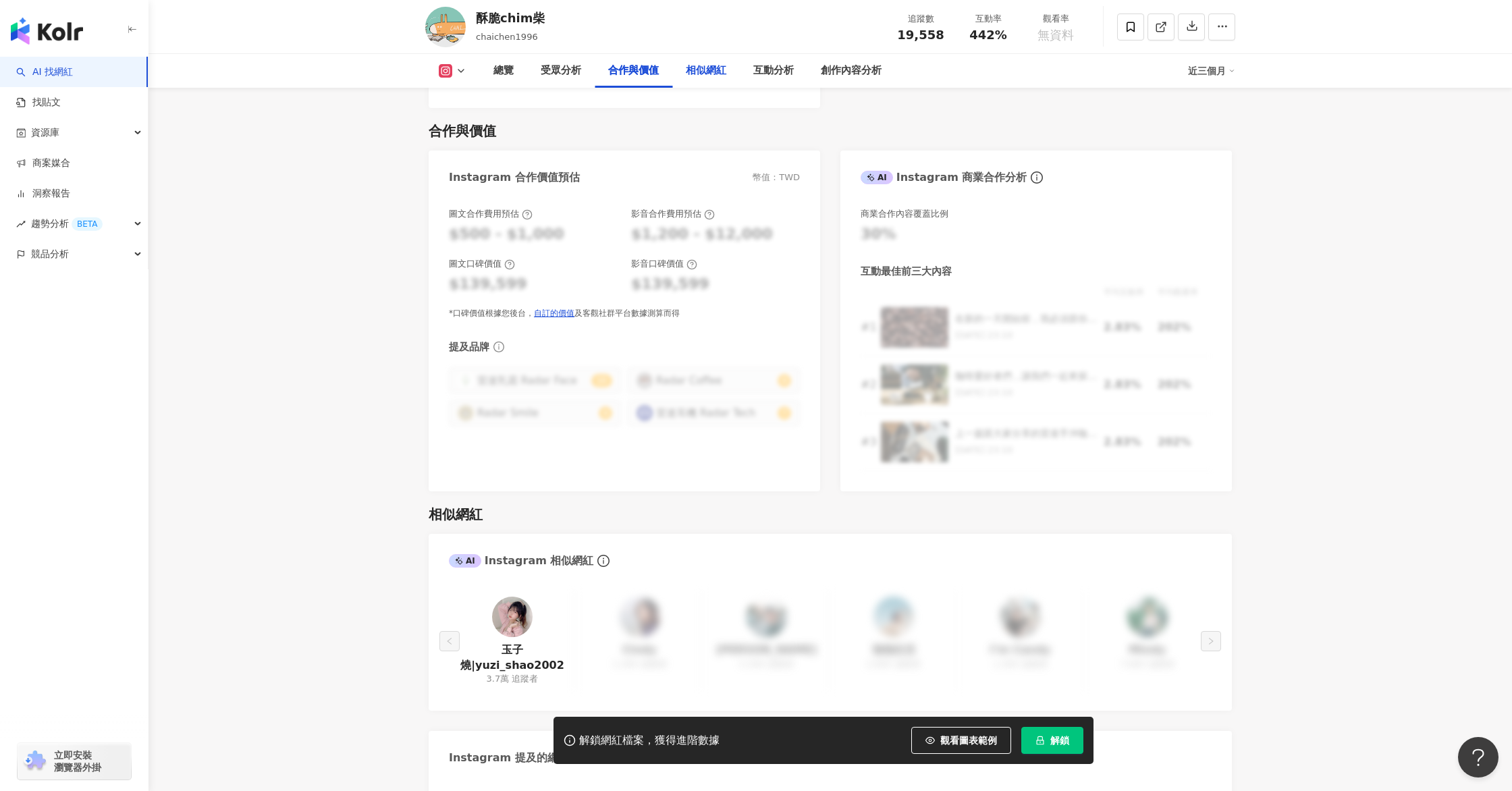
click at [733, 69] on div "相似網紅" at bounding box center [706, 71] width 68 height 33
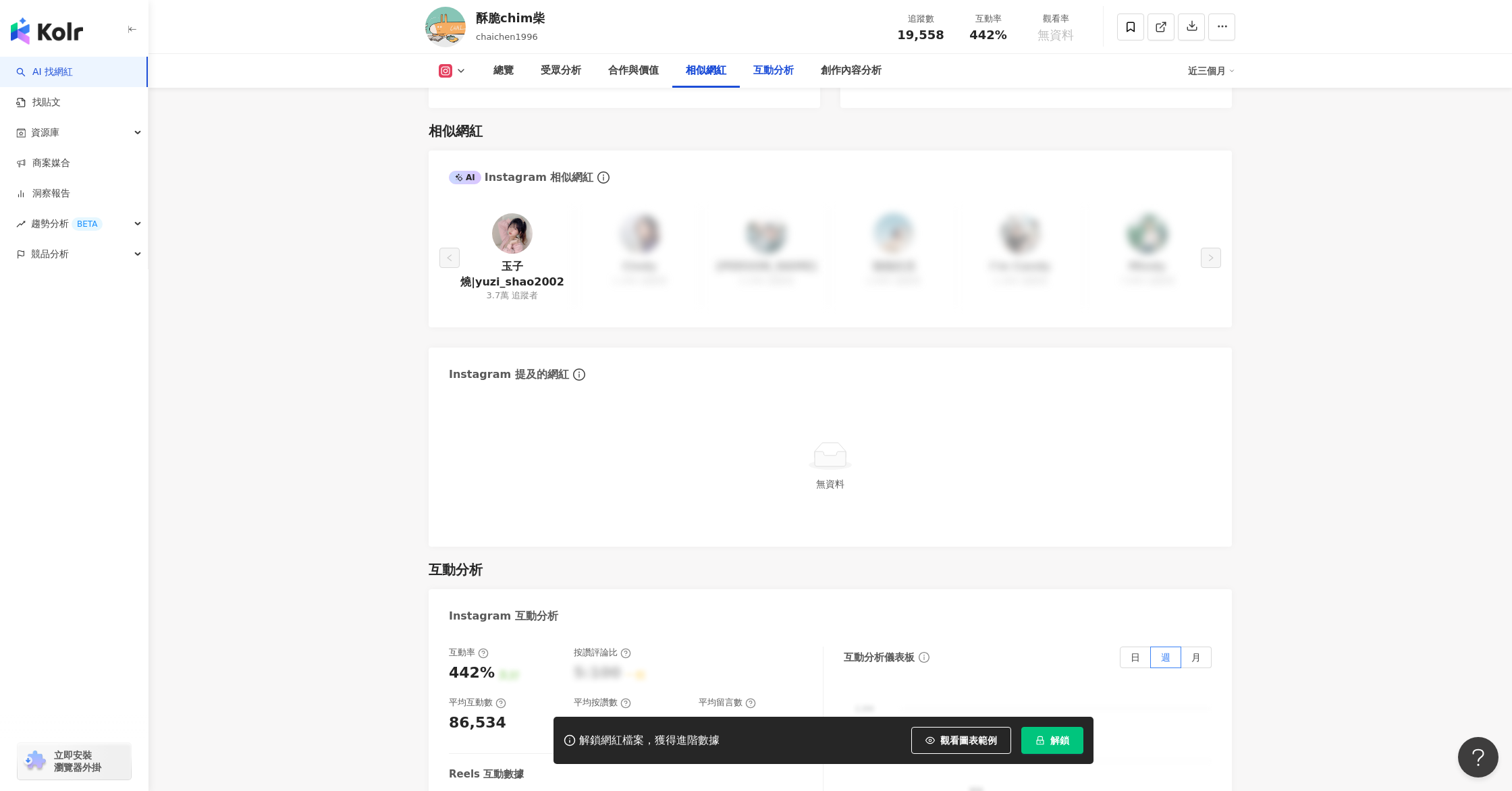
click at [783, 71] on div "互動分析" at bounding box center [774, 70] width 41 height 16
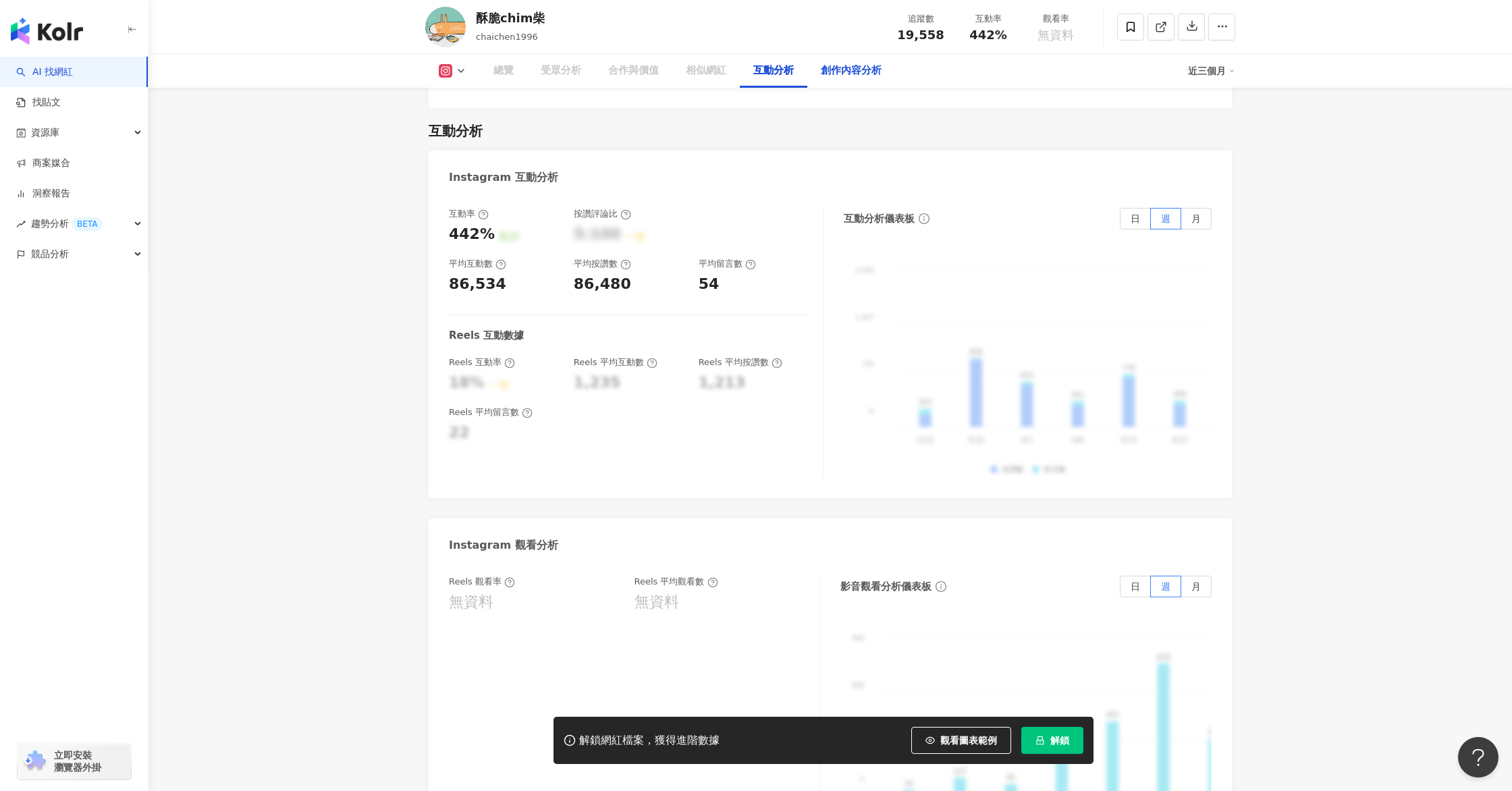
click at [858, 69] on div "創作內容分析" at bounding box center [851, 70] width 61 height 16
click at [503, 72] on div "總覽" at bounding box center [503, 70] width 20 height 16
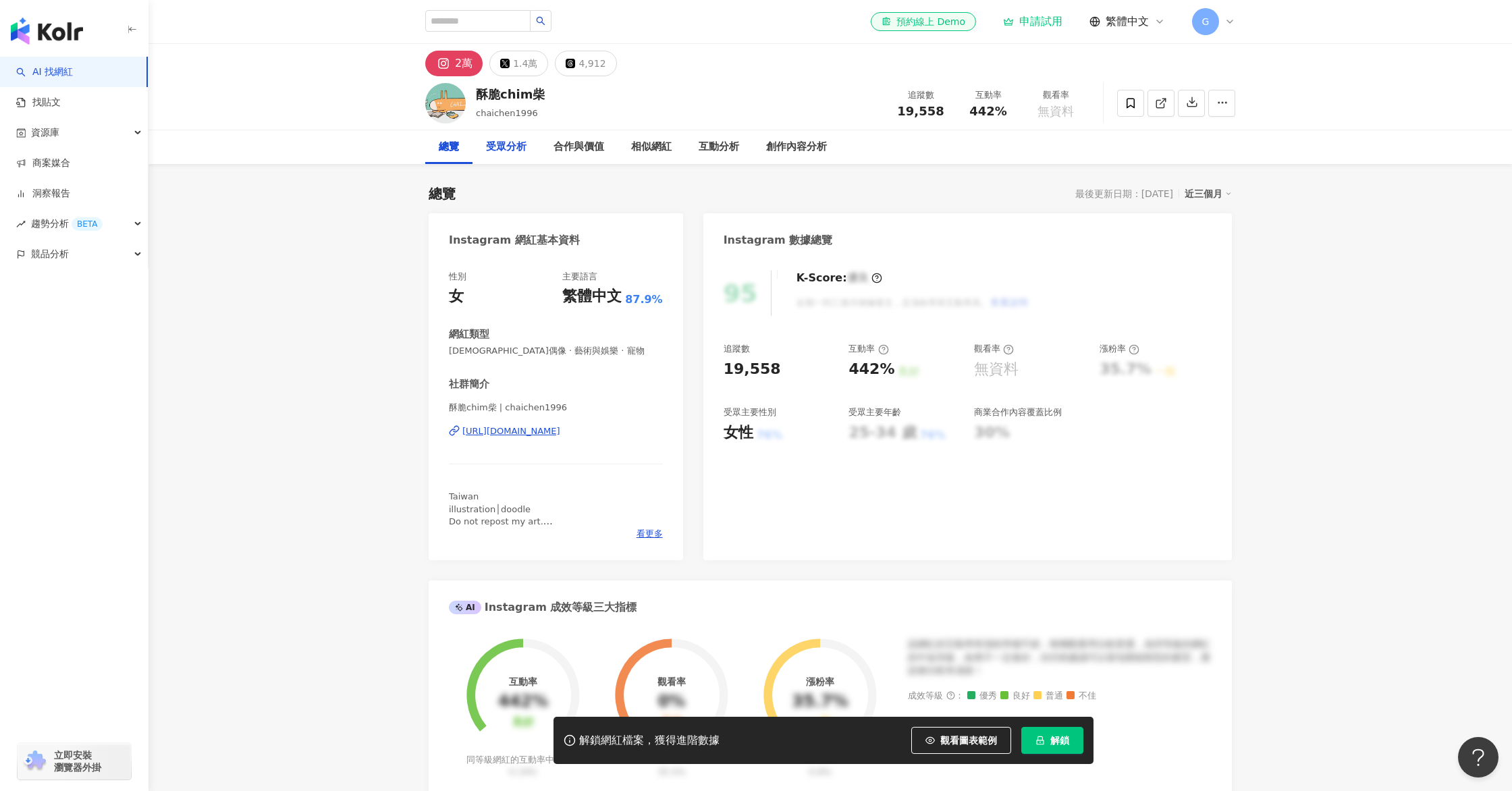
click at [508, 151] on div "受眾分析" at bounding box center [506, 147] width 41 height 16
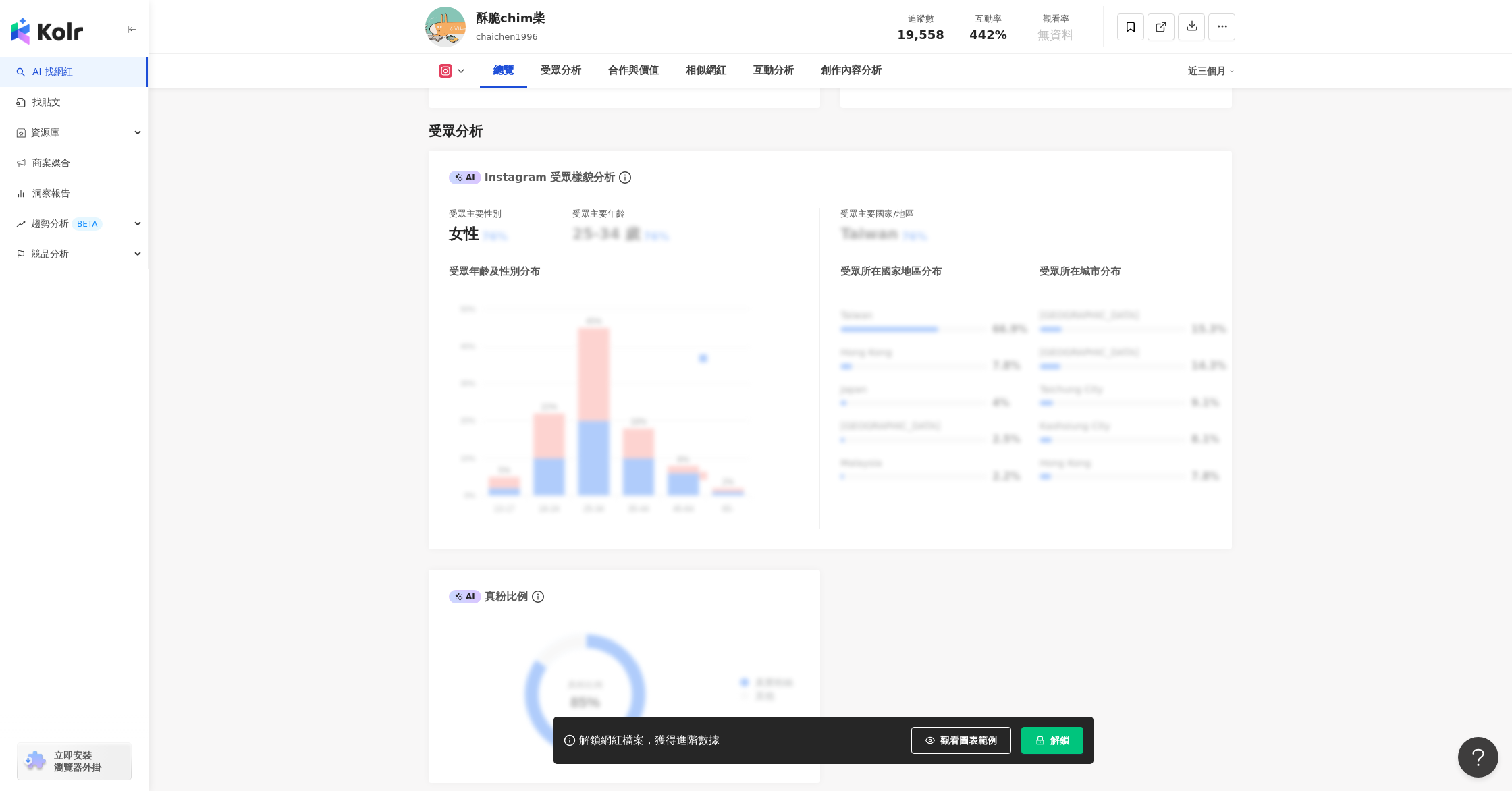
scroll to position [83, 0]
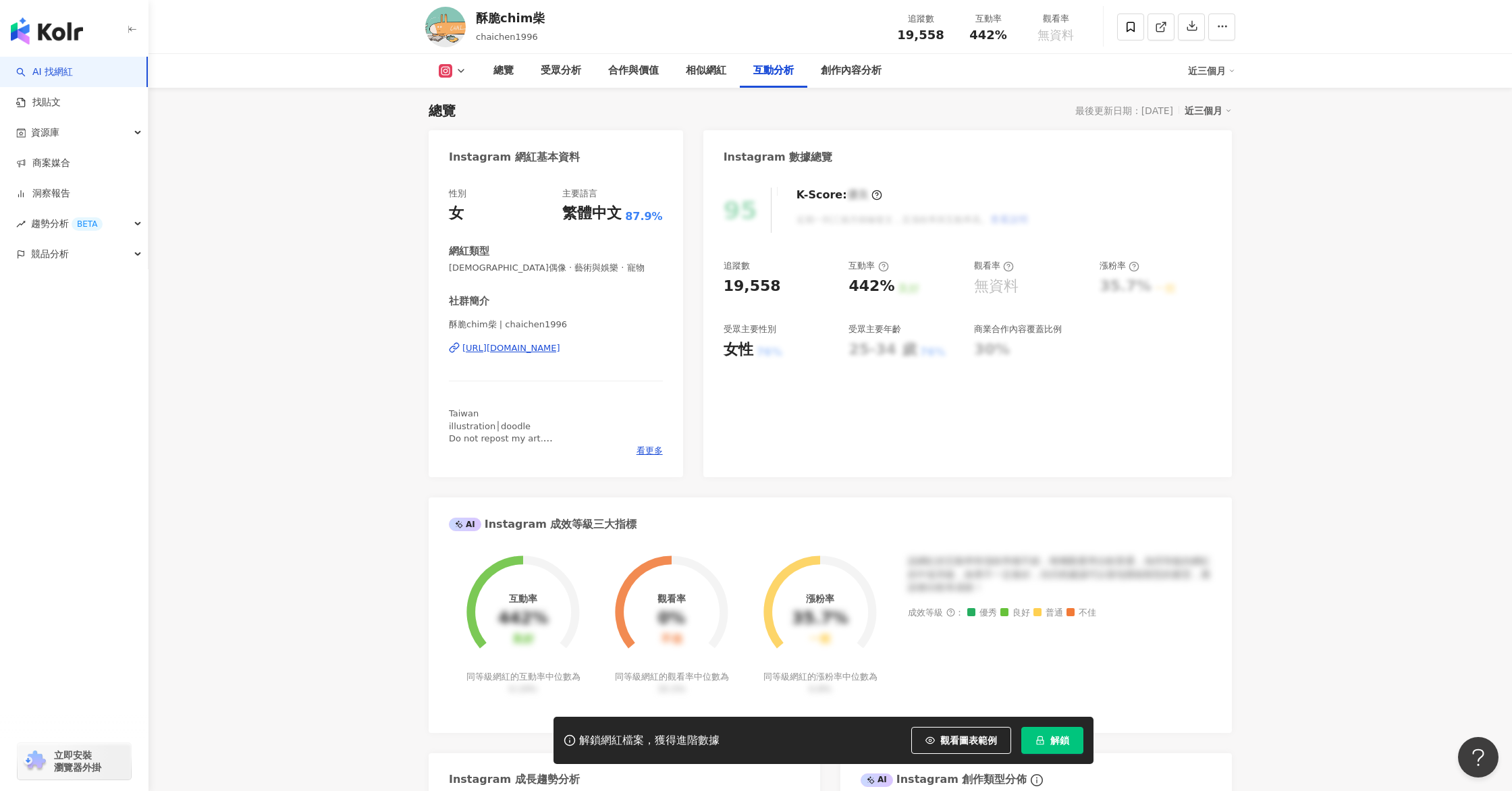
scroll to position [2651, 0]
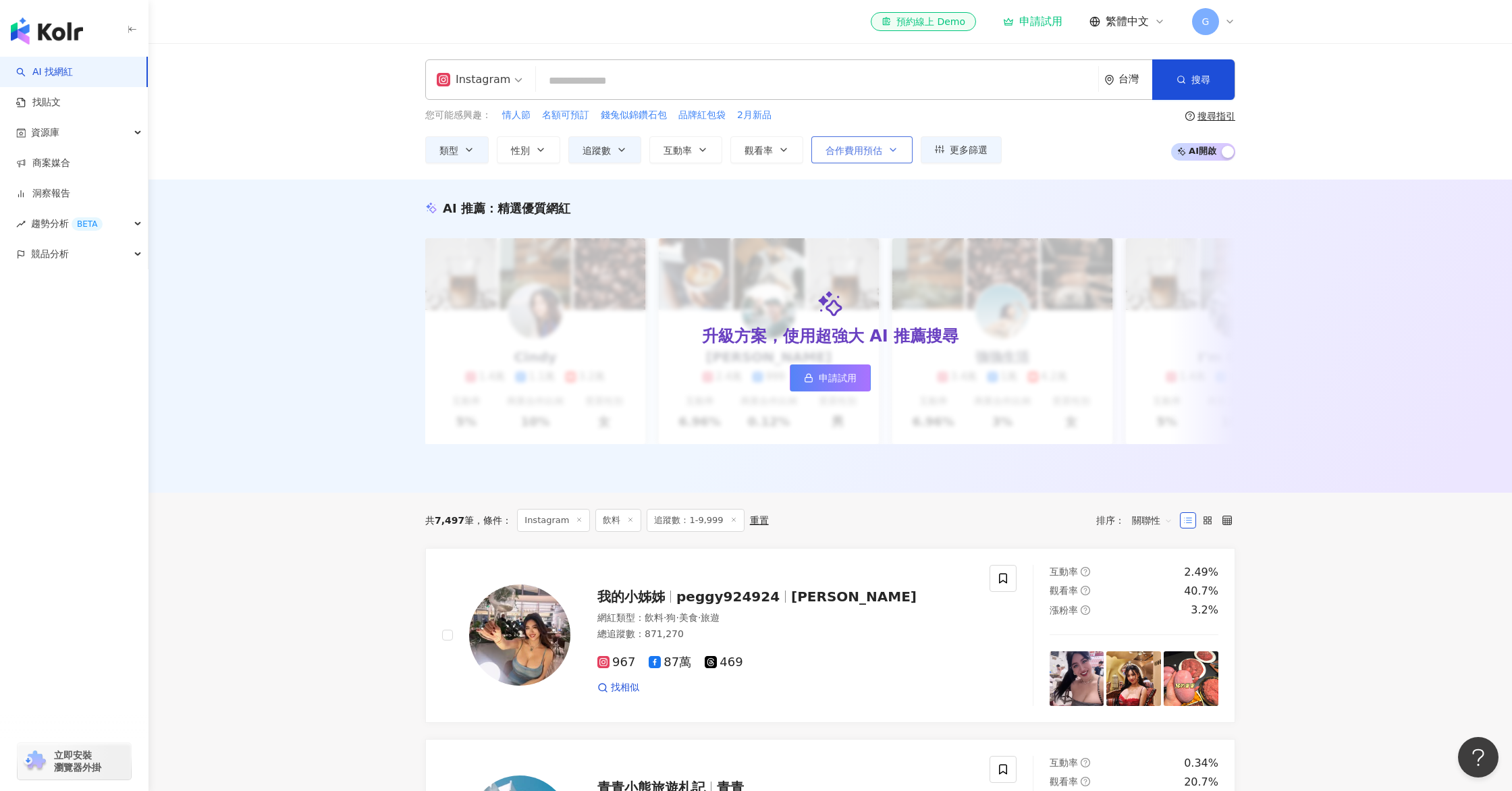
click at [874, 138] on button "合作費用預估" at bounding box center [862, 150] width 101 height 27
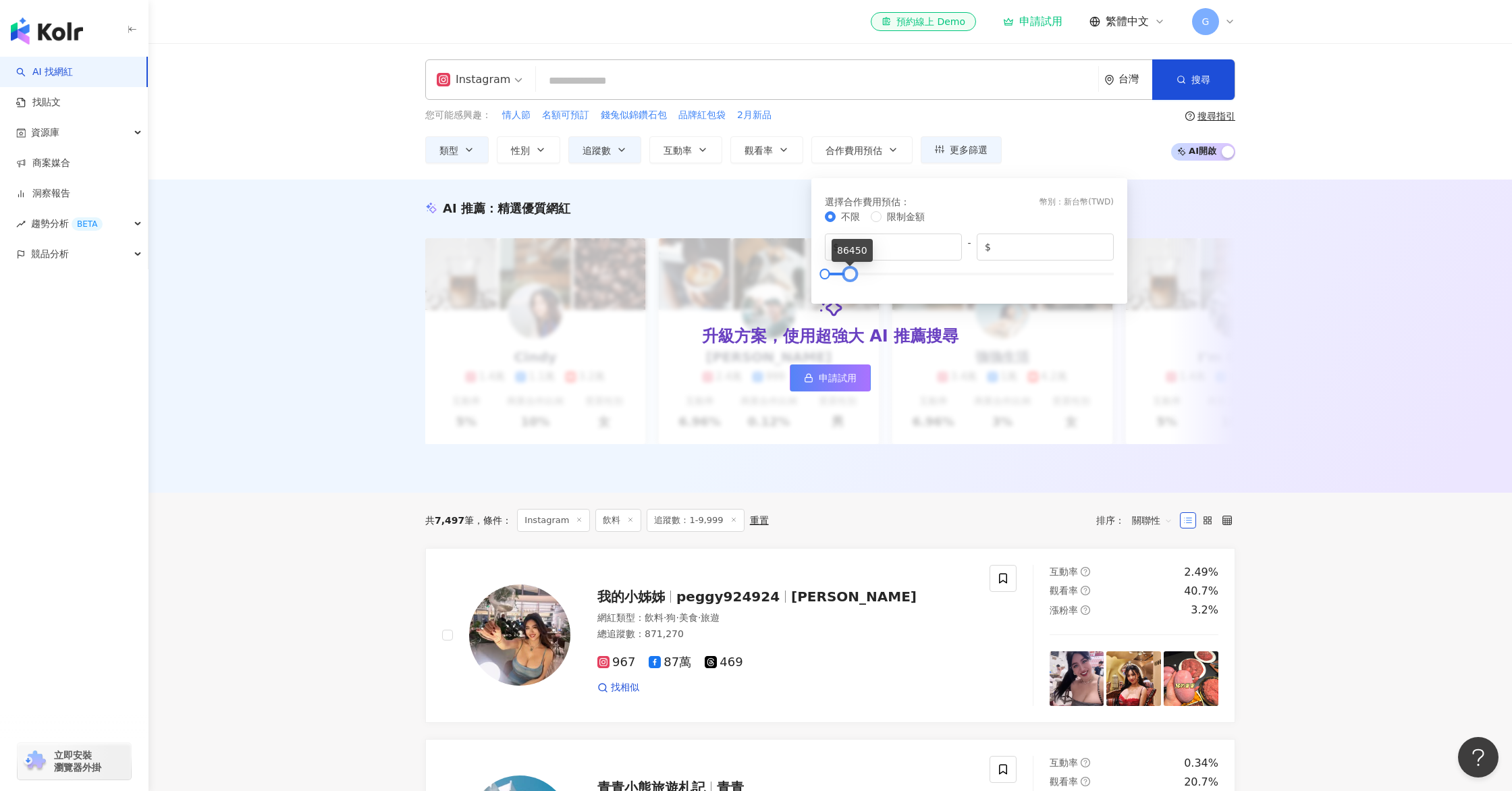
drag, startPoint x: 1112, startPoint y: 273, endPoint x: 848, endPoint y: 287, distance: 264.4
click at [848, 287] on div "不限 限制金額 $ * - $ *****" at bounding box center [969, 248] width 289 height 78
click at [1209, 216] on div "AI 推薦 ： 精選優質網紅" at bounding box center [830, 208] width 810 height 17
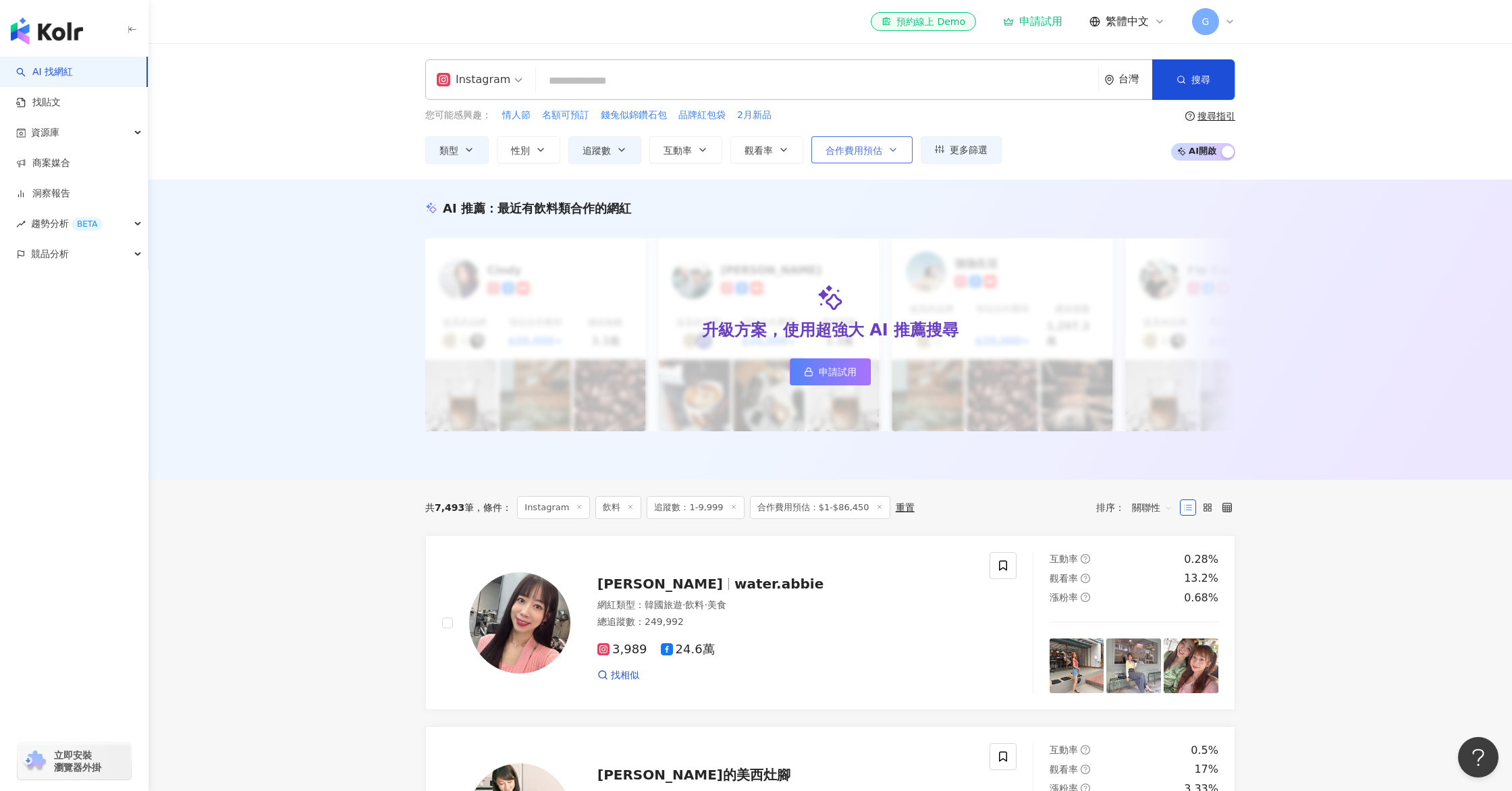
drag, startPoint x: 885, startPoint y: 153, endPoint x: 862, endPoint y: 160, distance: 24.0
click at [885, 153] on button "合作費用預估" at bounding box center [862, 150] width 101 height 27
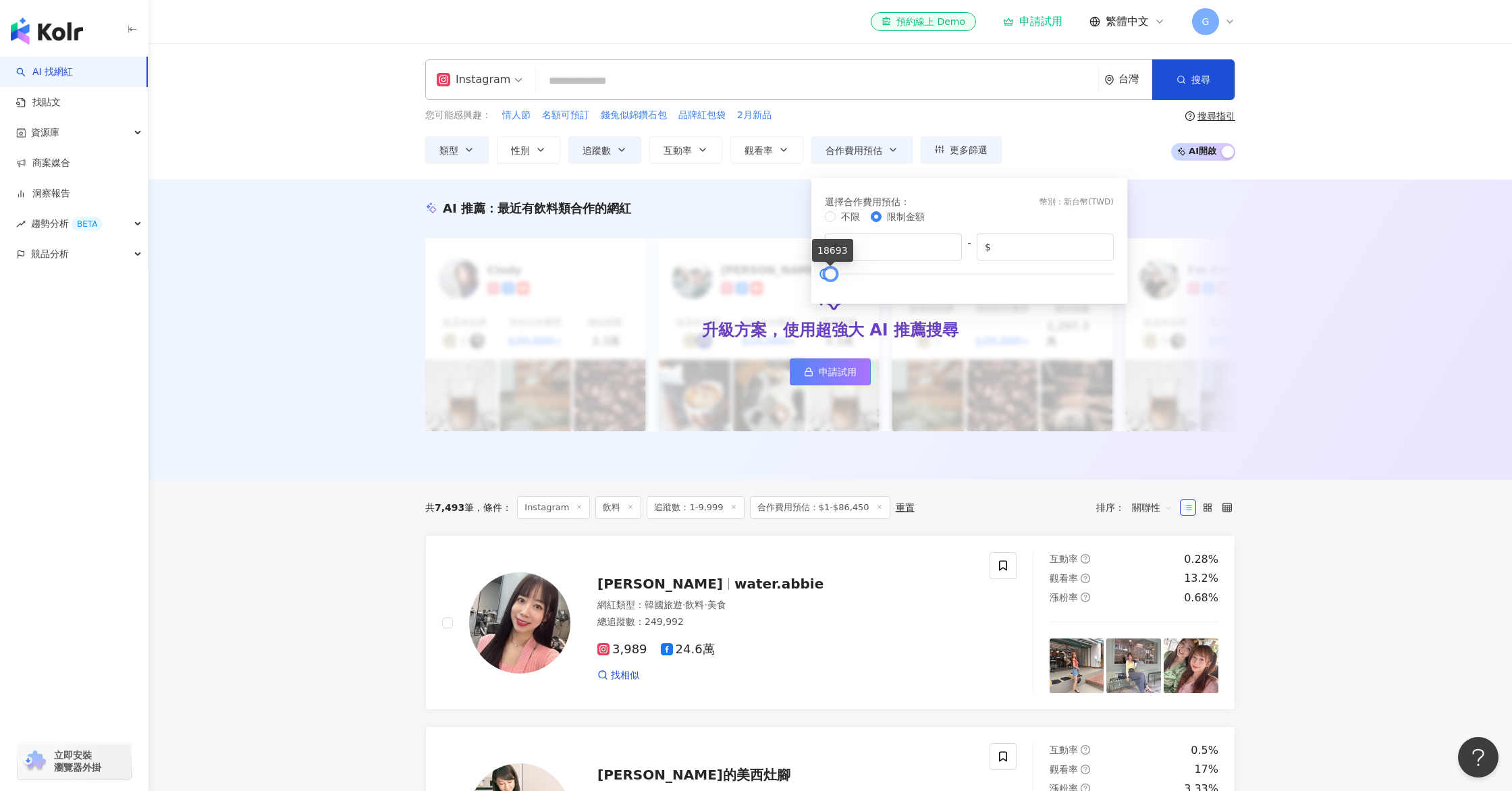
drag, startPoint x: 845, startPoint y: 275, endPoint x: 826, endPoint y: 287, distance: 22.5
click at [826, 287] on div "不限 限制金額 $ * - $ *****" at bounding box center [969, 248] width 289 height 78
click at [1275, 175] on div "Instagram 台灣 搜尋 您可能感興趣： 情人節 名額可預訂 錢兔似錦鑽石包 品牌紅包袋 2月新品 類型 性別 追蹤數 互動率 觀看率 合作費用預估 更…" at bounding box center [830, 112] width 1364 height 137
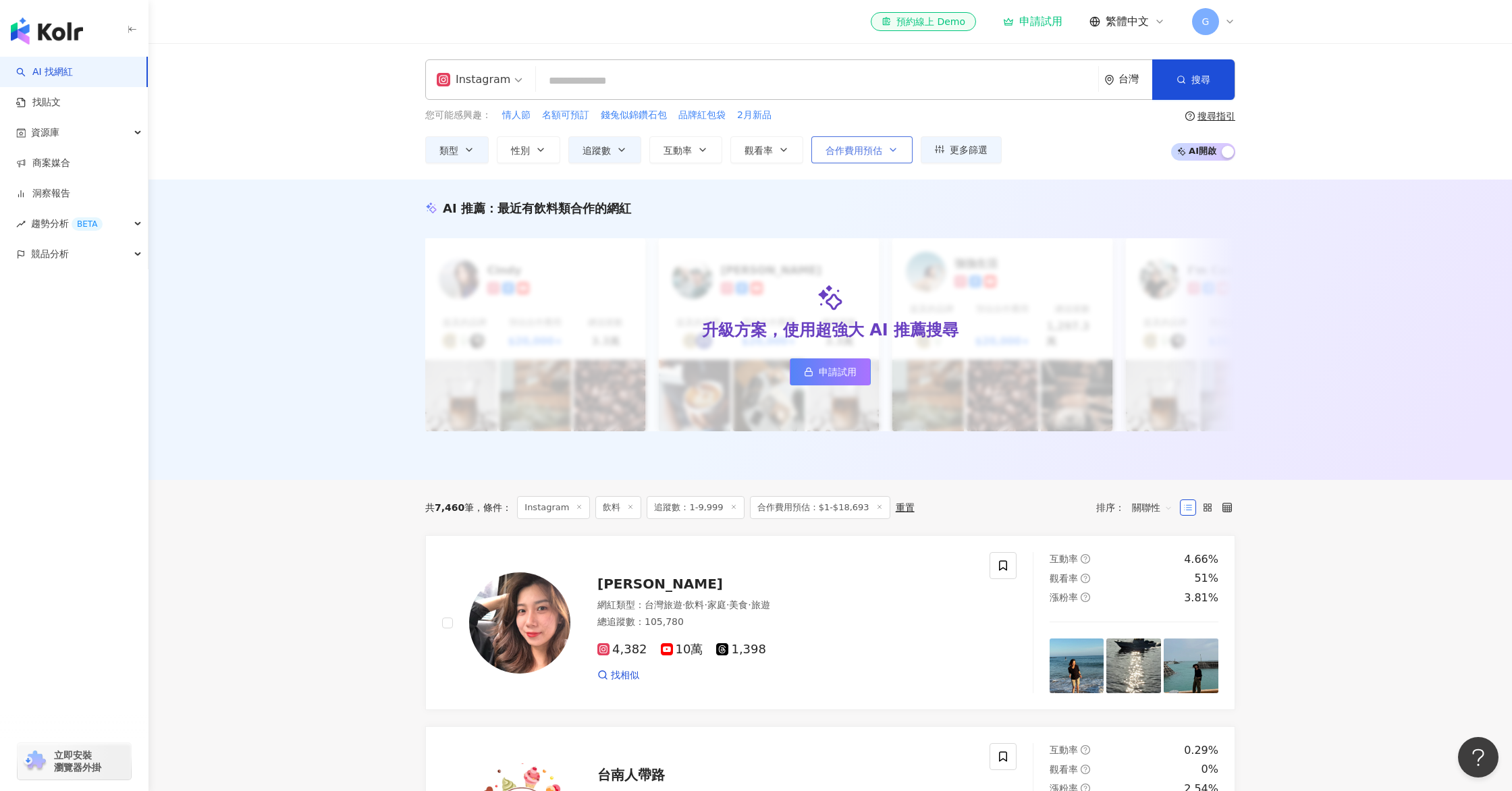
click at [893, 145] on icon "button" at bounding box center [893, 149] width 11 height 11
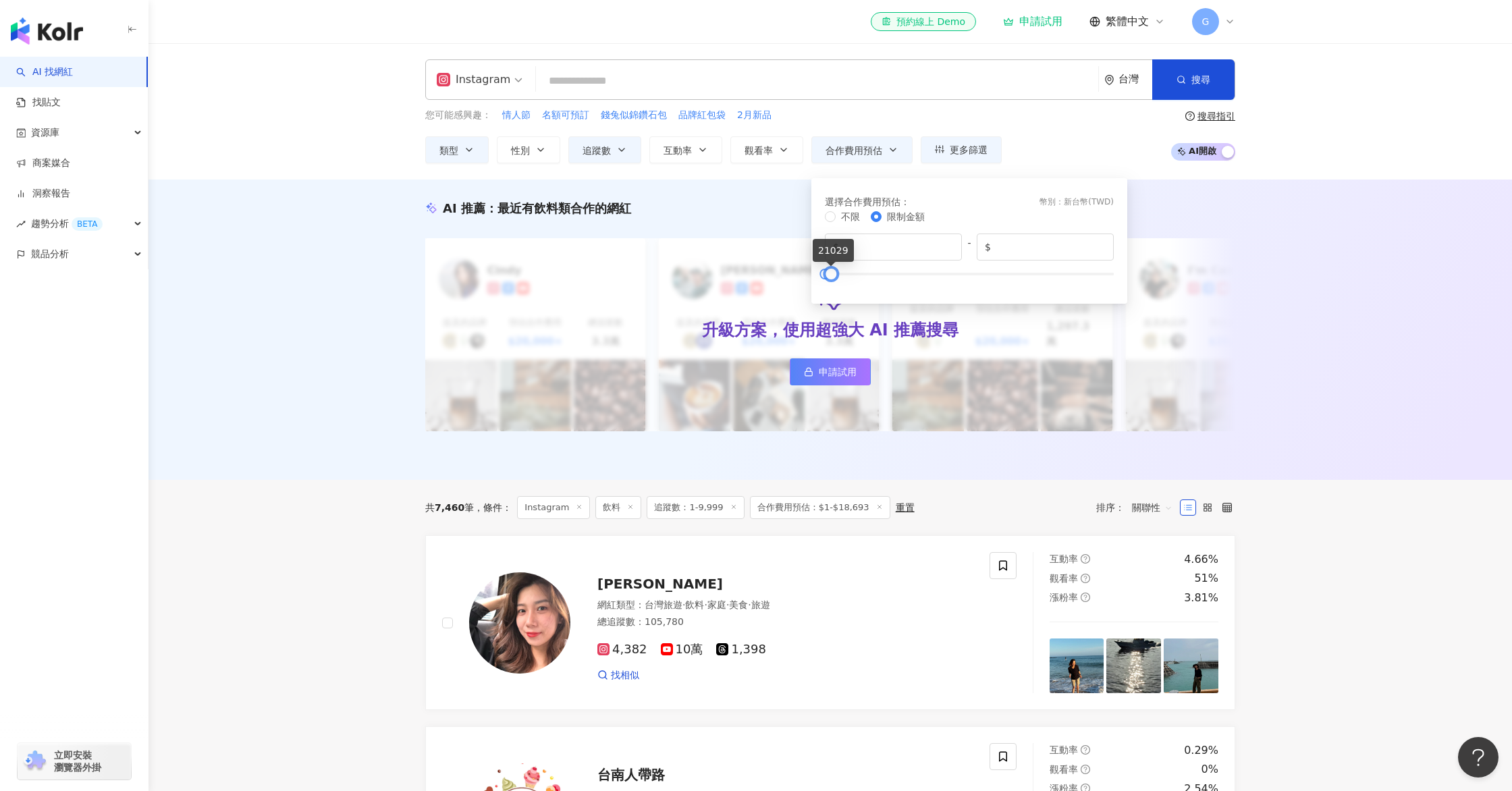
type input "*****"
drag, startPoint x: 833, startPoint y: 277, endPoint x: 844, endPoint y: 276, distance: 11.0
click at [844, 276] on div at bounding box center [839, 273] width 8 height 8
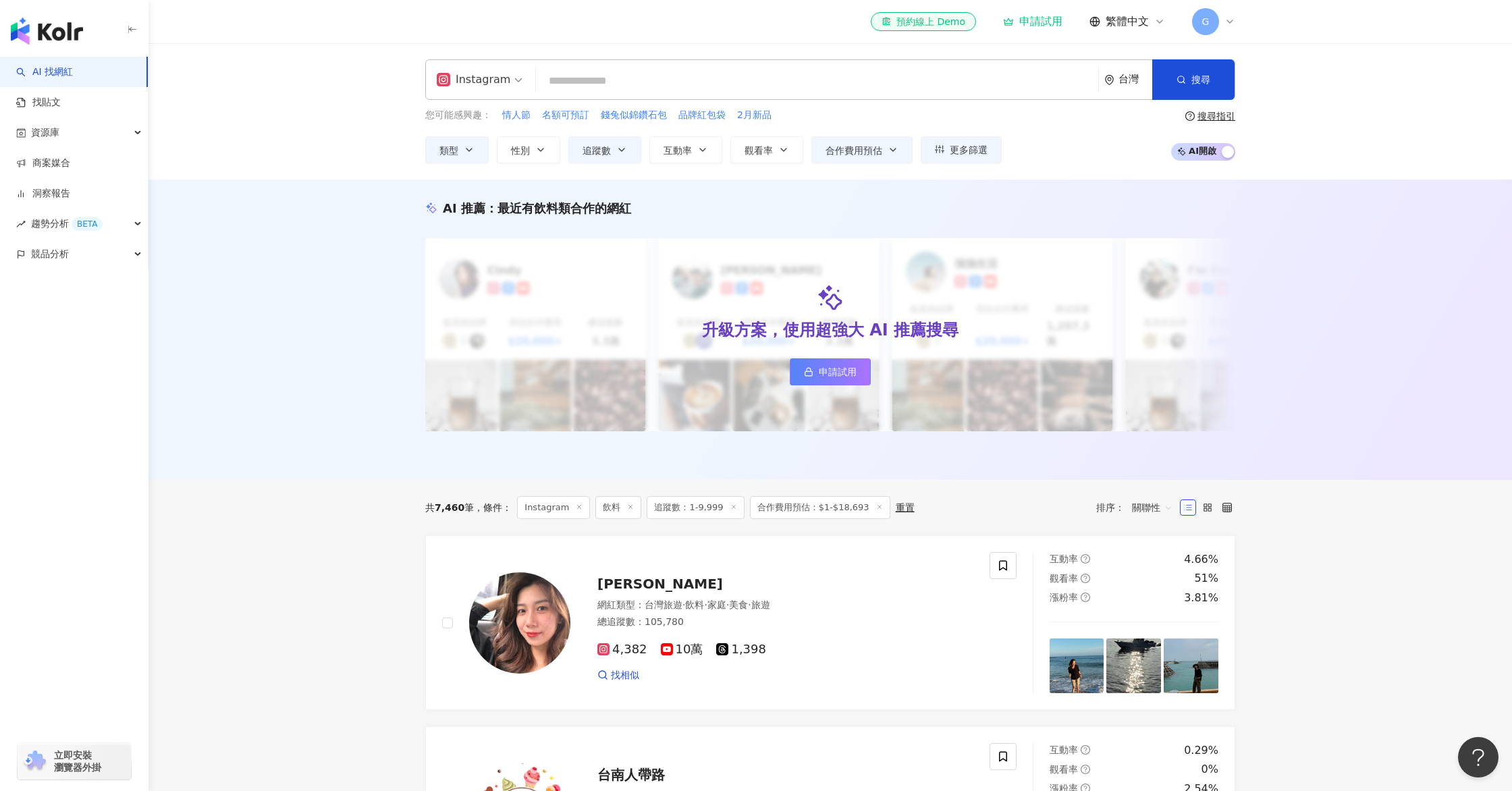
click at [1300, 210] on div "AI 推薦 ： 最近有飲料類合作的網紅 升級方案，使用超強大 AI 推薦搜尋 申請試用 [PERSON_NAME] 提及的品牌 預估合作費用 $20,000+…" at bounding box center [830, 329] width 1364 height 300
click at [619, 150] on icon "button" at bounding box center [621, 149] width 11 height 11
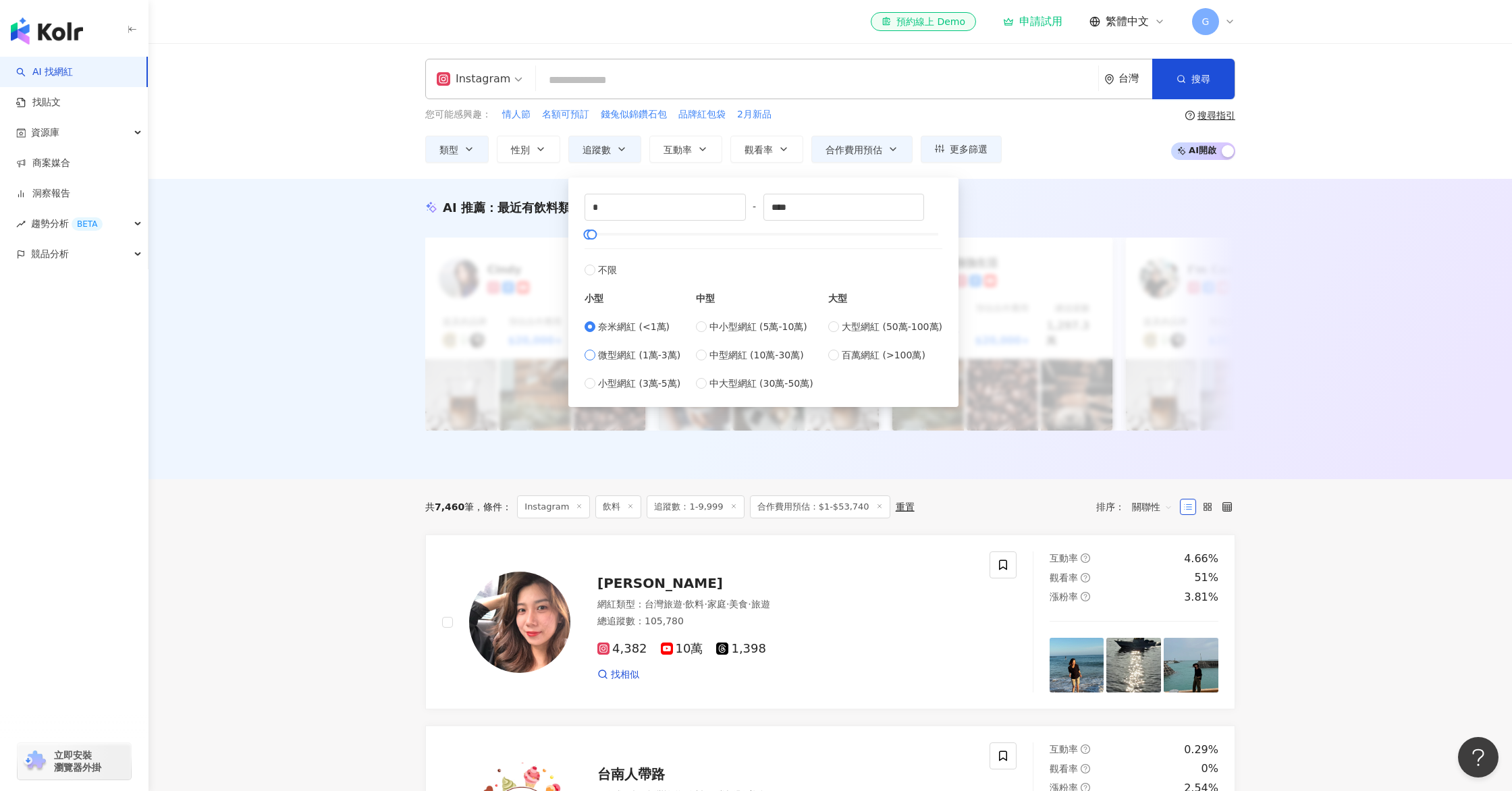
click at [646, 360] on span "微型網紅 (1萬-3萬)" at bounding box center [639, 355] width 83 height 15
type input "*****"
click at [293, 383] on div "AI 推薦 ： 最近有飲料類合作的網紅 升級方案，使用超強大 AI 推薦搜尋 申請試用 [PERSON_NAME] 提及的品牌 預估合作費用 $20,000+…" at bounding box center [830, 329] width 1364 height 300
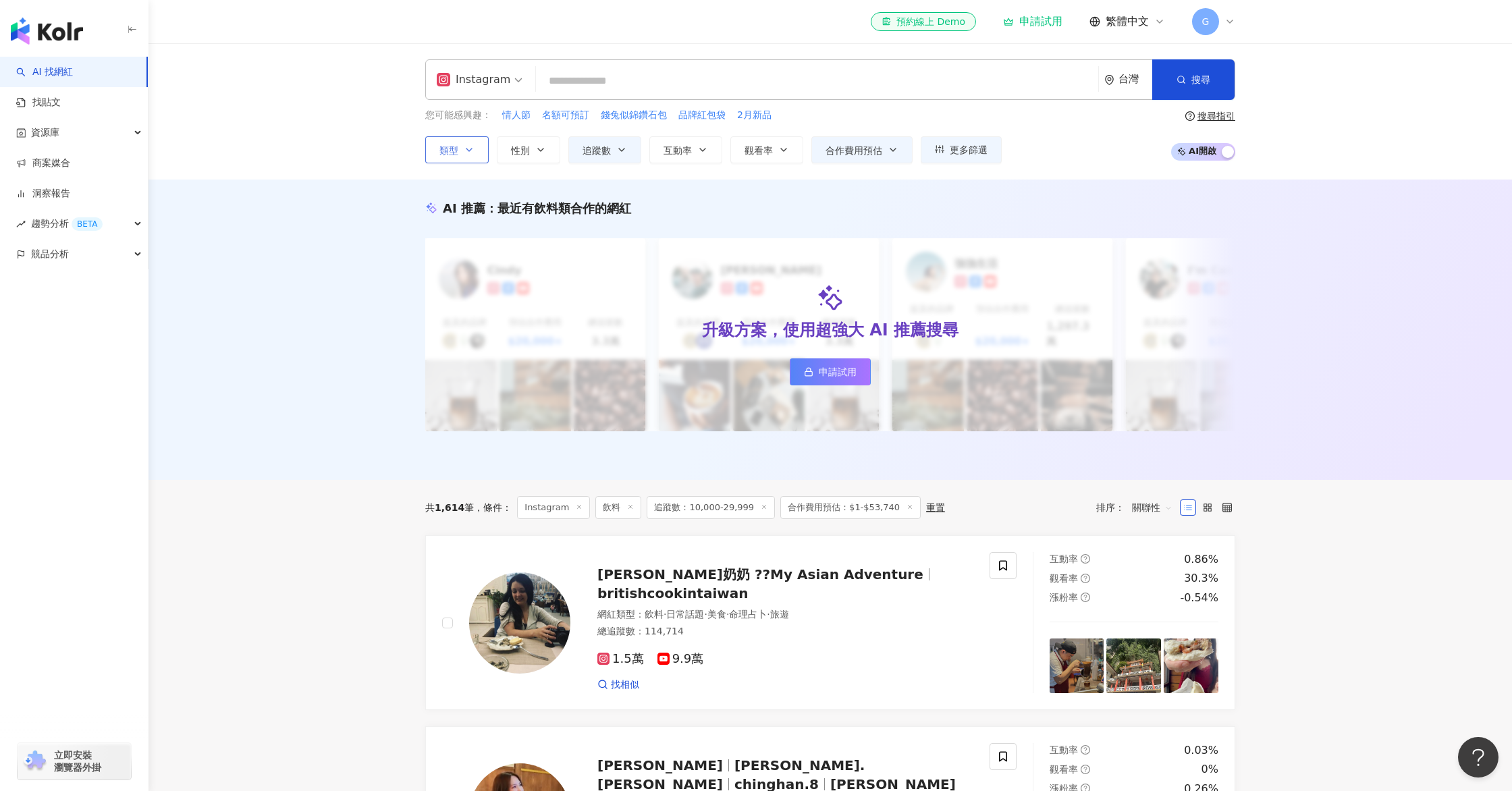
click at [474, 144] on icon "button" at bounding box center [468, 149] width 11 height 11
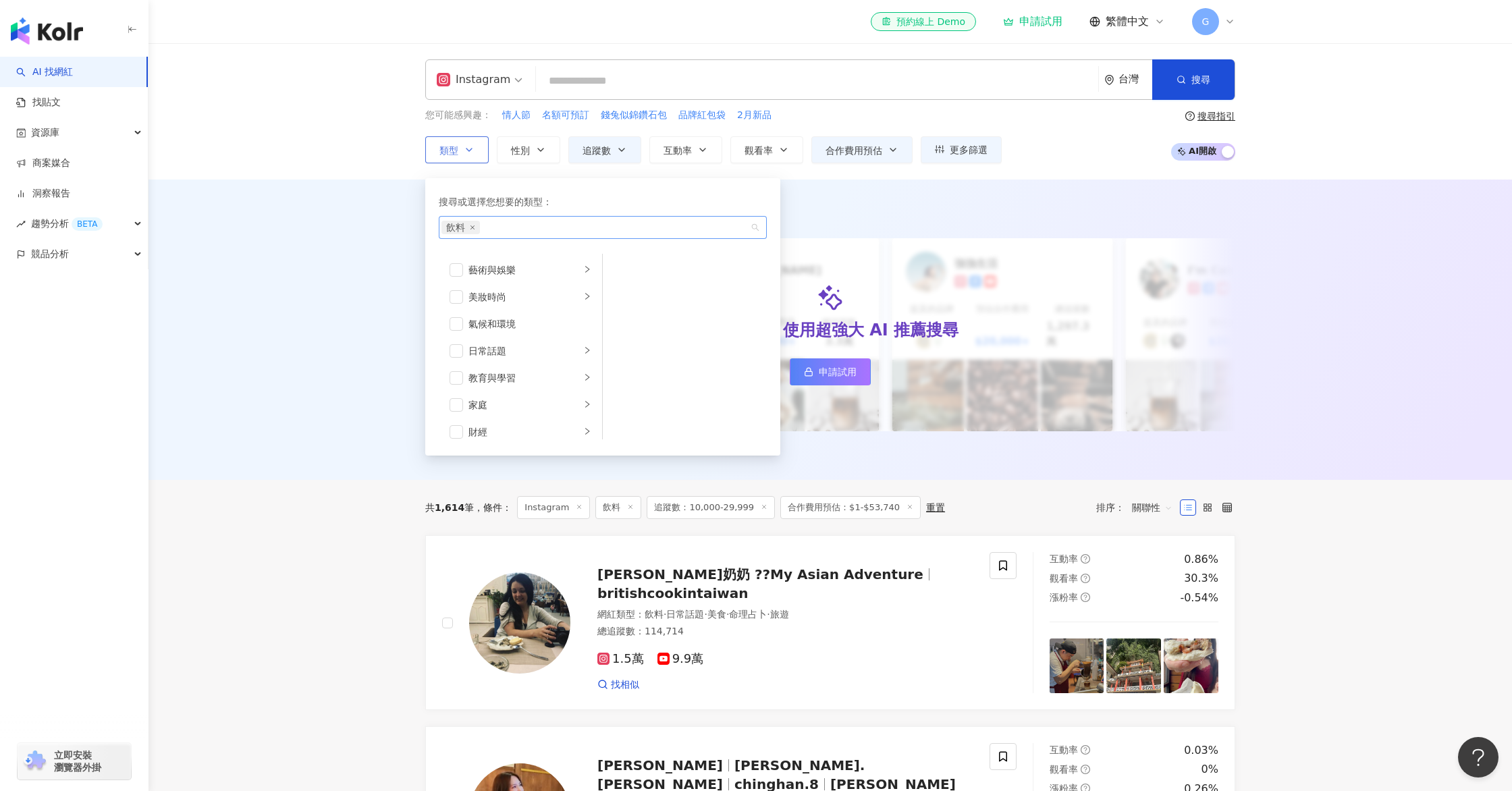
click at [474, 231] on span "飲料" at bounding box center [461, 228] width 38 height 13
click at [471, 229] on icon "close" at bounding box center [473, 228] width 5 height 5
click at [523, 337] on div "美食" at bounding box center [524, 330] width 112 height 15
drag, startPoint x: 638, startPoint y: 268, endPoint x: 657, endPoint y: 338, distance: 72.5
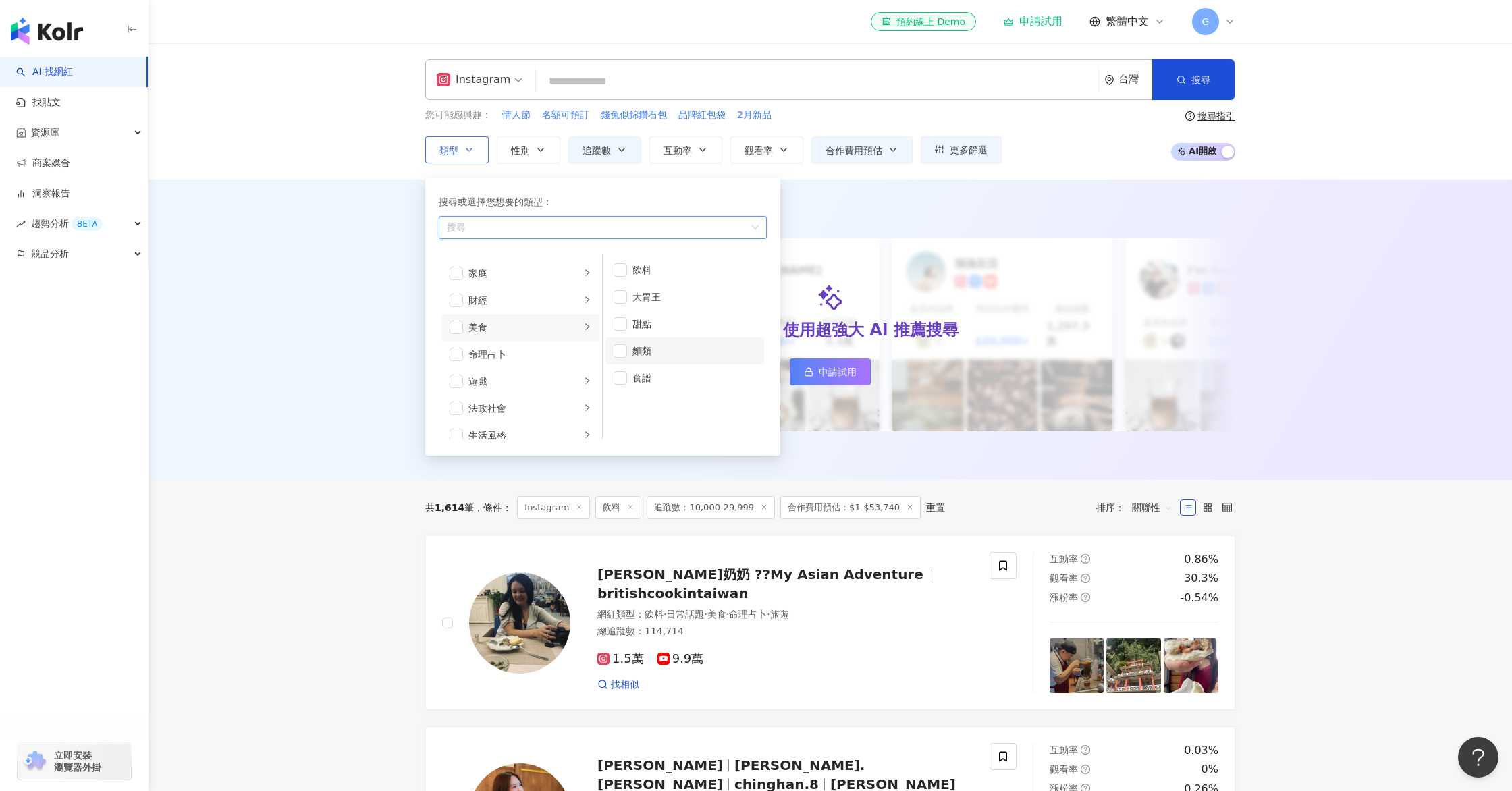
click at [657, 338] on ul "飲料 大胃王 甜點 麵類 食譜" at bounding box center [684, 347] width 164 height 186
click at [652, 330] on div "甜點" at bounding box center [694, 324] width 123 height 15
click at [1195, 65] on button "搜尋" at bounding box center [1194, 79] width 83 height 41
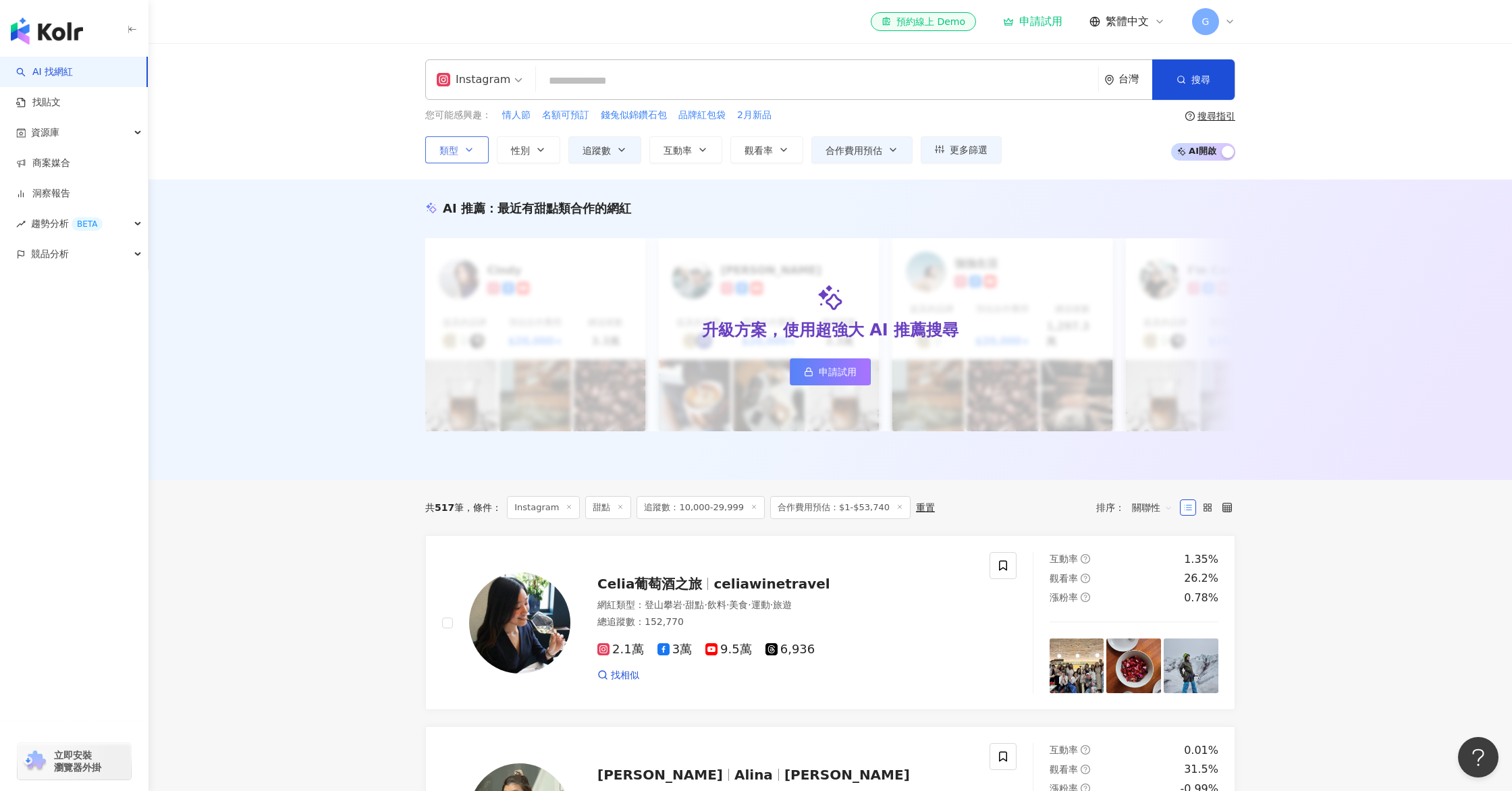
click at [466, 138] on button "類型" at bounding box center [457, 150] width 63 height 27
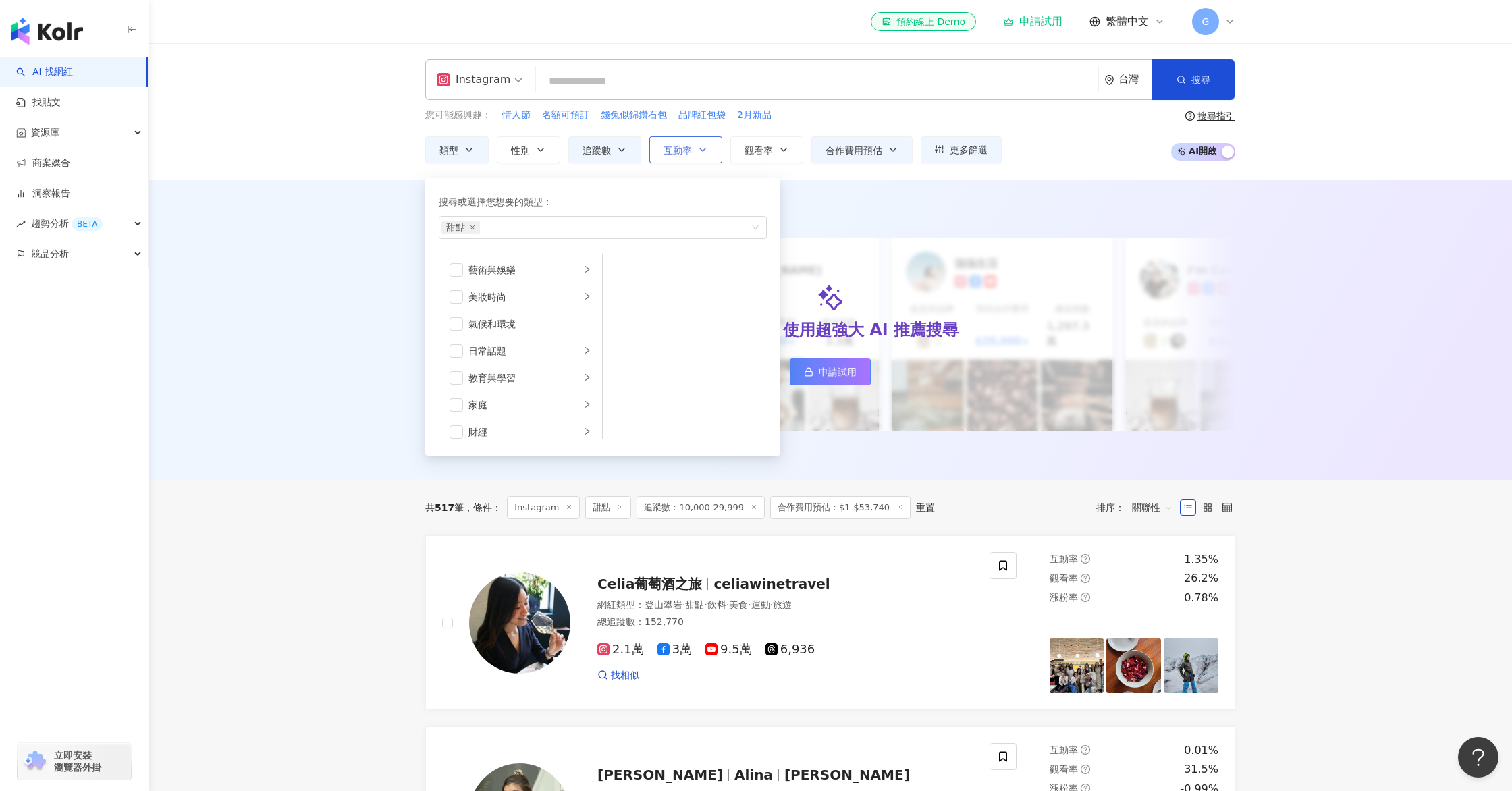
click at [716, 151] on button "互動率" at bounding box center [685, 150] width 73 height 27
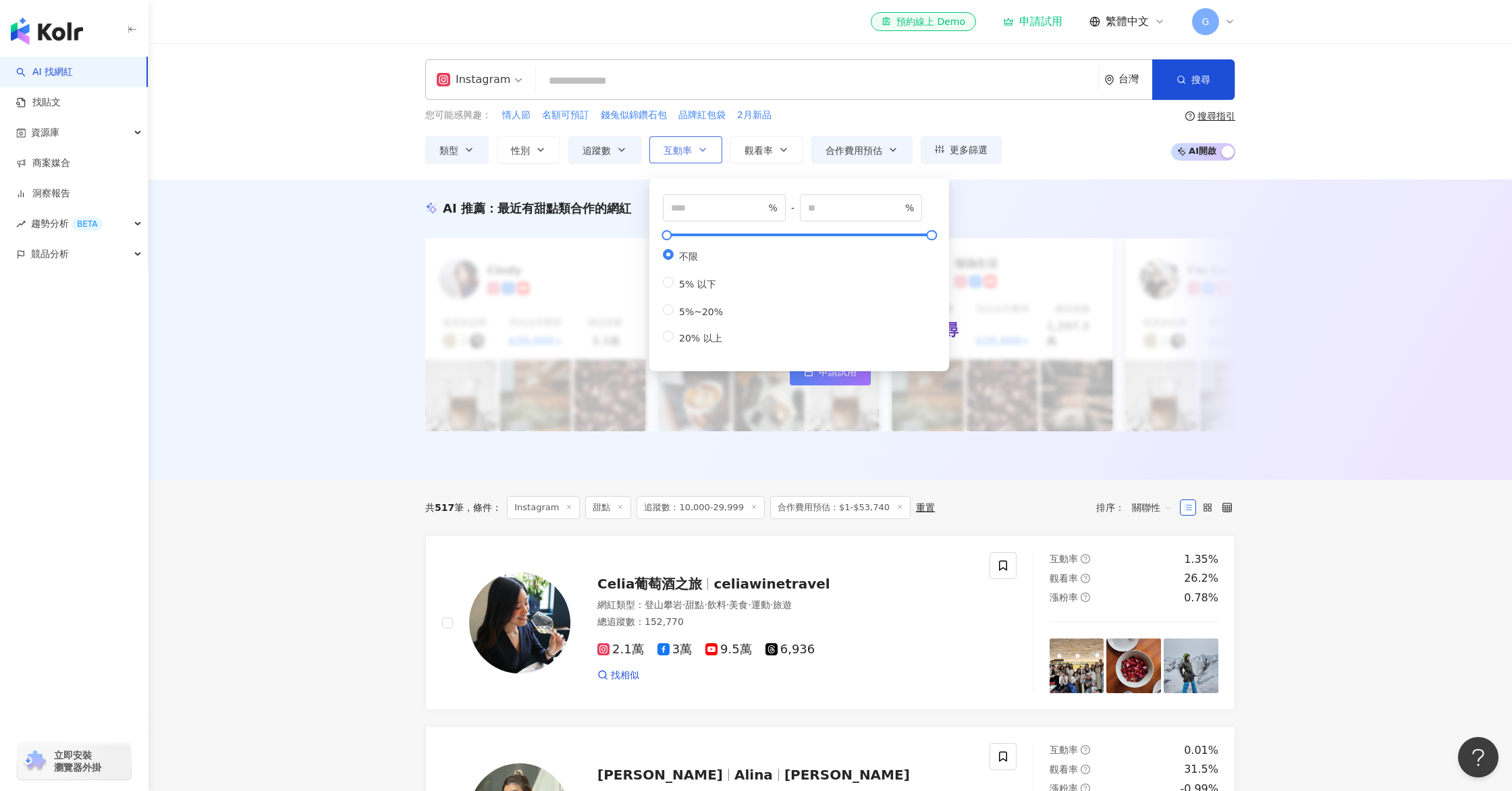
click at [708, 152] on button "互動率" at bounding box center [685, 150] width 73 height 27
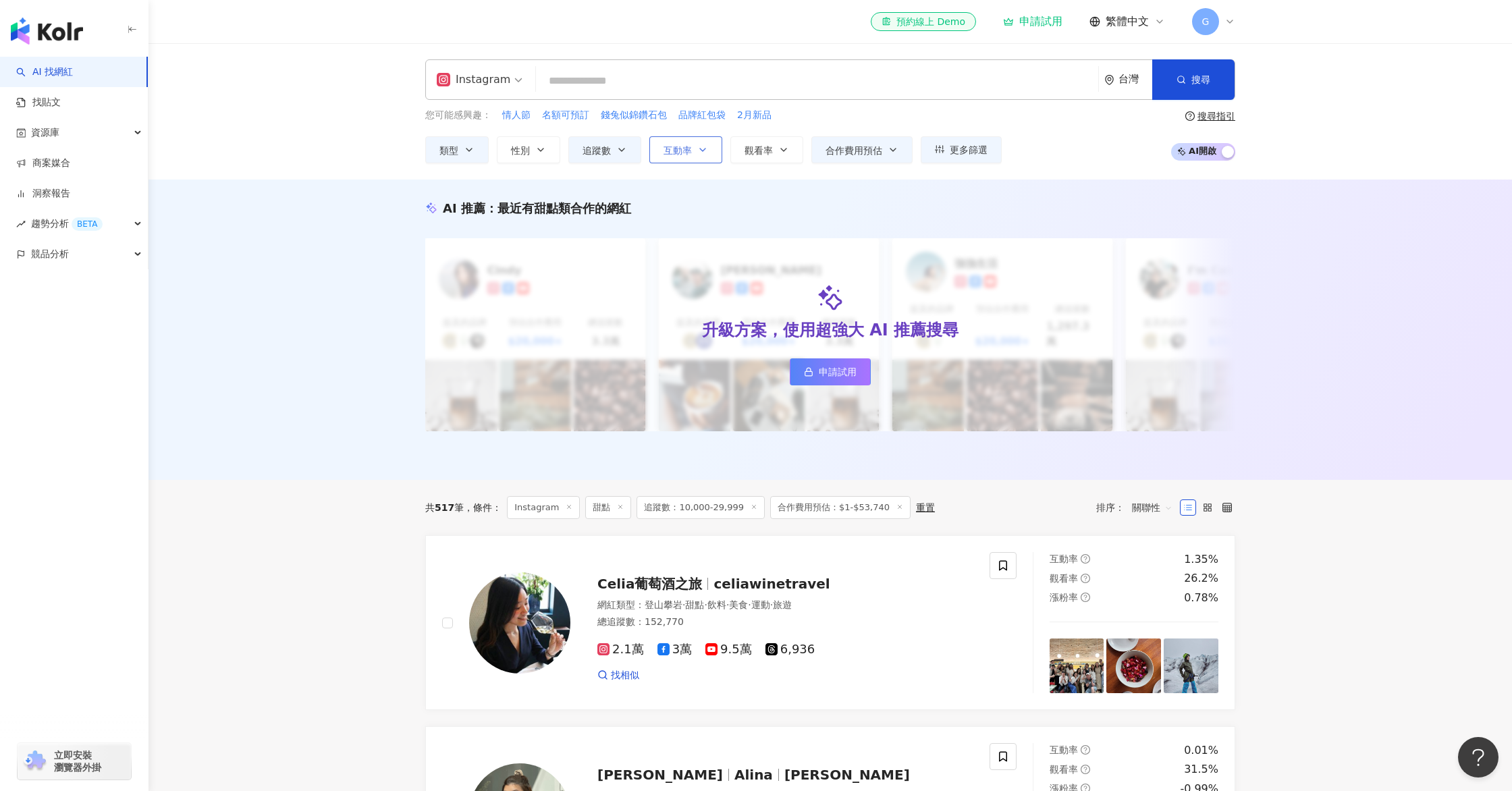
click at [707, 148] on icon "button" at bounding box center [703, 149] width 11 height 11
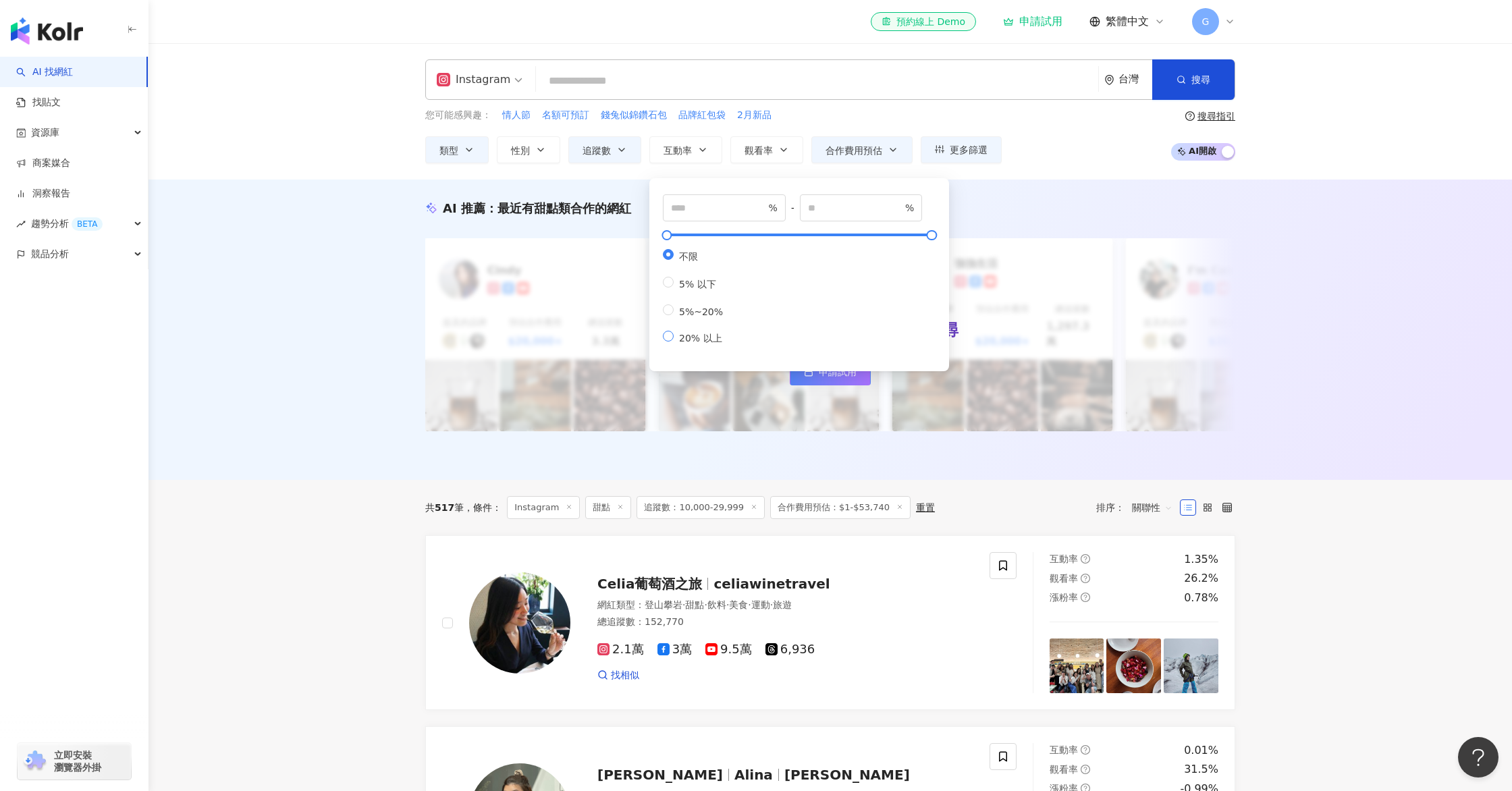
click at [684, 343] on span "20% 以上" at bounding box center [700, 338] width 54 height 11
type input "**"
click at [1142, 180] on div "AI 推薦 ： 最近有甜點類合作的網紅 升級方案，使用超強大 AI 推薦搜尋 申請試用 [PERSON_NAME] 提及的品牌 預估合作費用 $20,000+…" at bounding box center [830, 329] width 1364 height 300
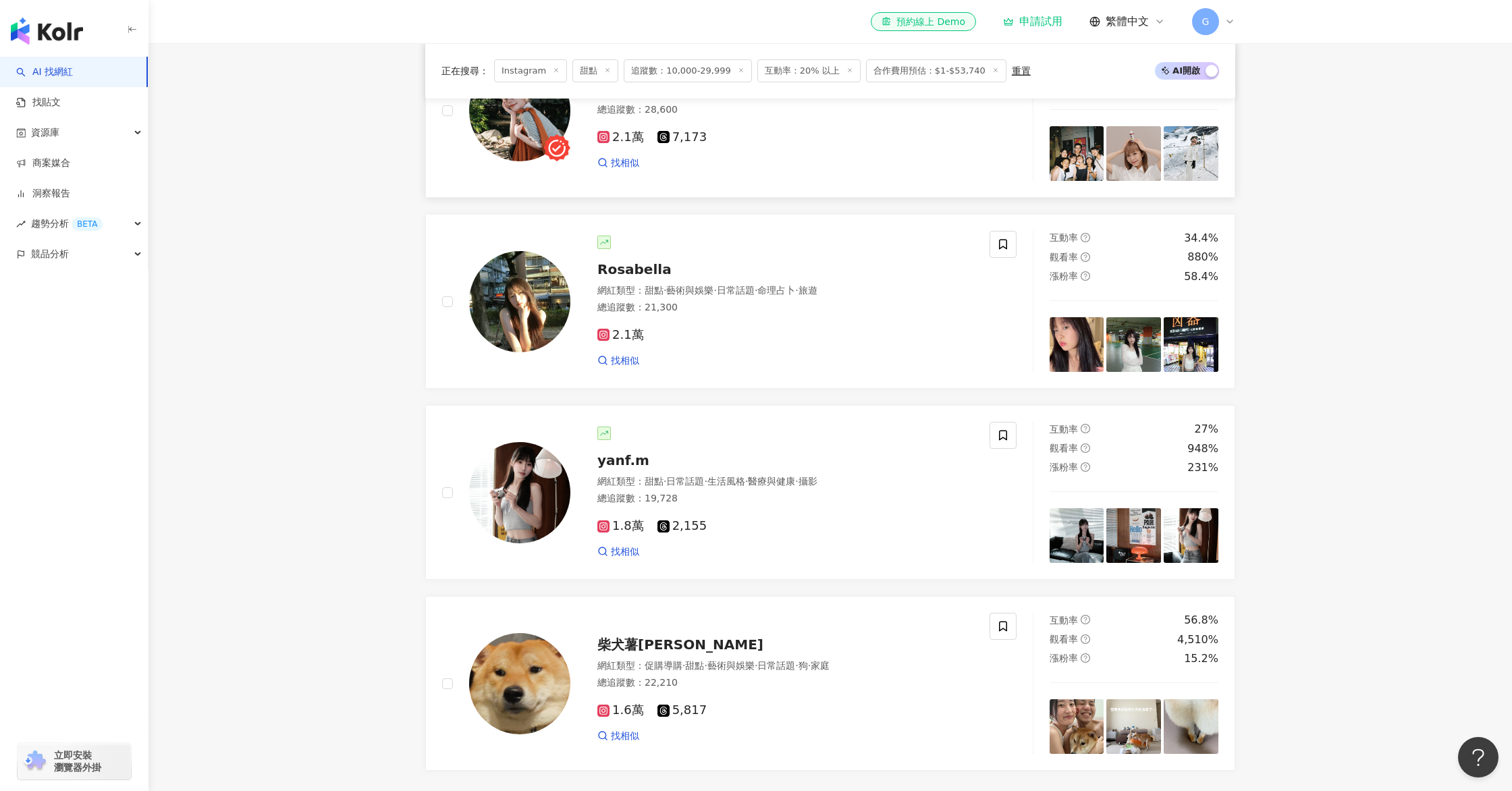
scroll to position [208, 0]
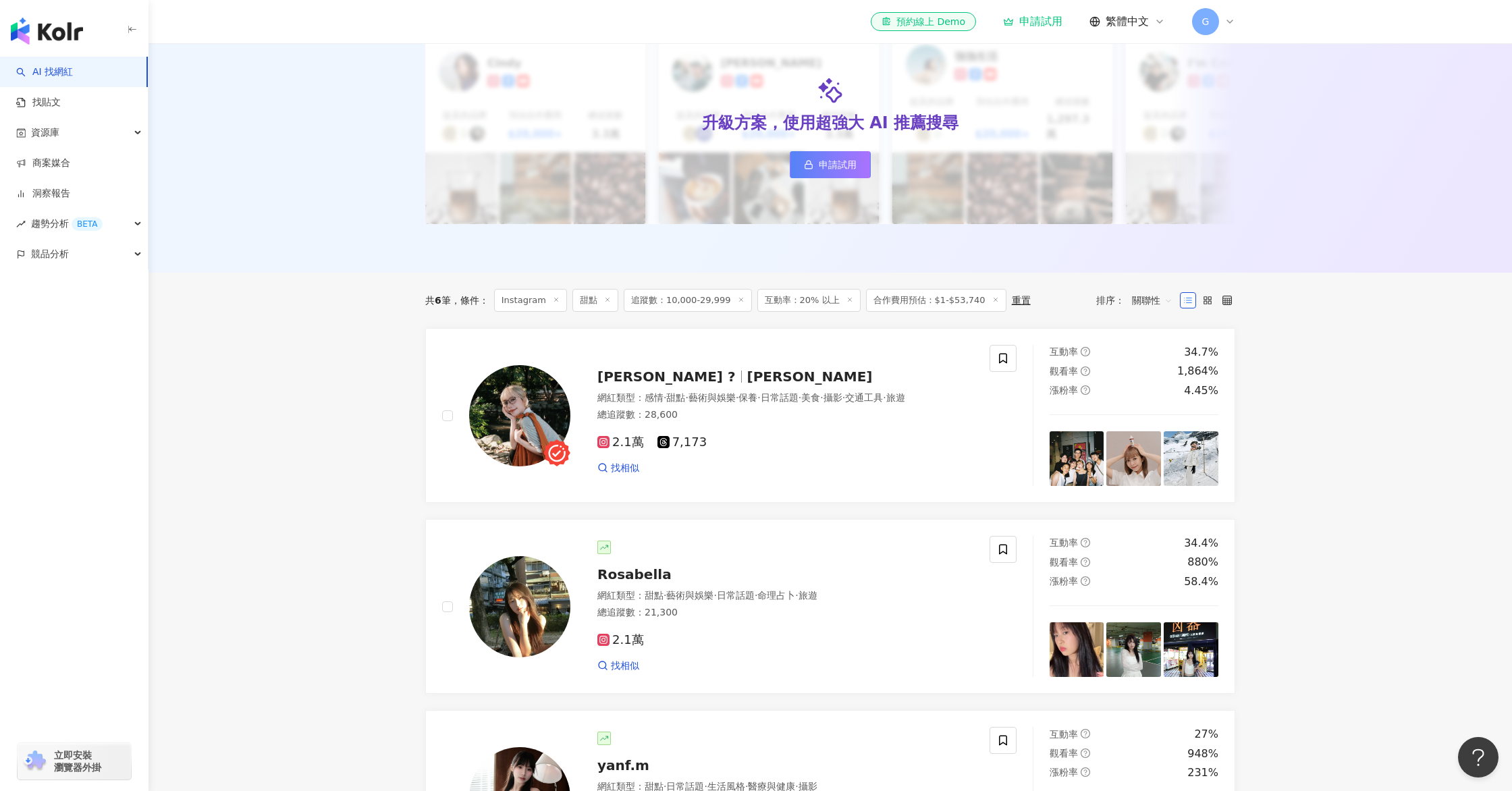
click at [787, 291] on span "互動率：20% 以上" at bounding box center [809, 301] width 103 height 23
click at [847, 297] on icon at bounding box center [850, 300] width 7 height 7
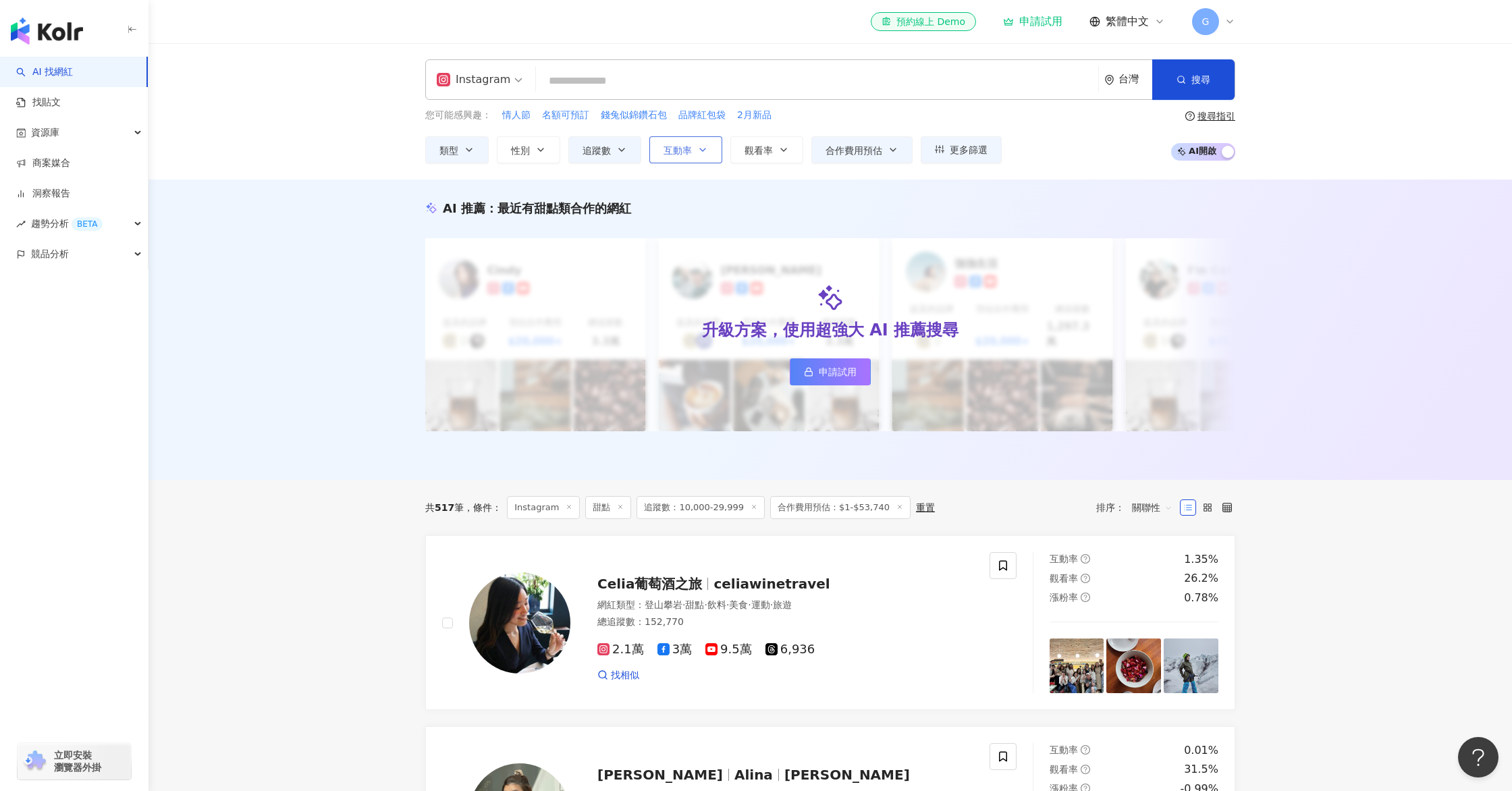
click at [680, 148] on span "互動率" at bounding box center [678, 150] width 28 height 11
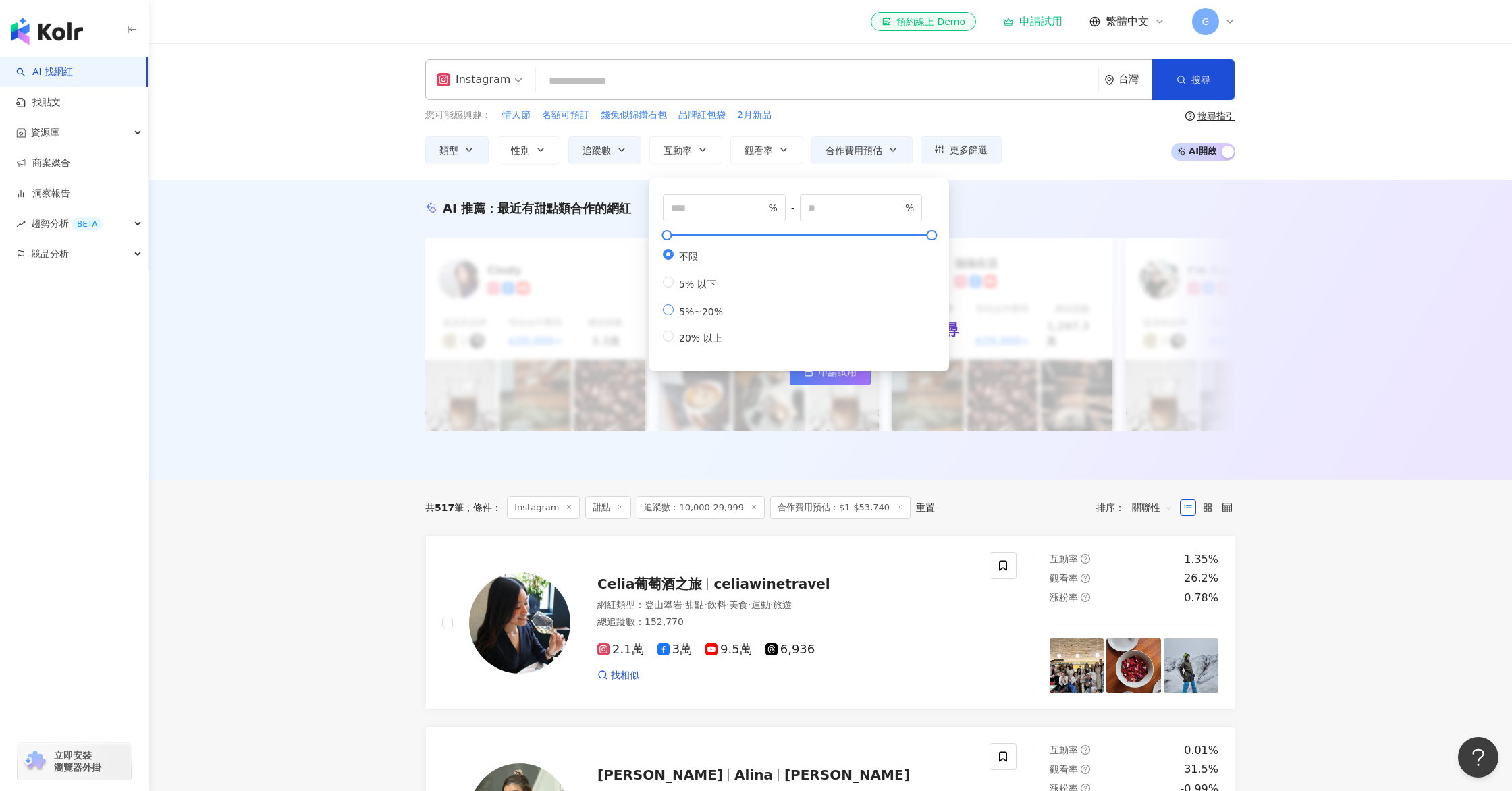
click at [691, 318] on span "5%~20%" at bounding box center [701, 312] width 55 height 11
type input "*"
type input "**"
click at [1187, 70] on button "搜尋" at bounding box center [1194, 79] width 83 height 41
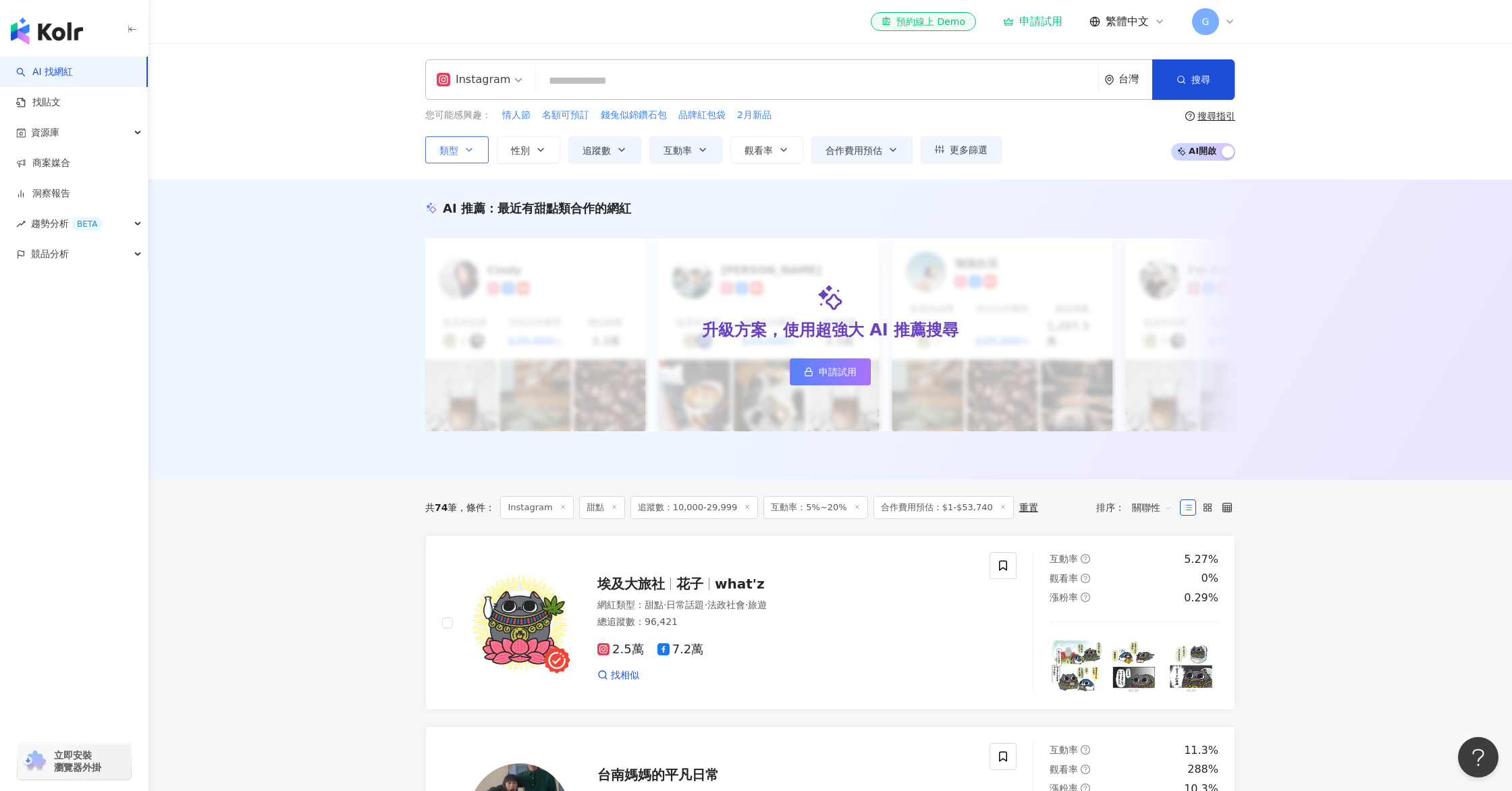
click at [461, 151] on button "類型" at bounding box center [457, 150] width 63 height 27
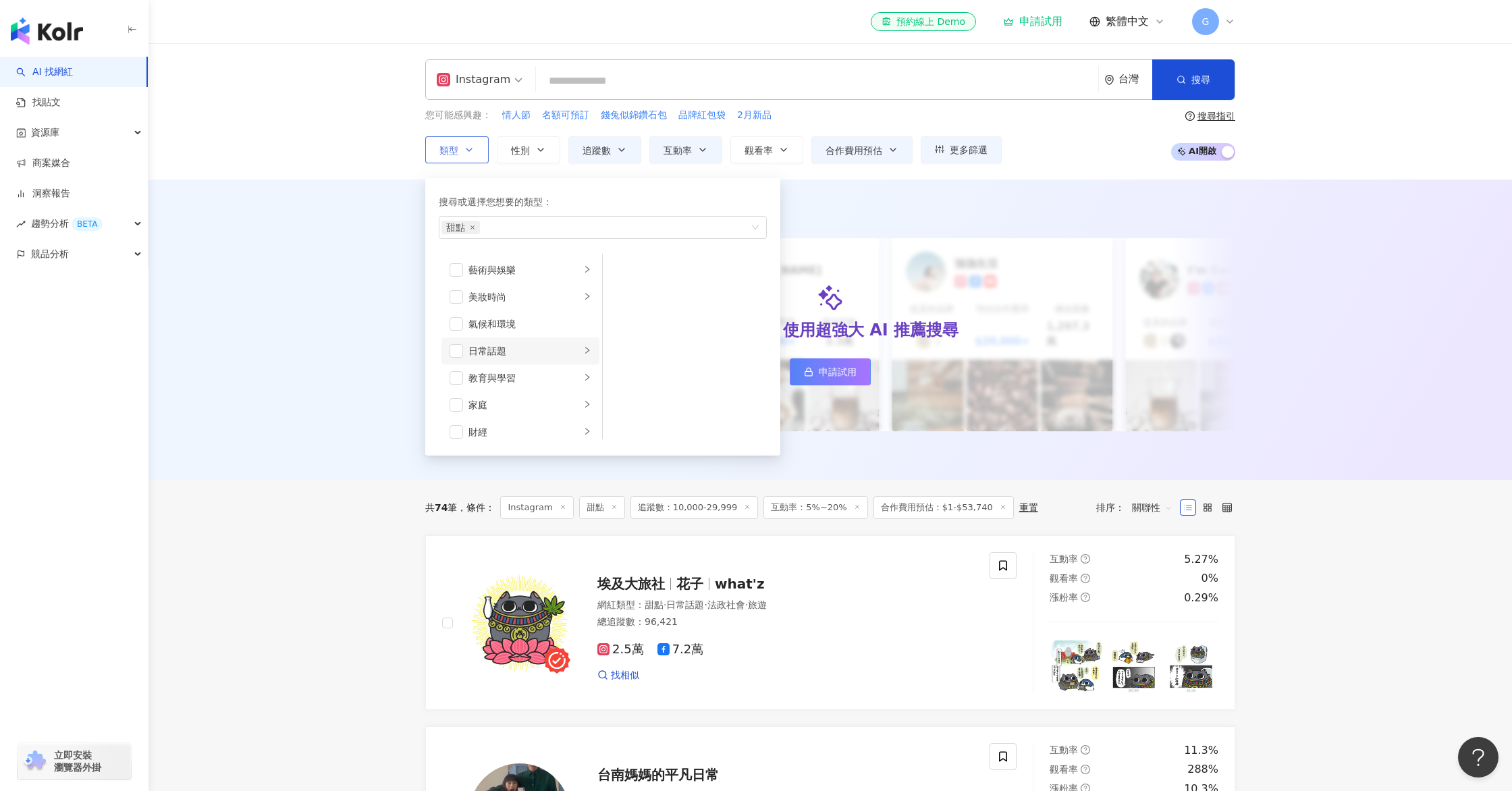
click at [513, 355] on div "日常話題" at bounding box center [524, 351] width 112 height 15
click at [542, 283] on li "美妝時尚" at bounding box center [521, 297] width 158 height 27
click at [542, 272] on div "藝術與娛樂" at bounding box center [524, 270] width 112 height 15
click at [560, 296] on div "美妝時尚" at bounding box center [524, 297] width 112 height 15
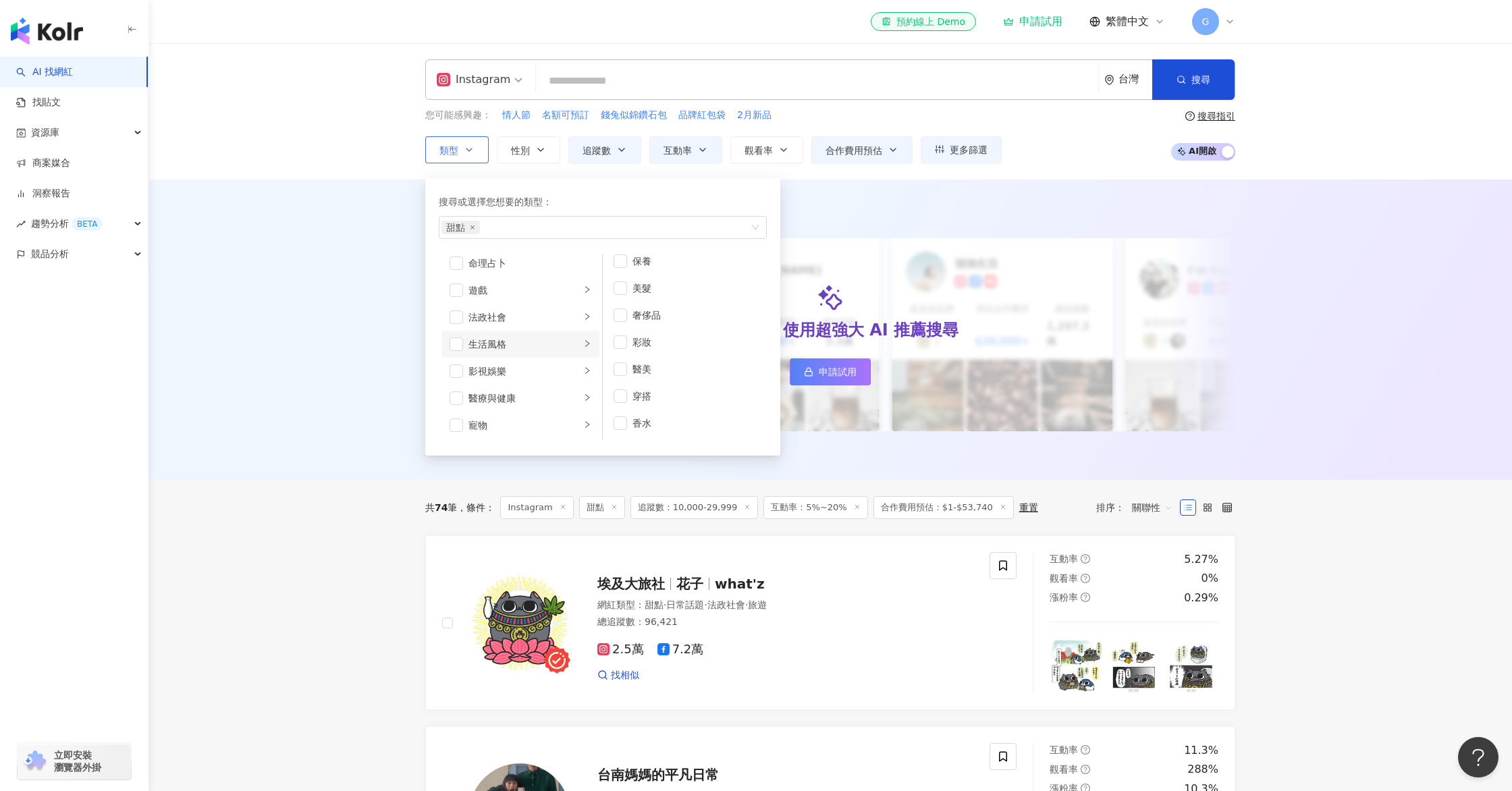
click at [538, 343] on div "生活風格" at bounding box center [524, 344] width 112 height 15
click at [517, 398] on div "旅遊" at bounding box center [524, 397] width 112 height 15
click at [616, 262] on li "露營" at bounding box center [684, 270] width 158 height 27
click at [1355, 213] on div "AI 推薦 ： 最近有甜點類合作的網紅 升級方案，使用超強大 AI 推薦搜尋 申請試用 [PERSON_NAME] 提及的品牌 預估合作費用 $20,000+…" at bounding box center [830, 329] width 1364 height 300
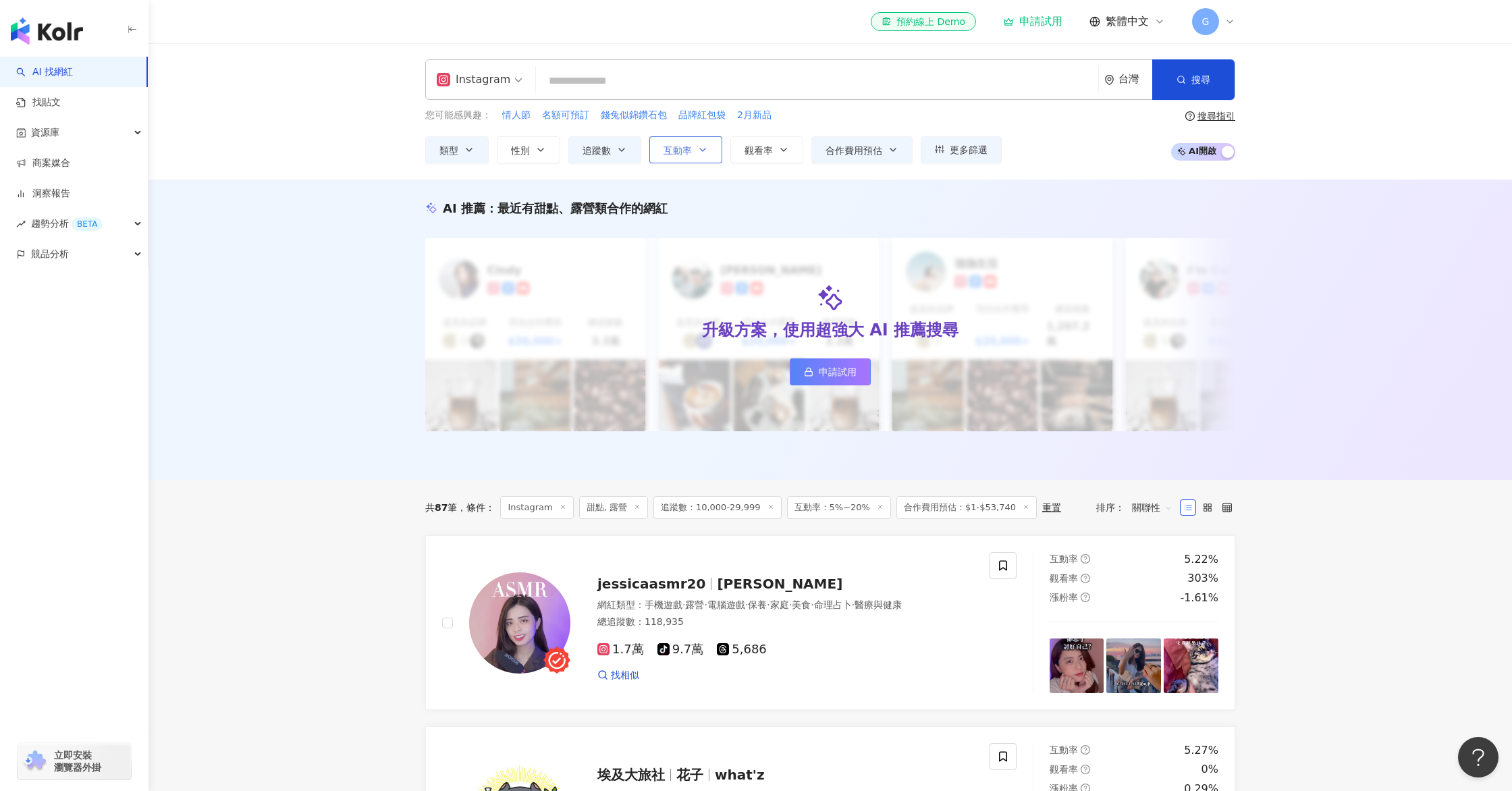
click at [713, 153] on button "互動率" at bounding box center [685, 150] width 73 height 27
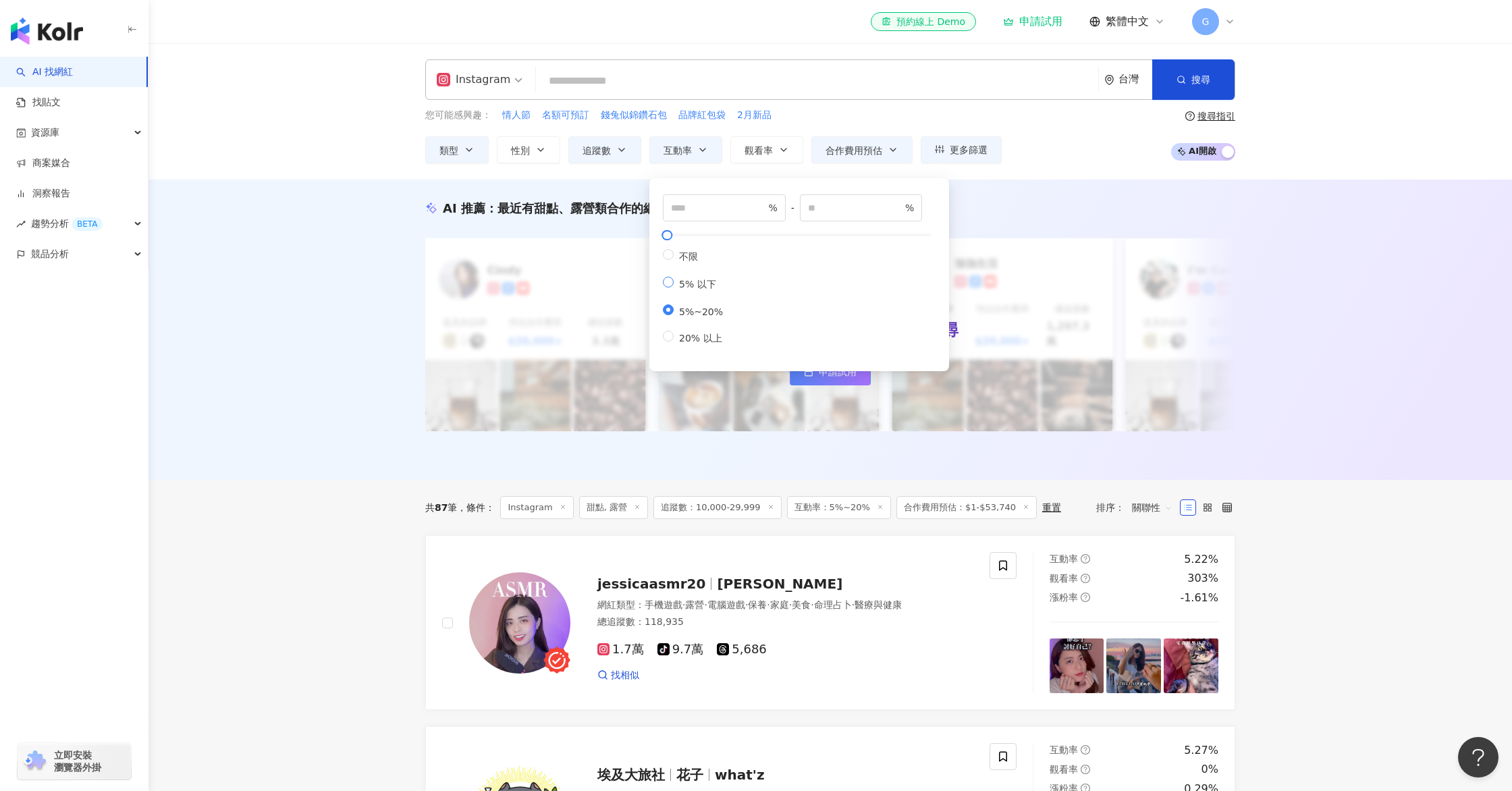
click at [687, 289] on span "5% 以下" at bounding box center [698, 283] width 48 height 11
type input "*"
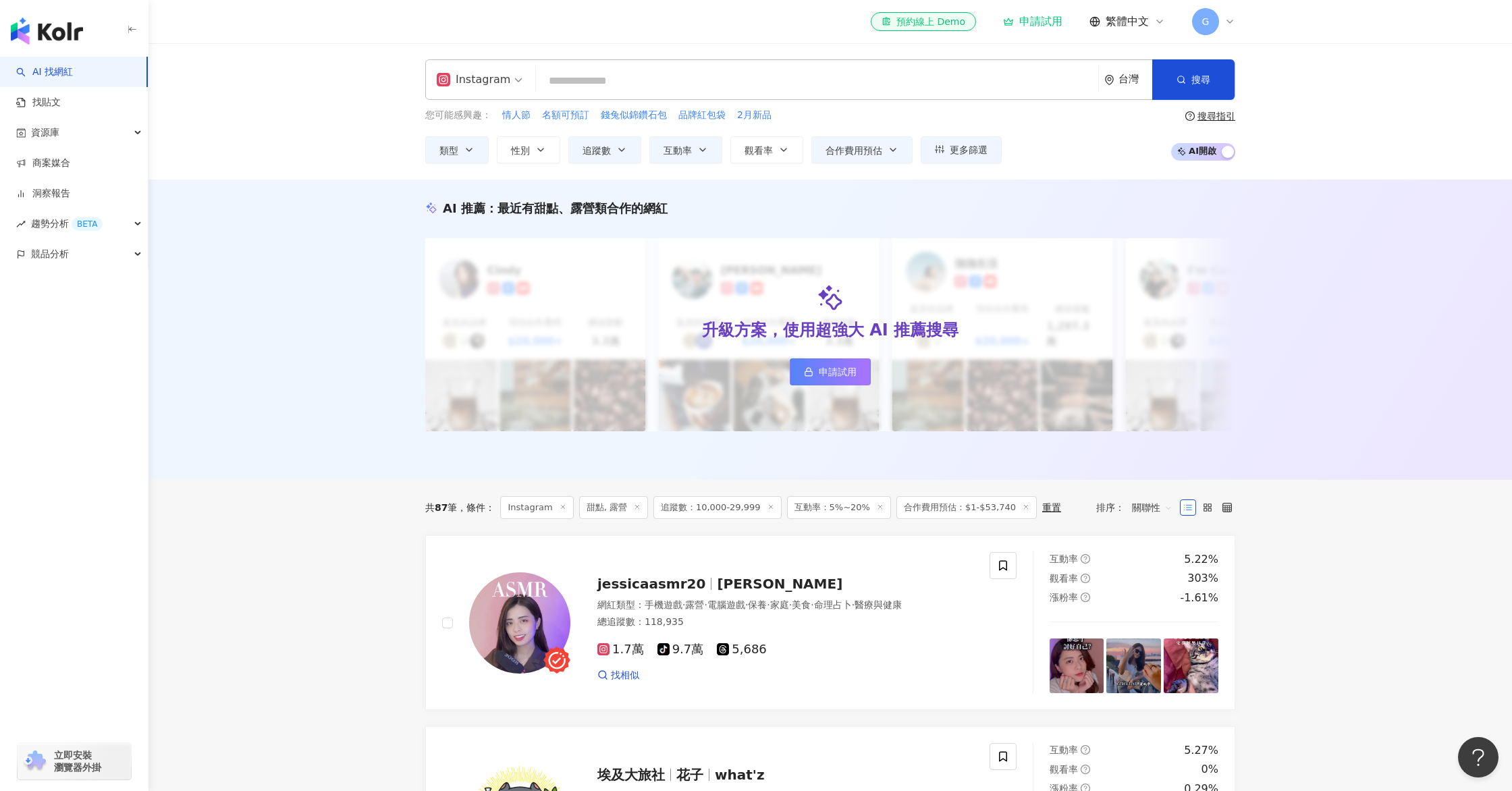
click at [1474, 308] on div "AI 推薦 ： 最近有甜點、露營類合作的網紅 升級方案，使用超強大 AI 推薦搜尋 申請試用 [PERSON_NAME] 提及的品牌 預估合作費用 $20,0…" at bounding box center [830, 329] width 1364 height 300
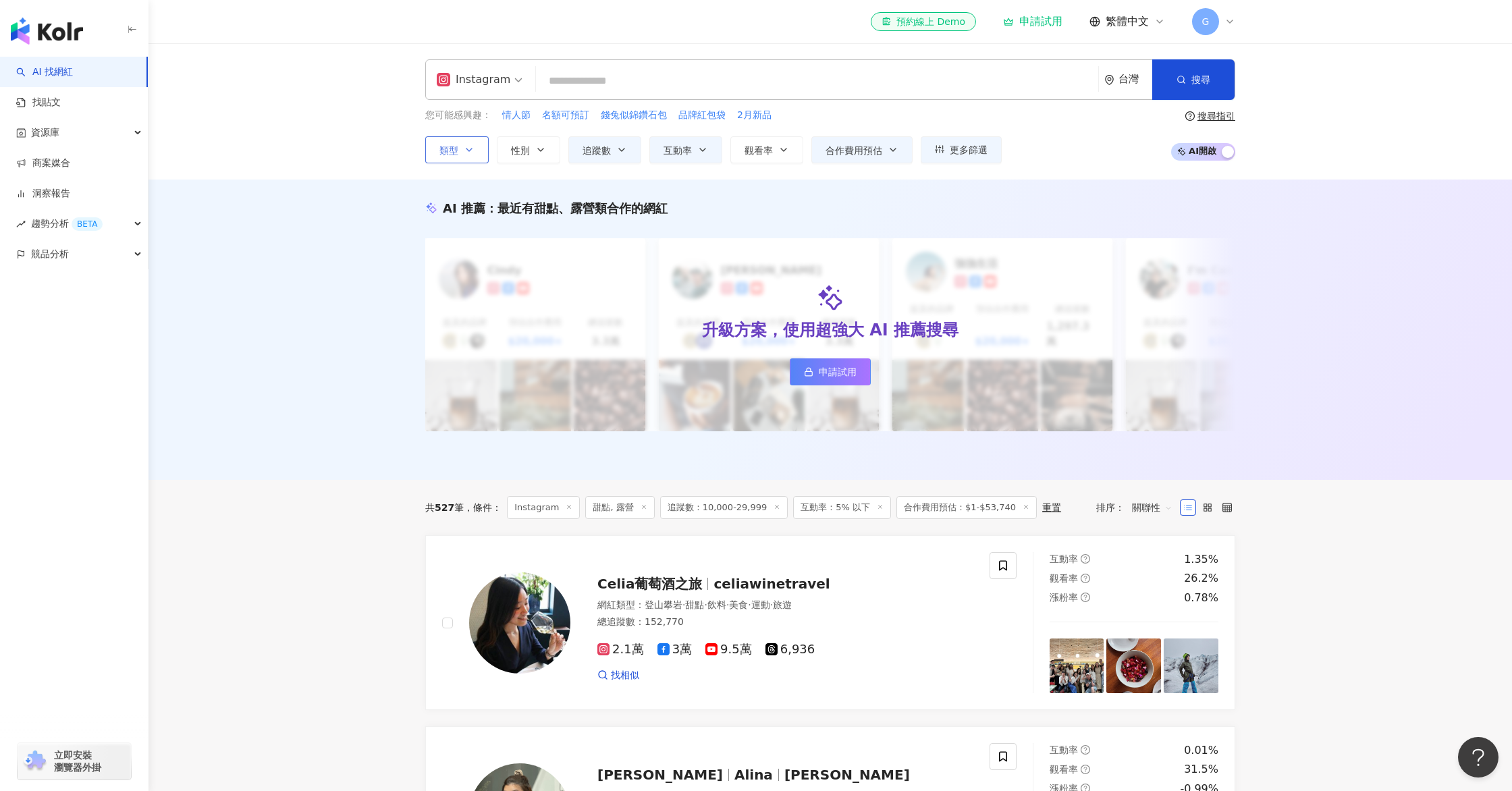
click at [472, 143] on button "類型" at bounding box center [457, 150] width 63 height 27
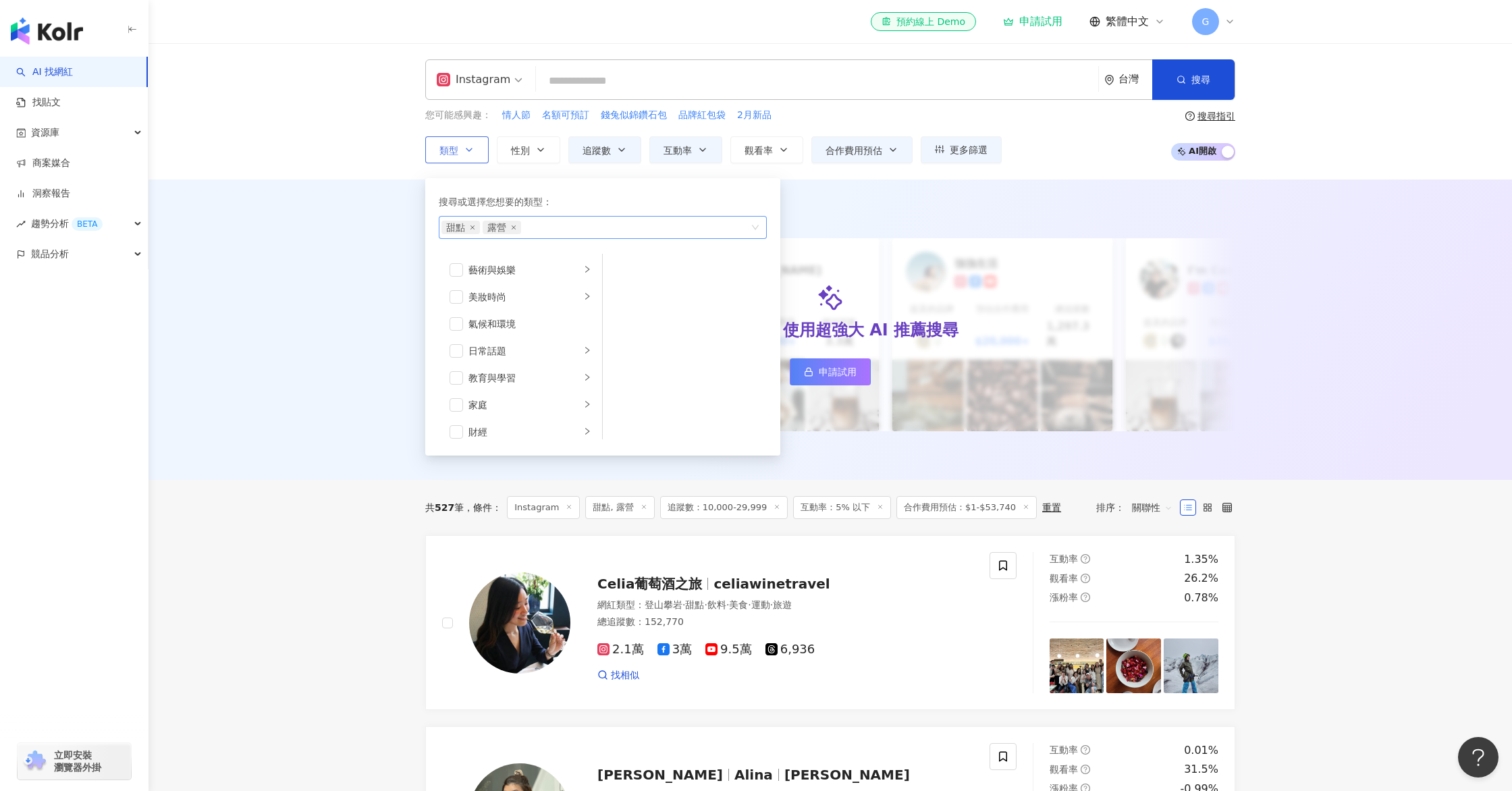
click at [475, 229] on span "甜點" at bounding box center [461, 228] width 38 height 13
click at [469, 227] on span "甜點" at bounding box center [461, 228] width 38 height 13
click at [472, 227] on icon "close" at bounding box center [473, 228] width 5 height 5
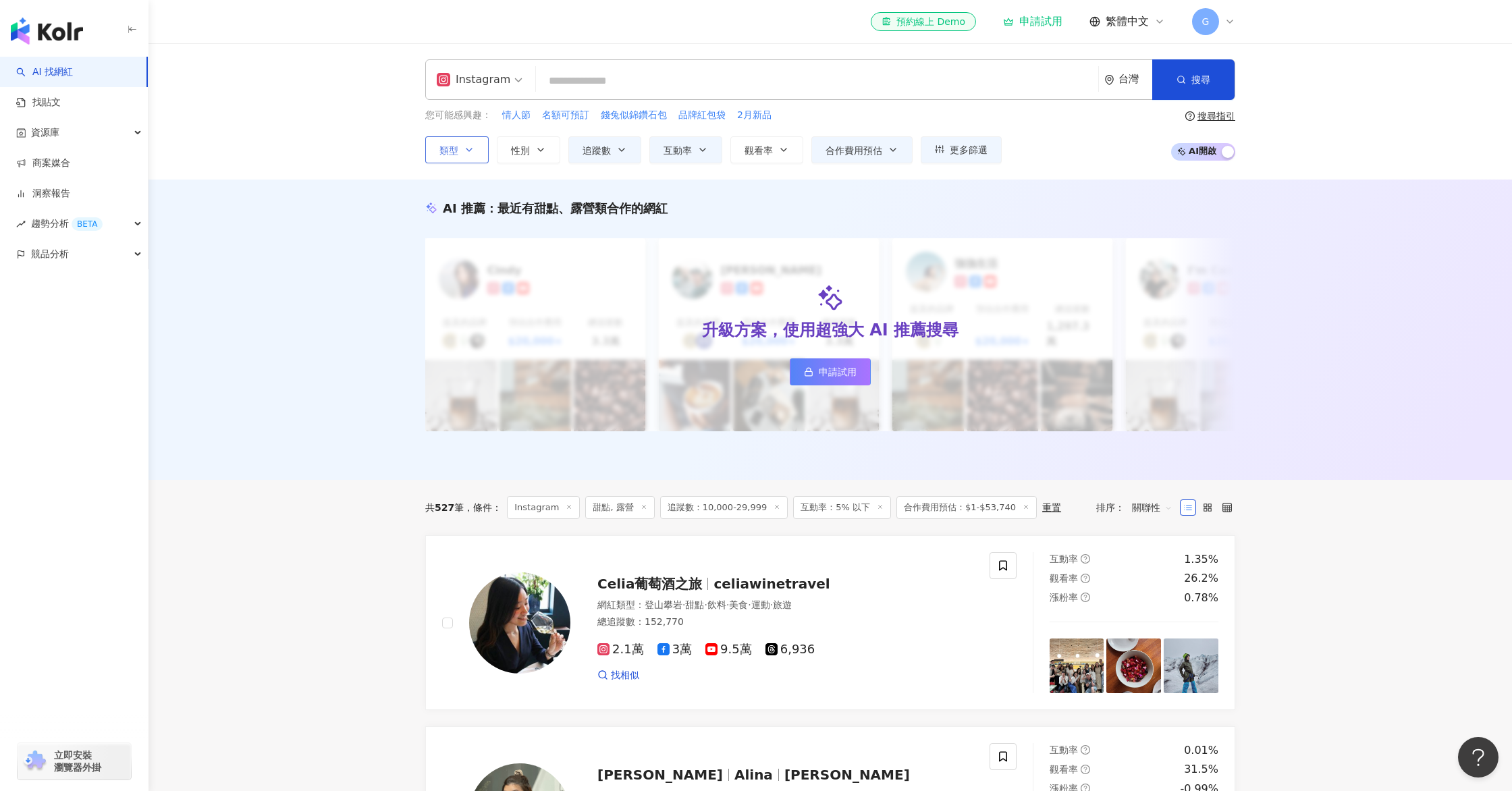
click at [358, 236] on div "AI 推薦 ： 最近有甜點、露營類合作的網紅 升級方案，使用超強大 AI 推薦搜尋 申請試用 [PERSON_NAME] 提及的品牌 預估合作費用 $20,0…" at bounding box center [830, 329] width 1364 height 300
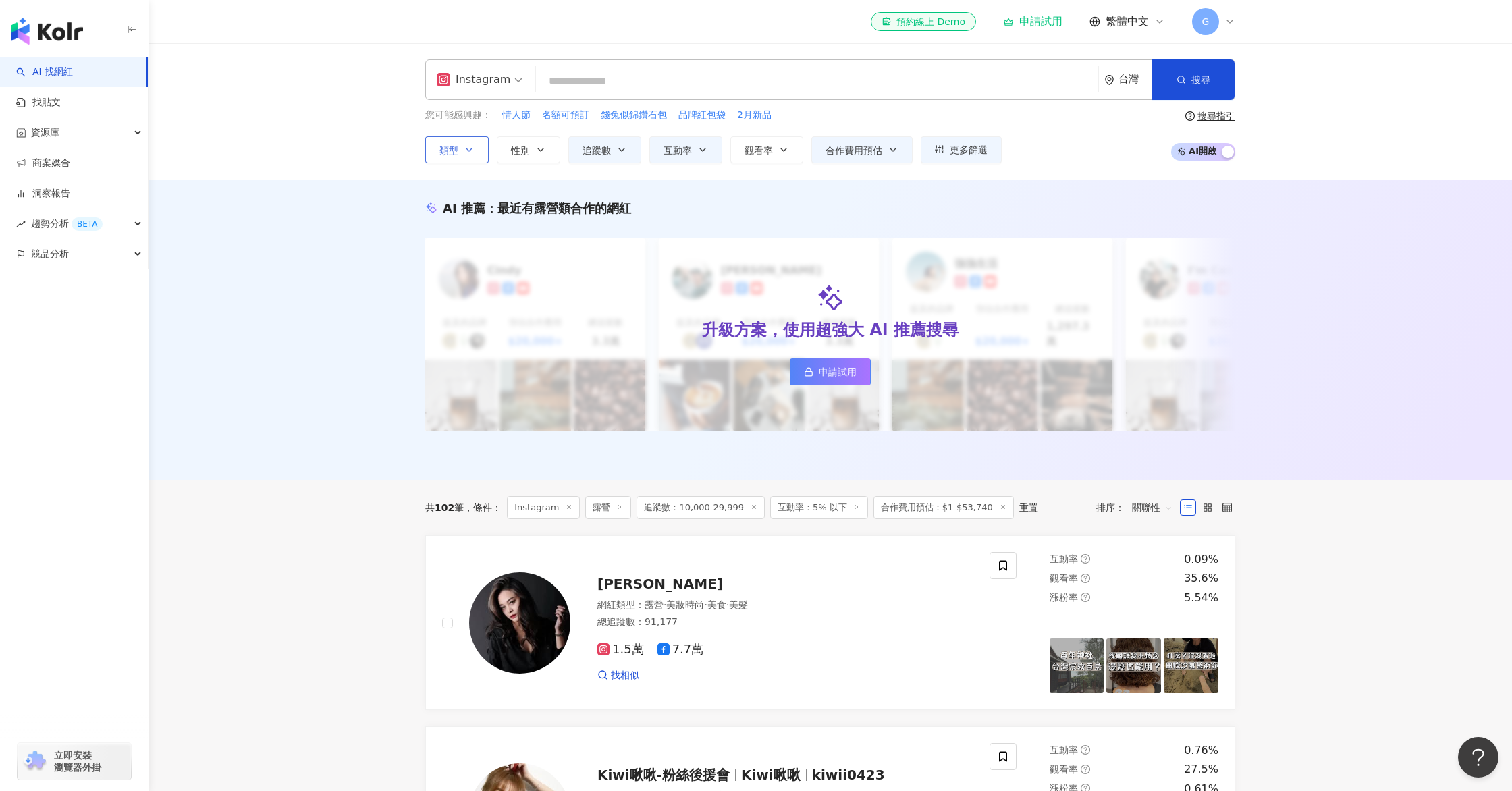
click at [64, 35] on img "button" at bounding box center [47, 31] width 73 height 27
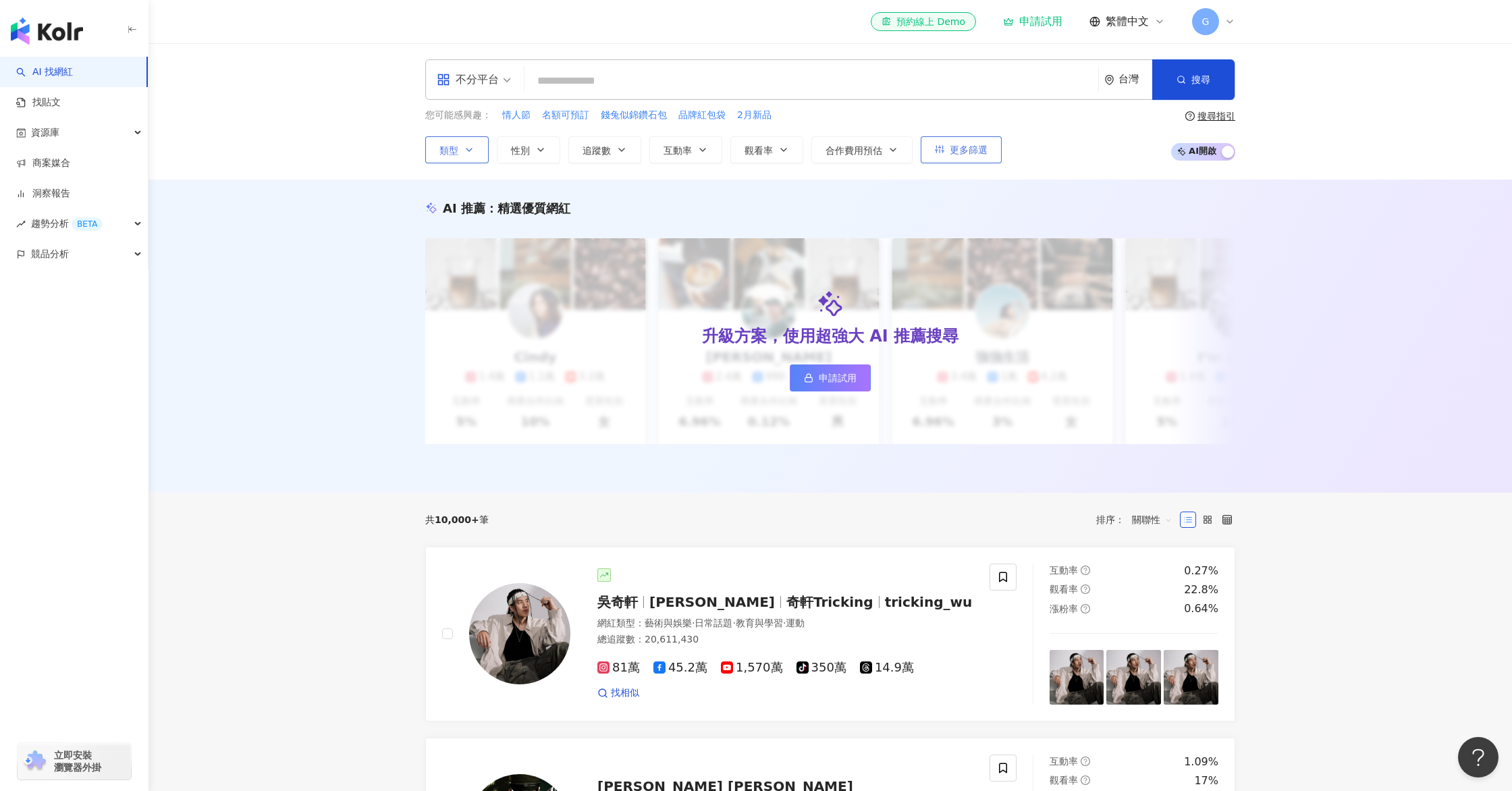
click at [980, 148] on span "更多篩選" at bounding box center [969, 149] width 38 height 11
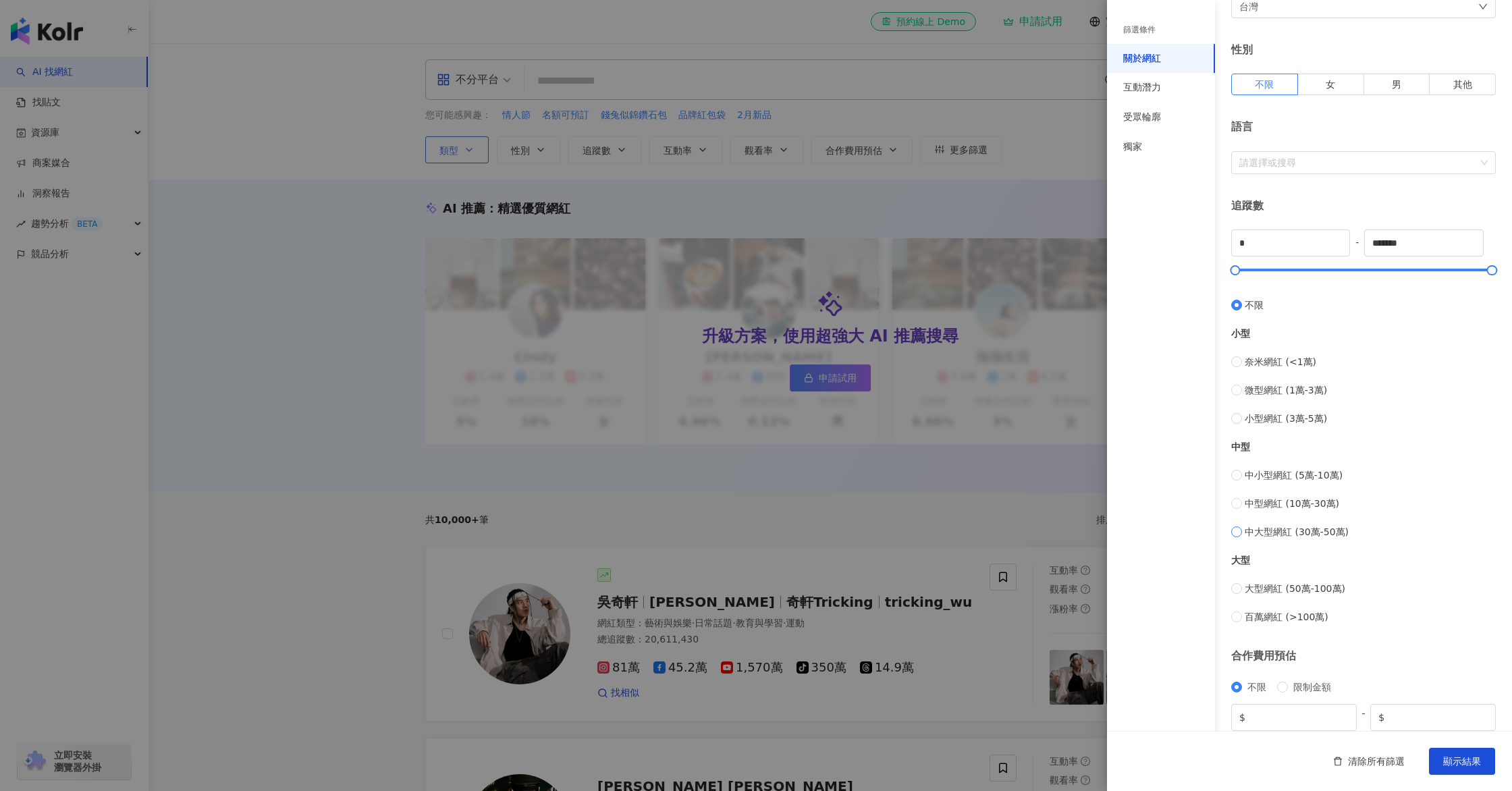
scroll to position [228, 0]
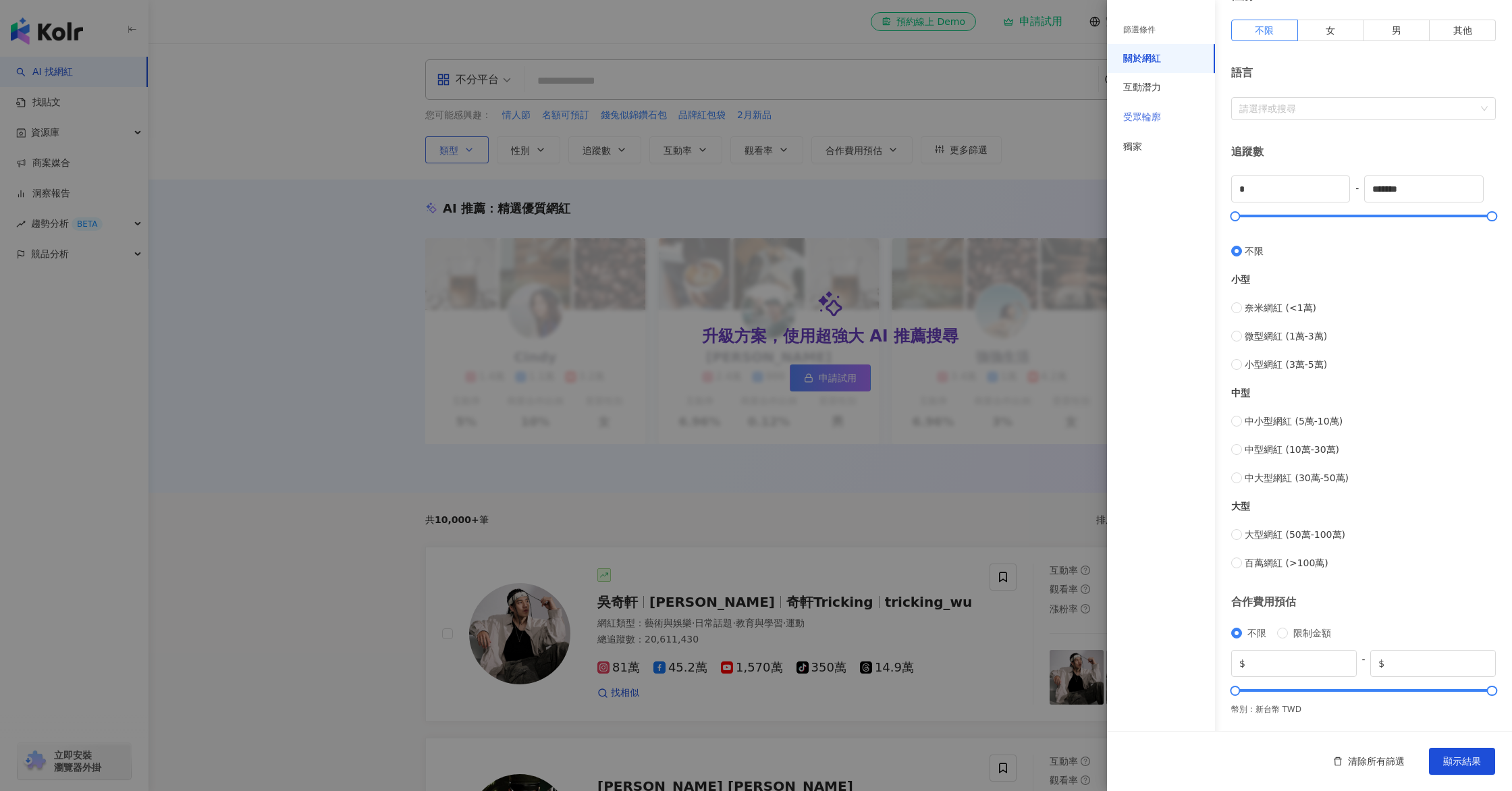
click at [1164, 108] on div "受眾輪廓" at bounding box center [1161, 118] width 108 height 30
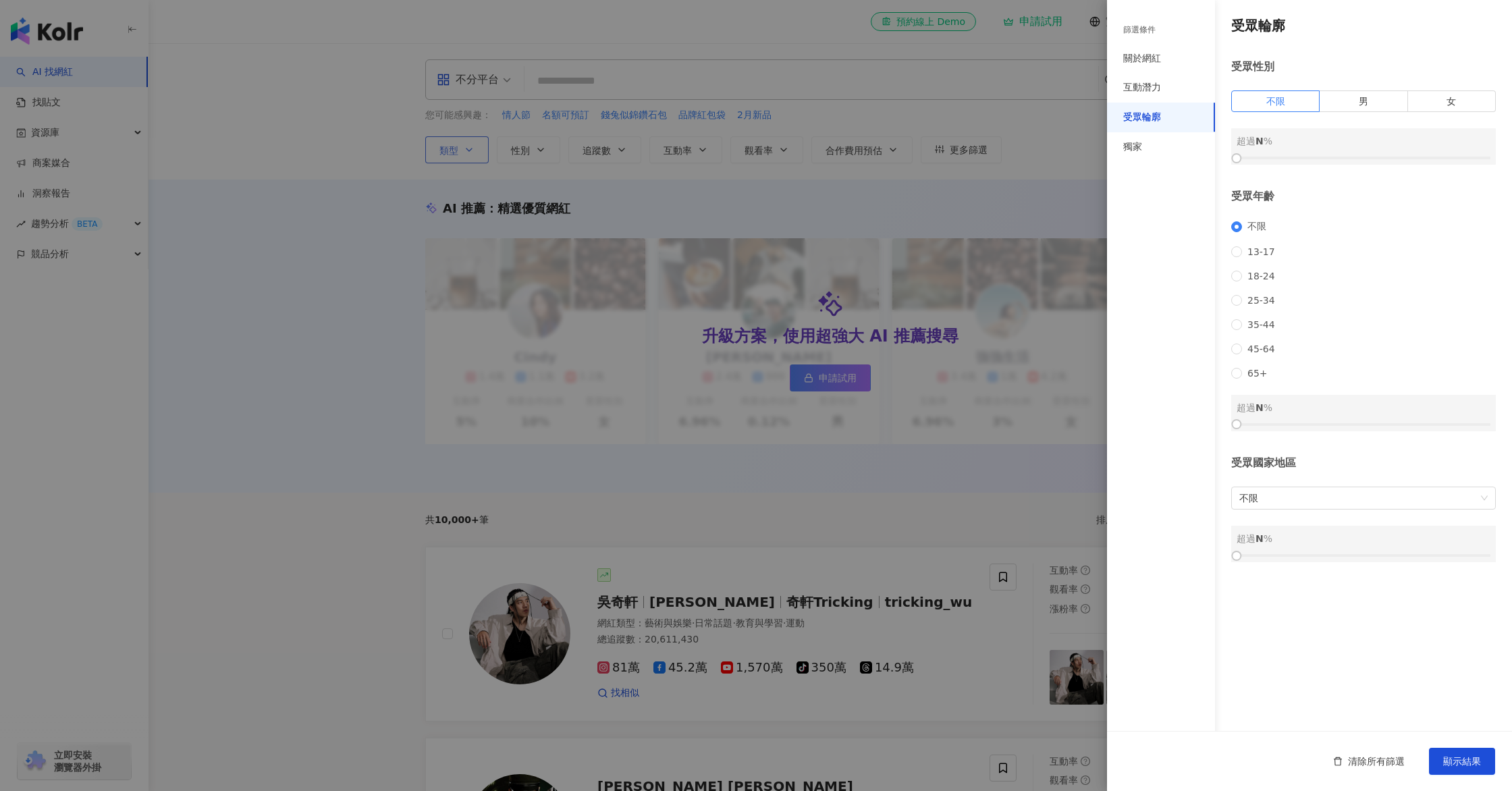
scroll to position [0, 0]
click at [1247, 306] on span "25-34" at bounding box center [1261, 300] width 38 height 11
click at [1254, 330] on span "35-44" at bounding box center [1261, 324] width 38 height 11
drag, startPoint x: 1249, startPoint y: 312, endPoint x: 1254, endPoint y: 322, distance: 11.2
click at [1249, 306] on span "25-34" at bounding box center [1261, 300] width 38 height 11
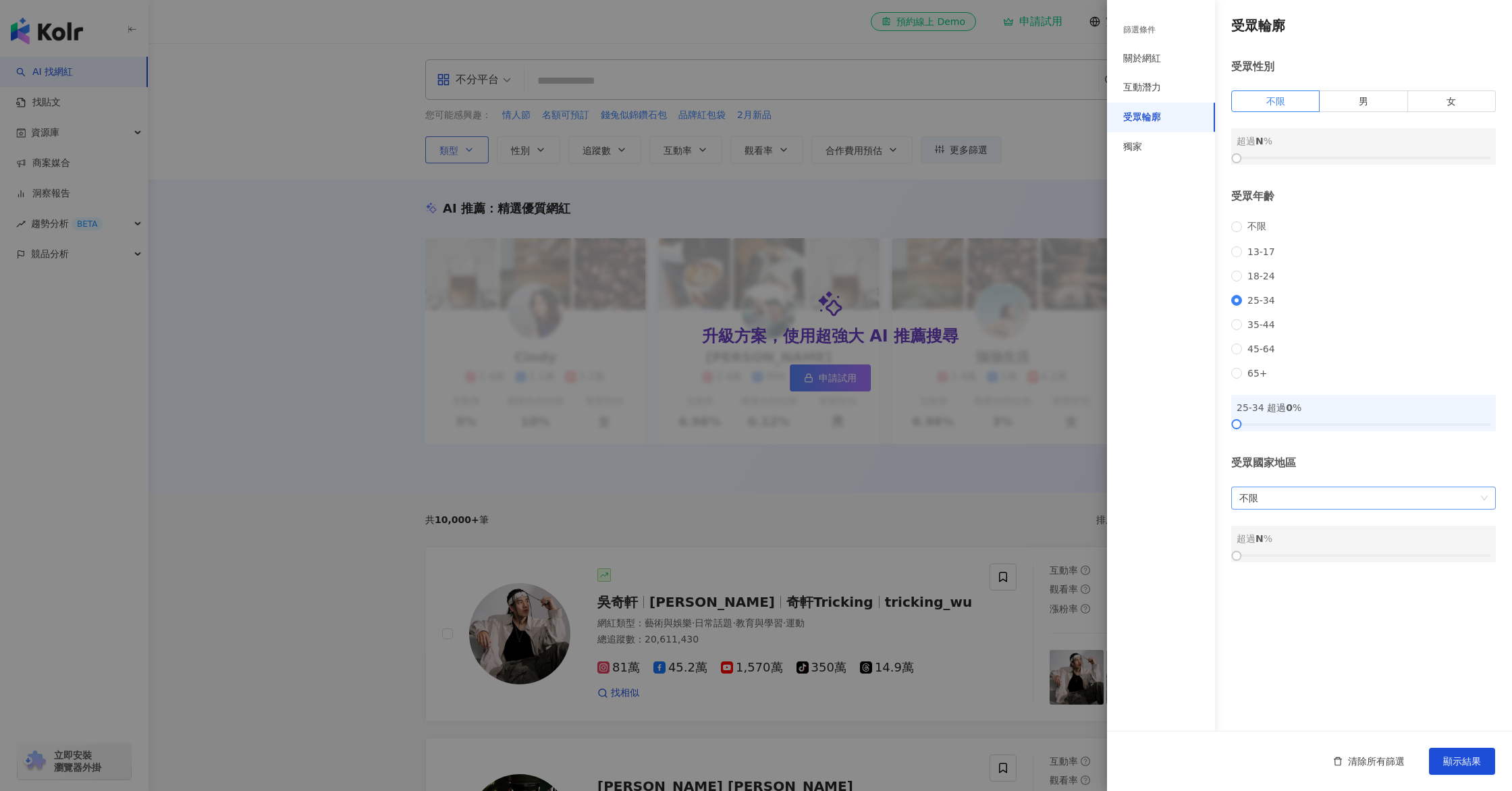
click at [1333, 509] on span "不限" at bounding box center [1364, 498] width 248 height 22
drag, startPoint x: 1489, startPoint y: 748, endPoint x: 1484, endPoint y: 756, distance: 9.4
click at [1484, 756] on button "顯示結果" at bounding box center [1462, 761] width 66 height 27
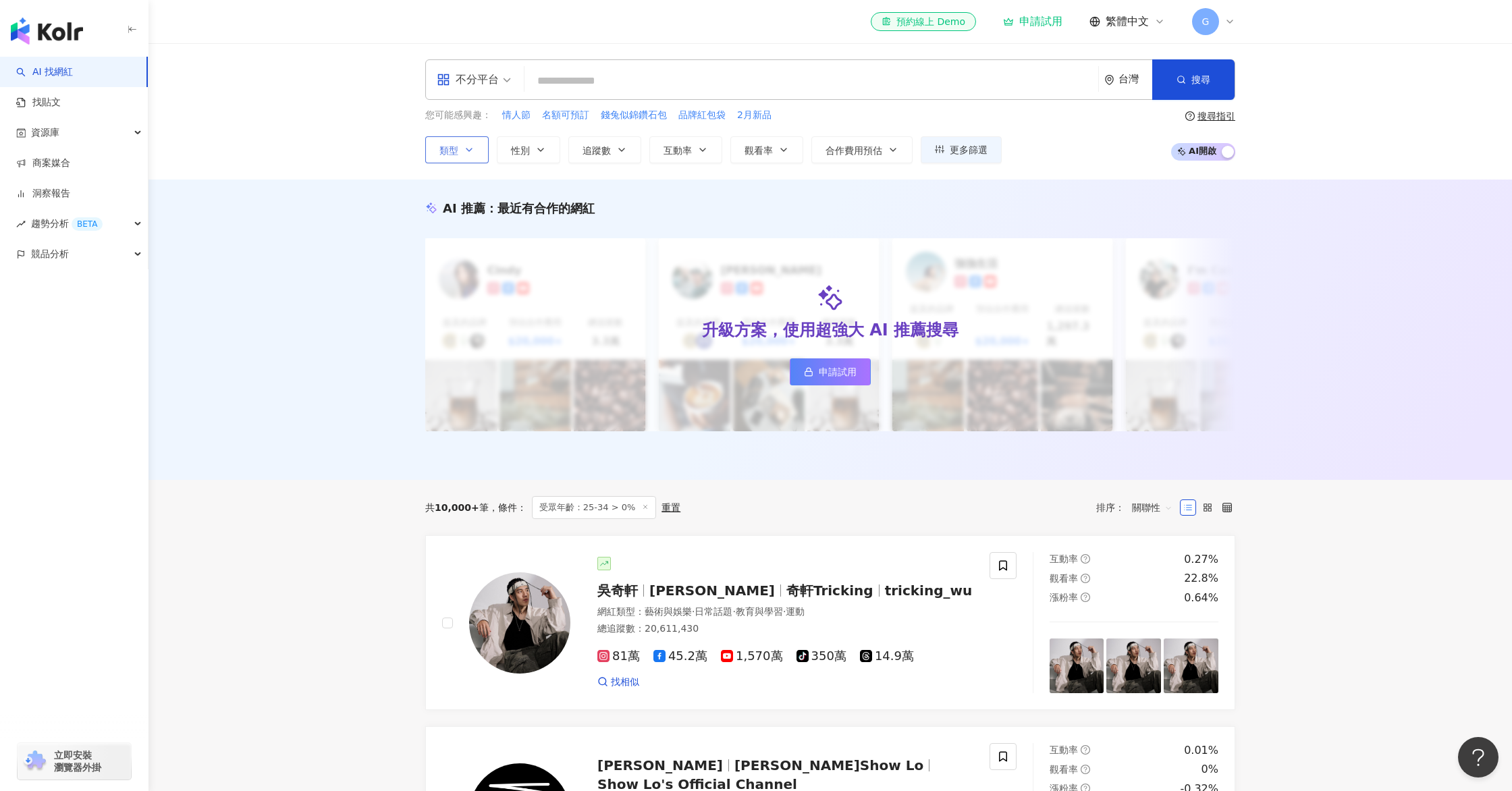
click at [463, 154] on button "類型" at bounding box center [457, 150] width 63 height 27
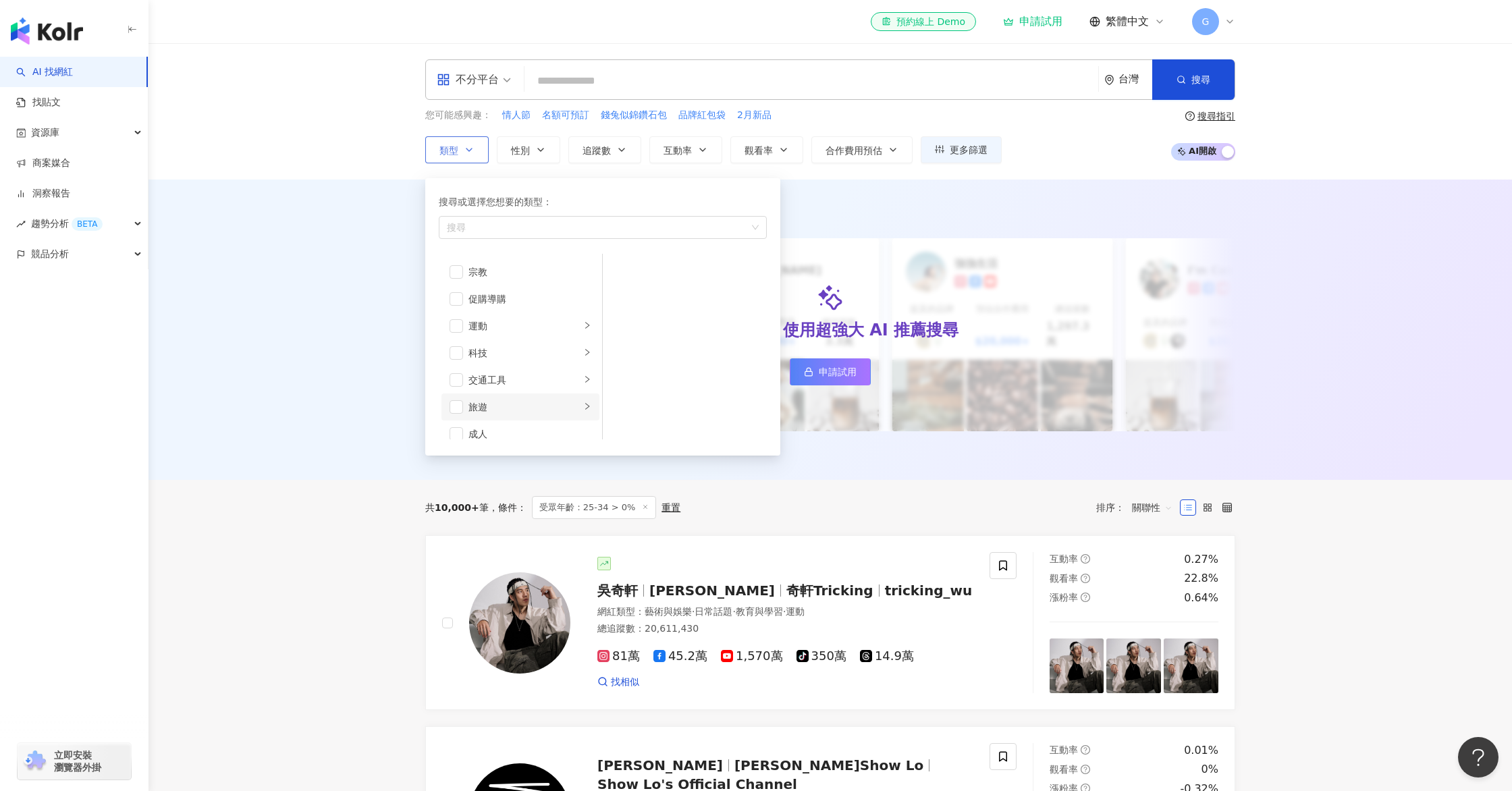
scroll to position [456, 0]
click at [519, 406] on div "旅遊" at bounding box center [524, 408] width 112 height 15
click at [633, 277] on div "露營" at bounding box center [694, 270] width 123 height 15
click at [504, 373] on li "交通工具" at bounding box center [521, 381] width 158 height 27
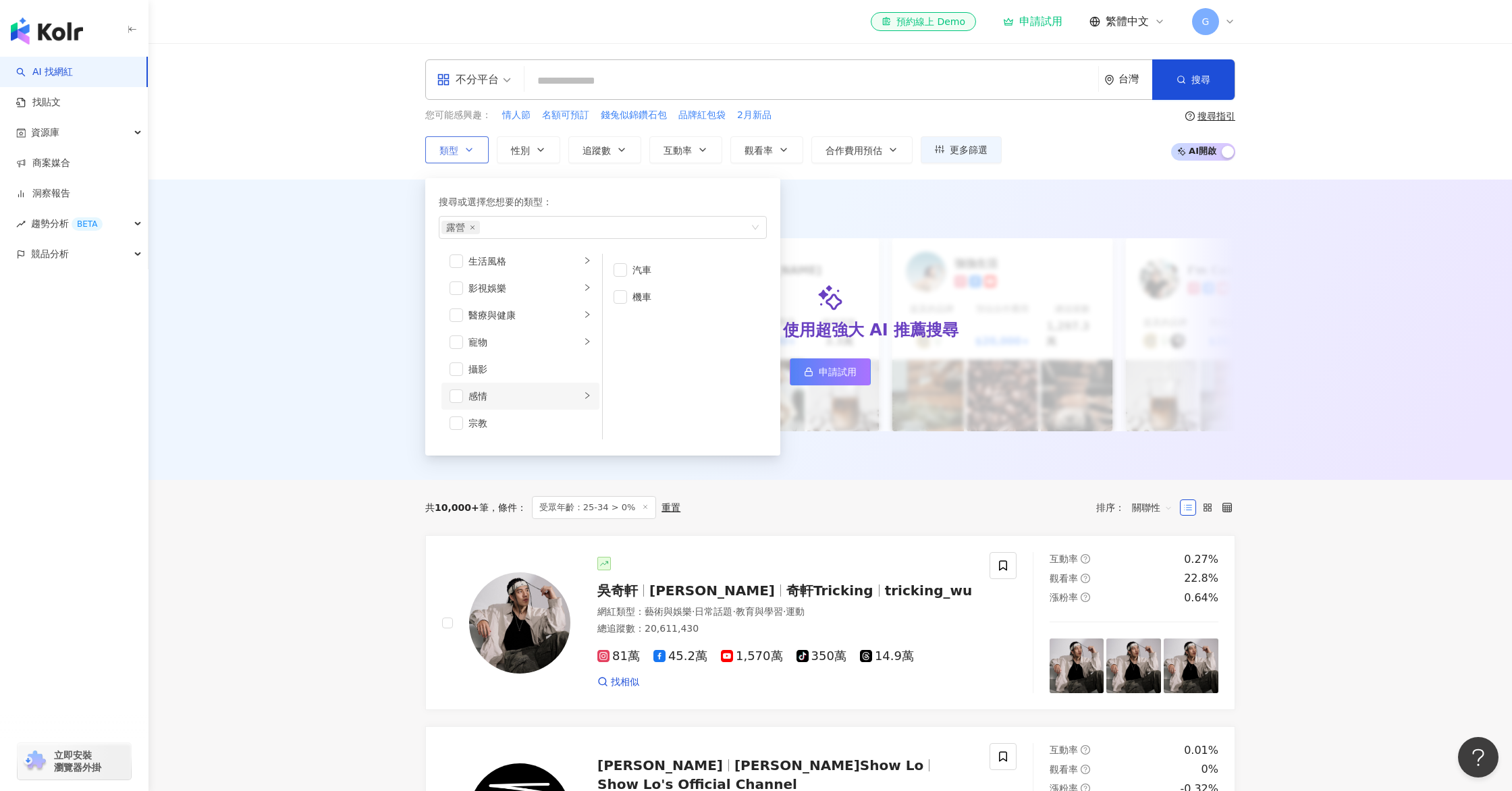
click at [551, 399] on div "感情" at bounding box center [524, 397] width 112 height 15
click at [552, 373] on div "攝影" at bounding box center [529, 369] width 123 height 15
click at [468, 364] on div "攝影" at bounding box center [529, 368] width 123 height 15
click at [453, 363] on span "button" at bounding box center [456, 367] width 13 height 13
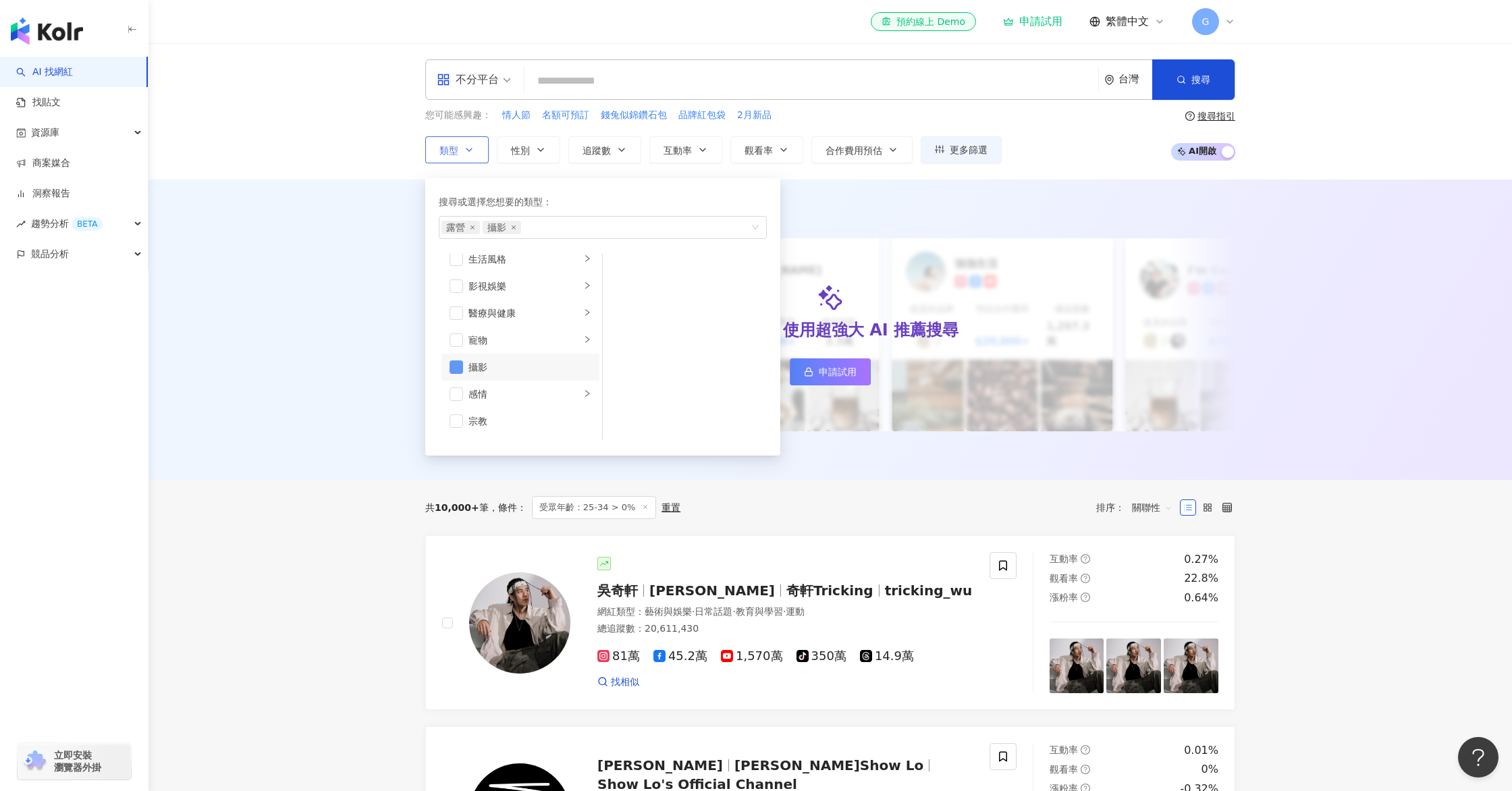
click at [457, 363] on span "button" at bounding box center [456, 367] width 13 height 13
click at [459, 339] on span "button" at bounding box center [456, 337] width 13 height 13
click at [560, 333] on div "生活風格" at bounding box center [524, 337] width 112 height 15
click at [1184, 73] on button "搜尋" at bounding box center [1194, 79] width 83 height 41
